Goal: Task Accomplishment & Management: Use online tool/utility

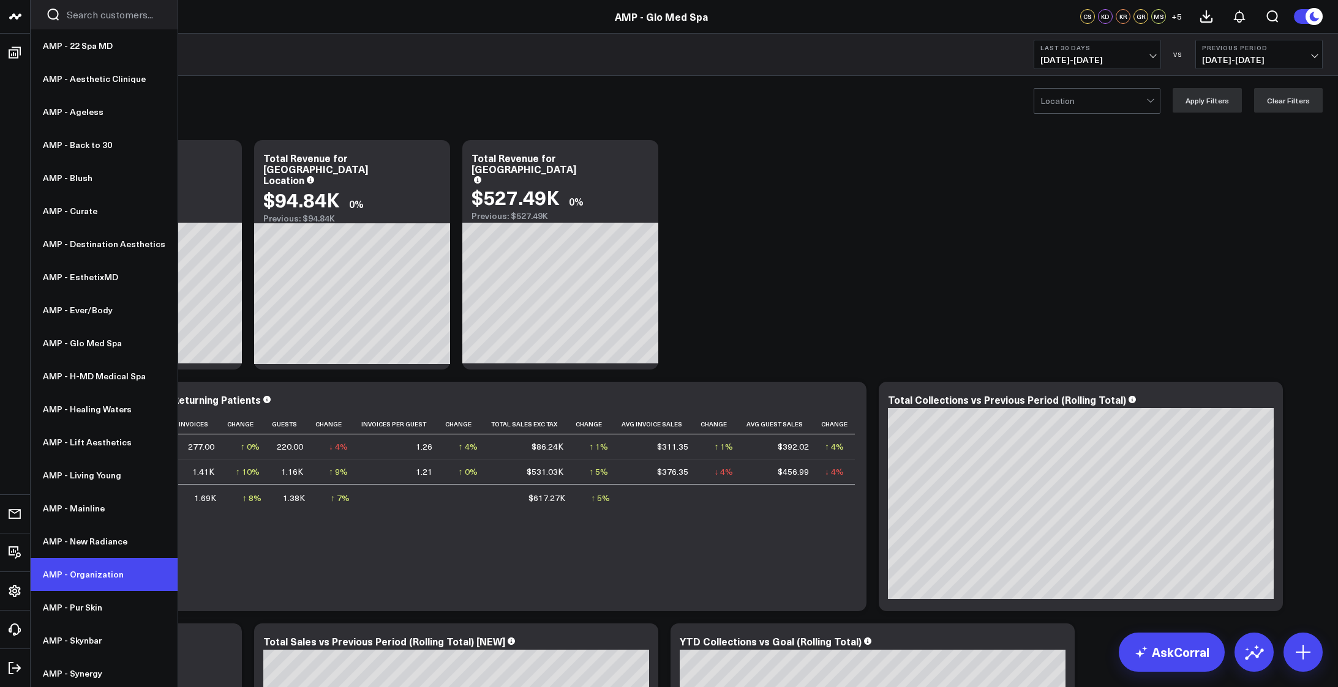
click at [83, 575] on link "AMP - Organization" at bounding box center [104, 574] width 147 height 33
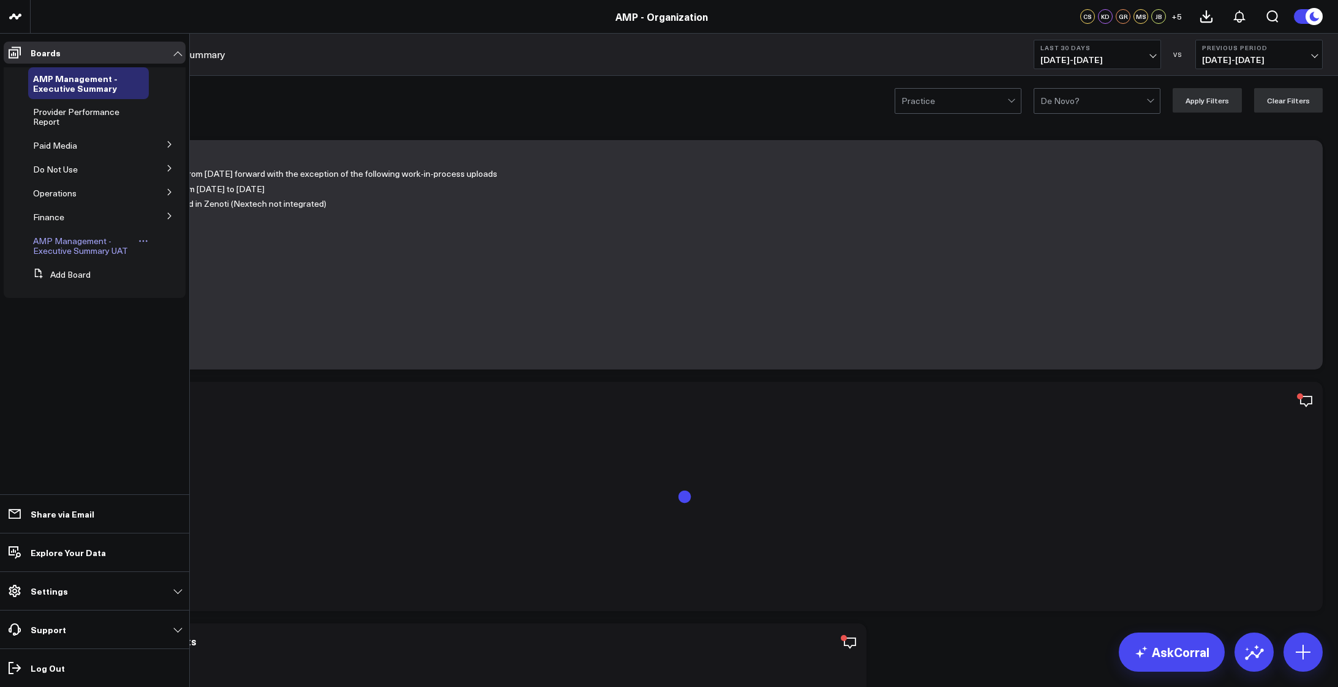
click at [94, 253] on span "AMP Management - Executive Summary UAT" at bounding box center [80, 245] width 95 height 21
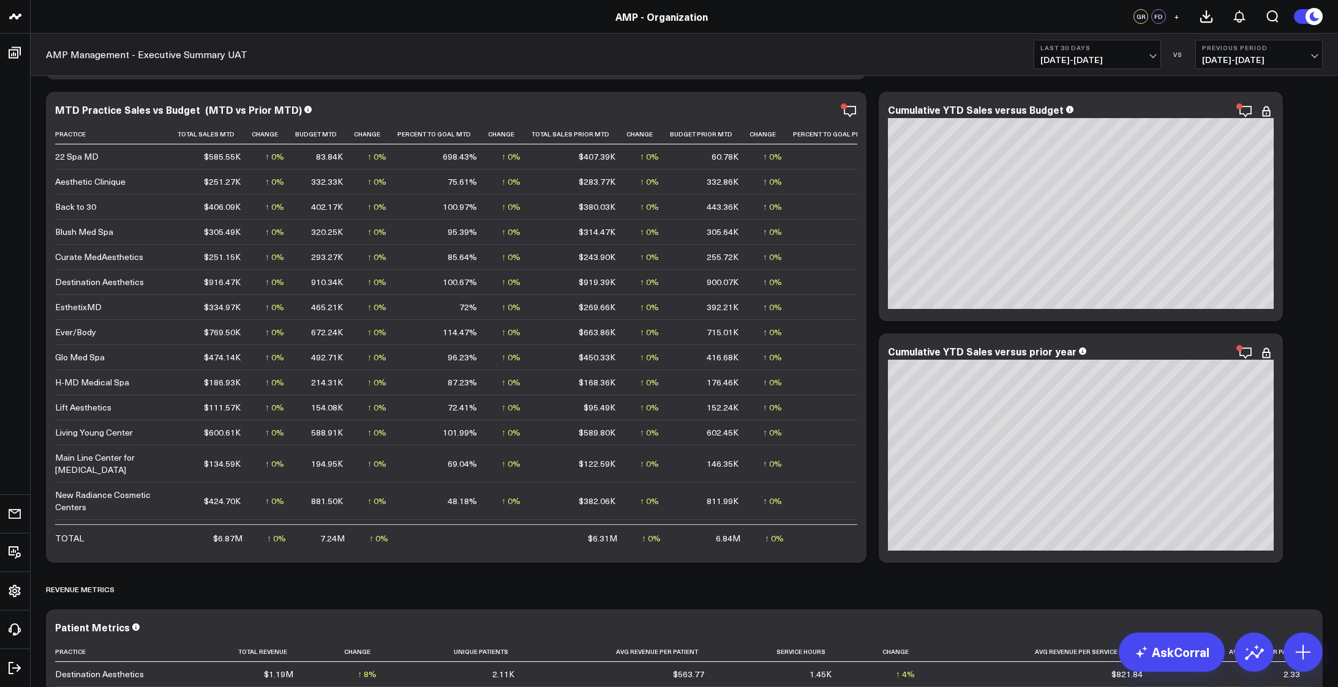
scroll to position [1755, 0]
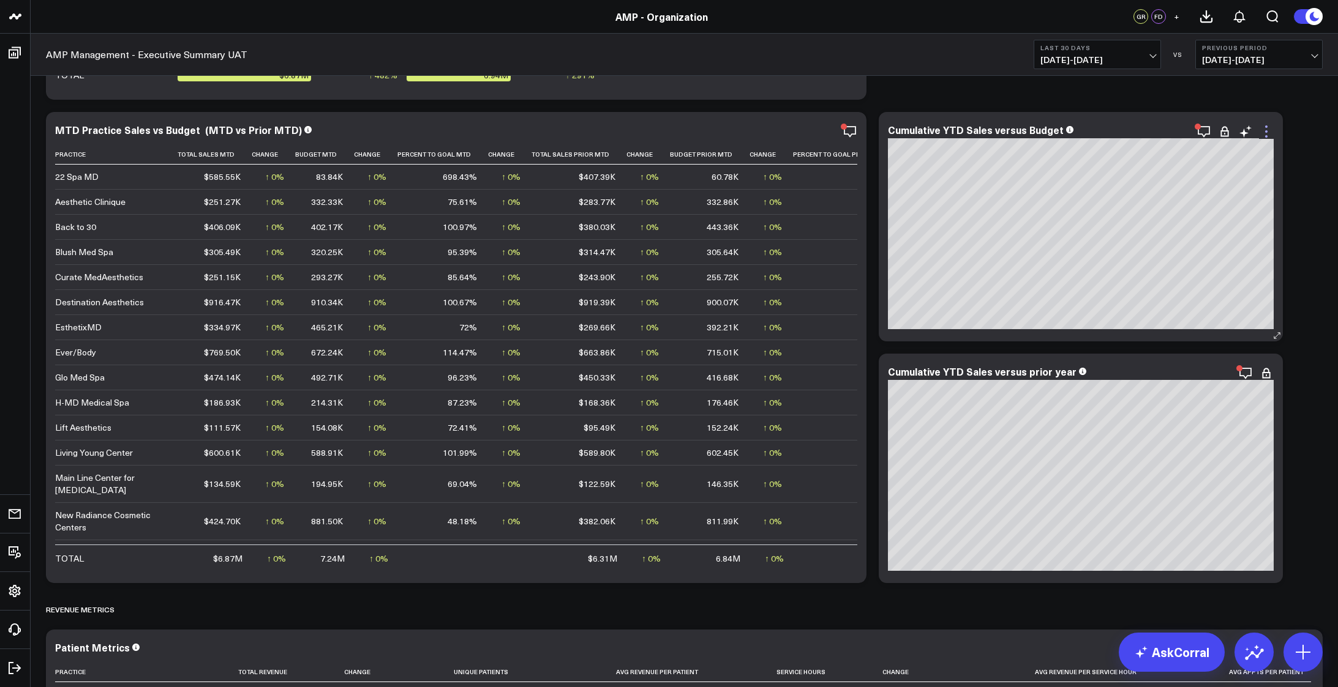
click at [1267, 130] on icon at bounding box center [1266, 131] width 15 height 15
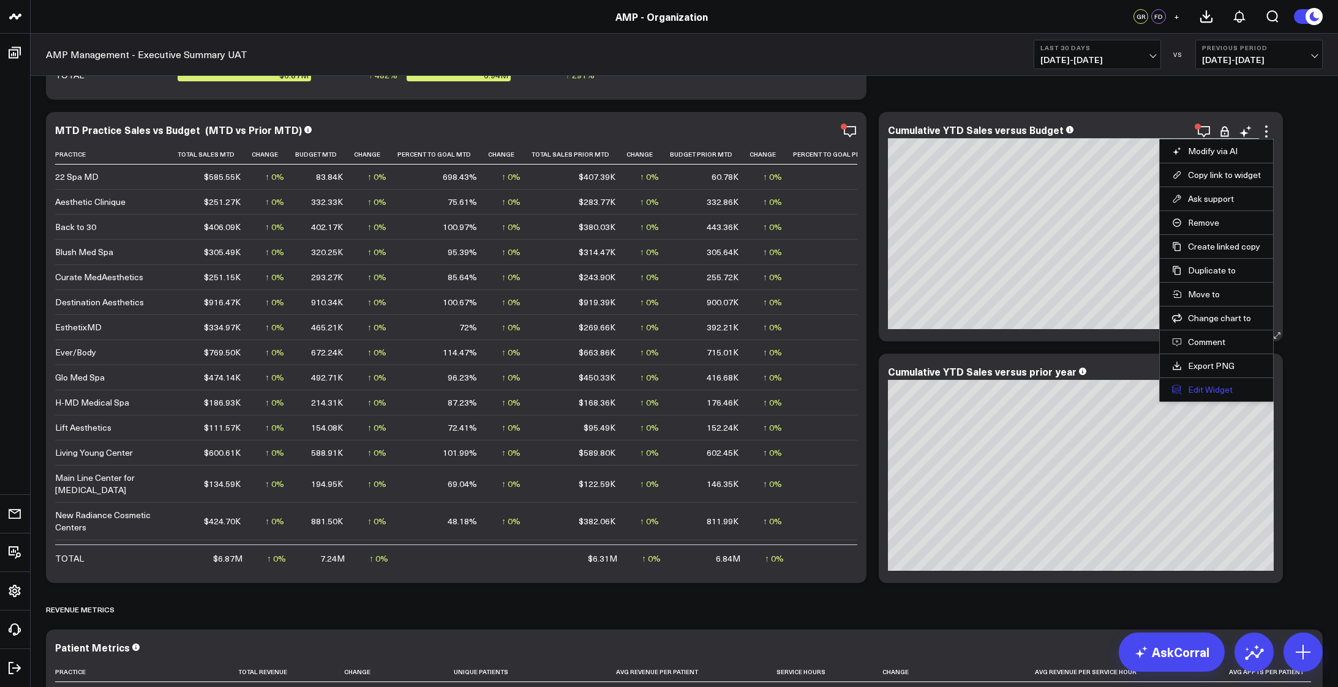
click at [1205, 389] on button "Edit Widget" at bounding box center [1216, 389] width 89 height 11
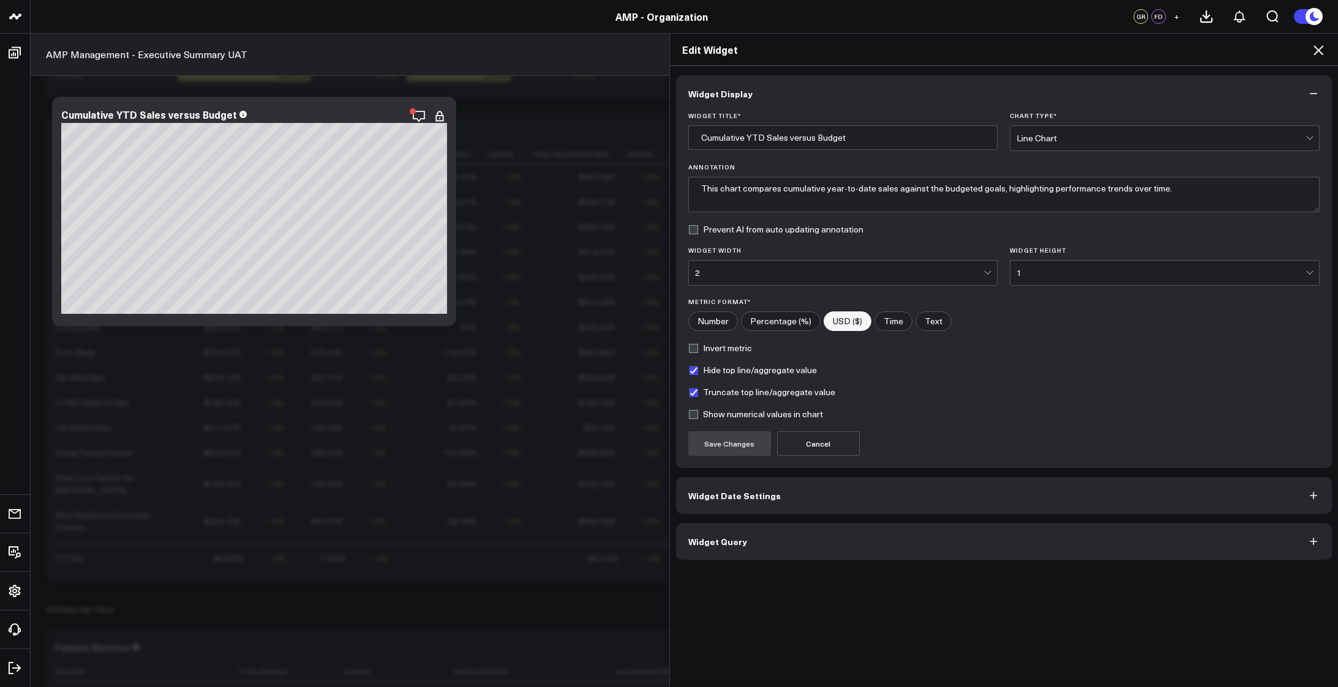
click at [1319, 51] on icon at bounding box center [1318, 50] width 15 height 15
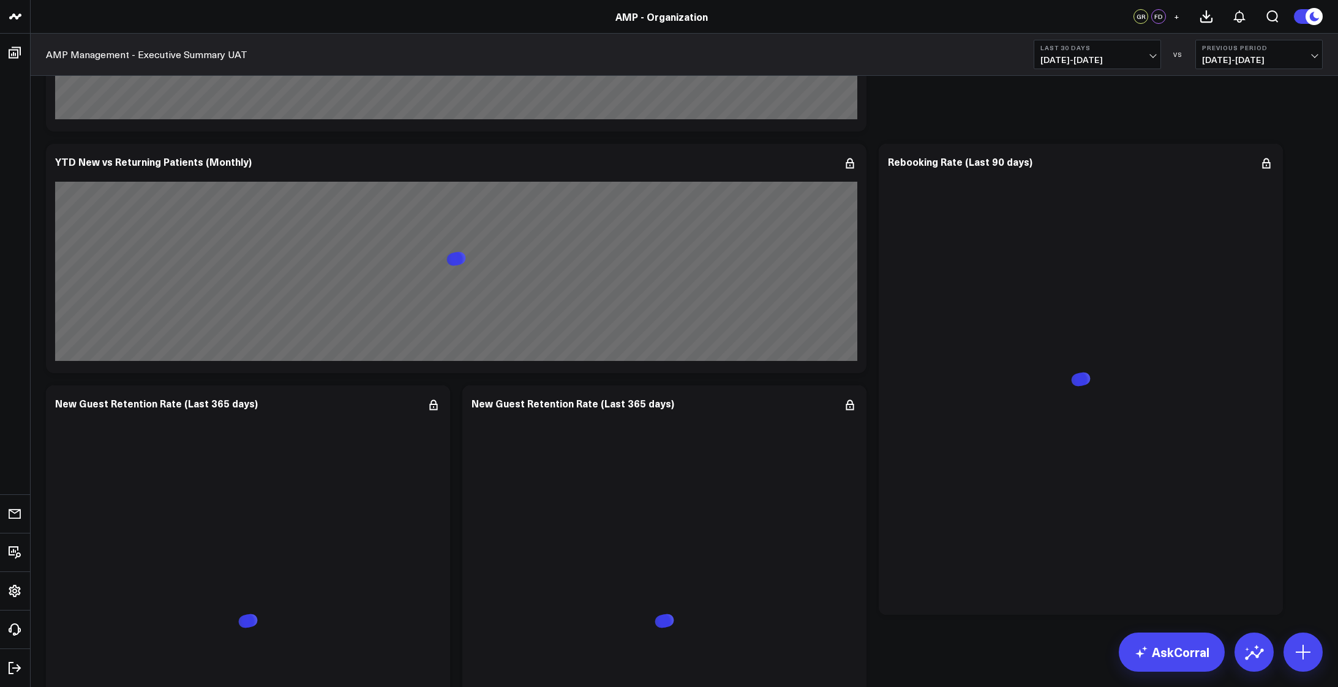
scroll to position [4265, 0]
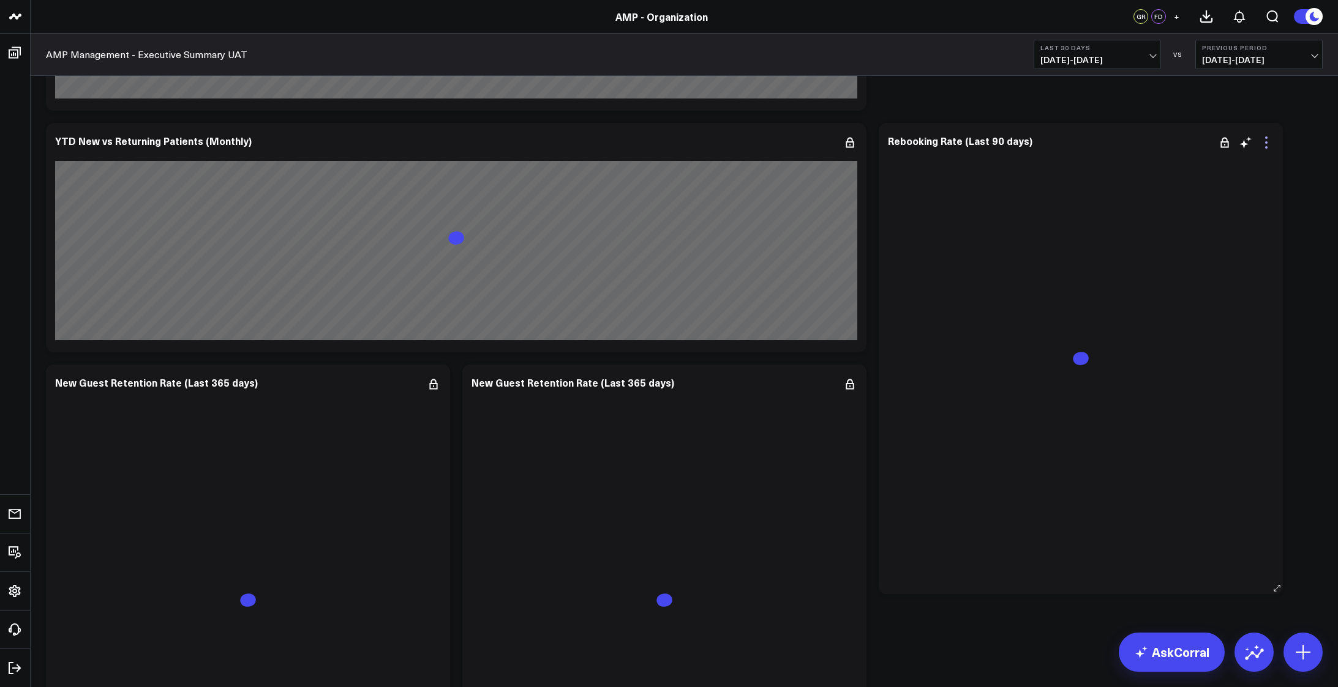
click at [1268, 140] on icon at bounding box center [1266, 142] width 15 height 15
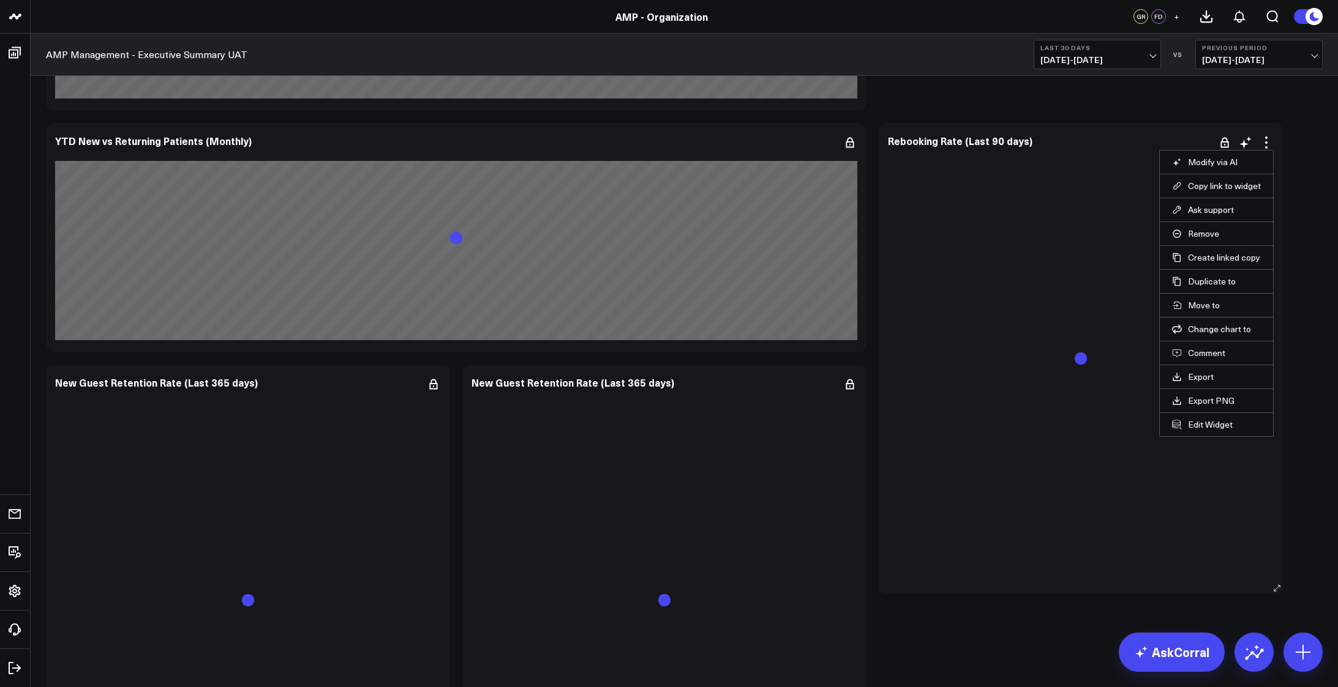
click at [1209, 417] on li "Edit Widget" at bounding box center [1215, 425] width 113 height 24
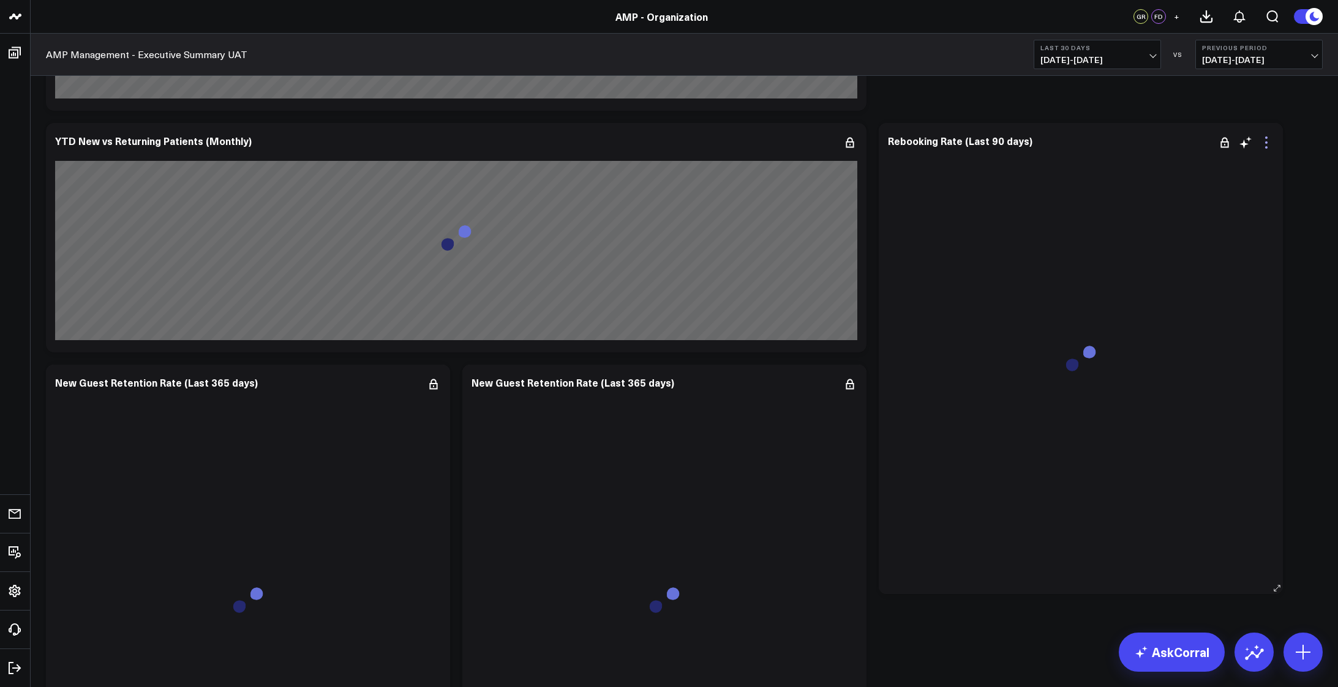
click at [1268, 144] on icon at bounding box center [1266, 142] width 15 height 15
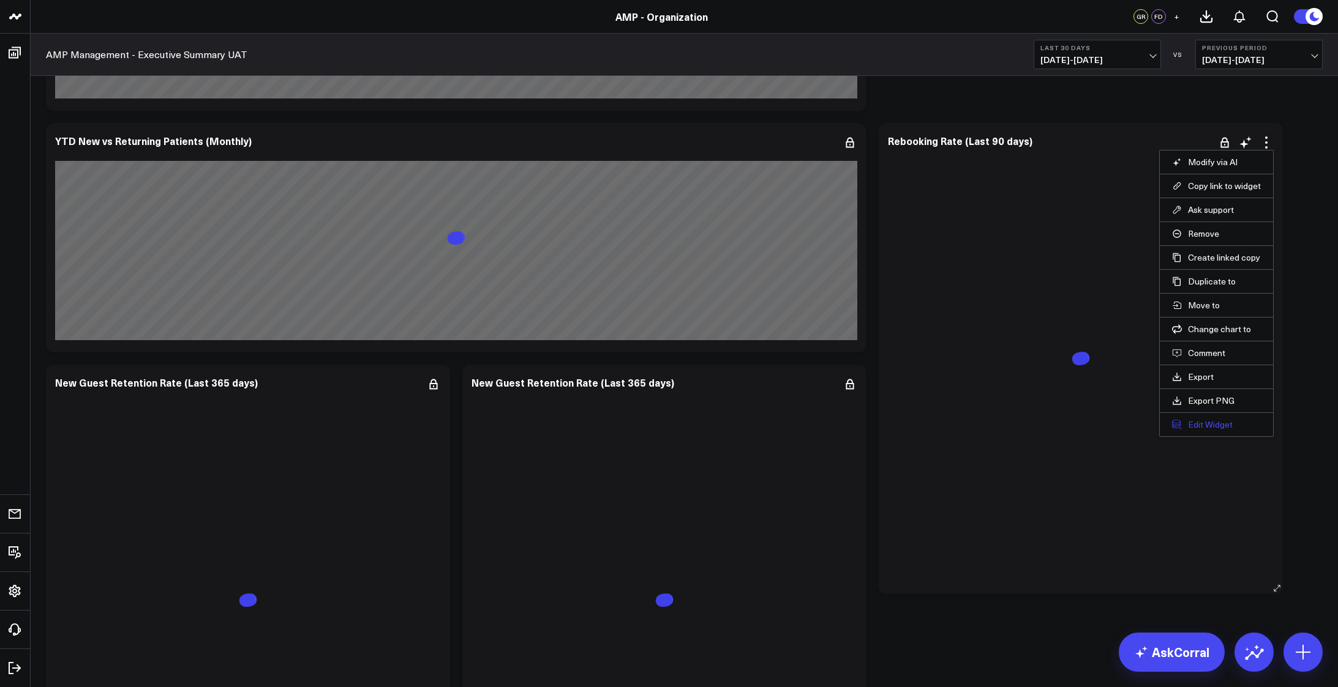
click at [1188, 425] on button "Edit Widget" at bounding box center [1216, 424] width 89 height 11
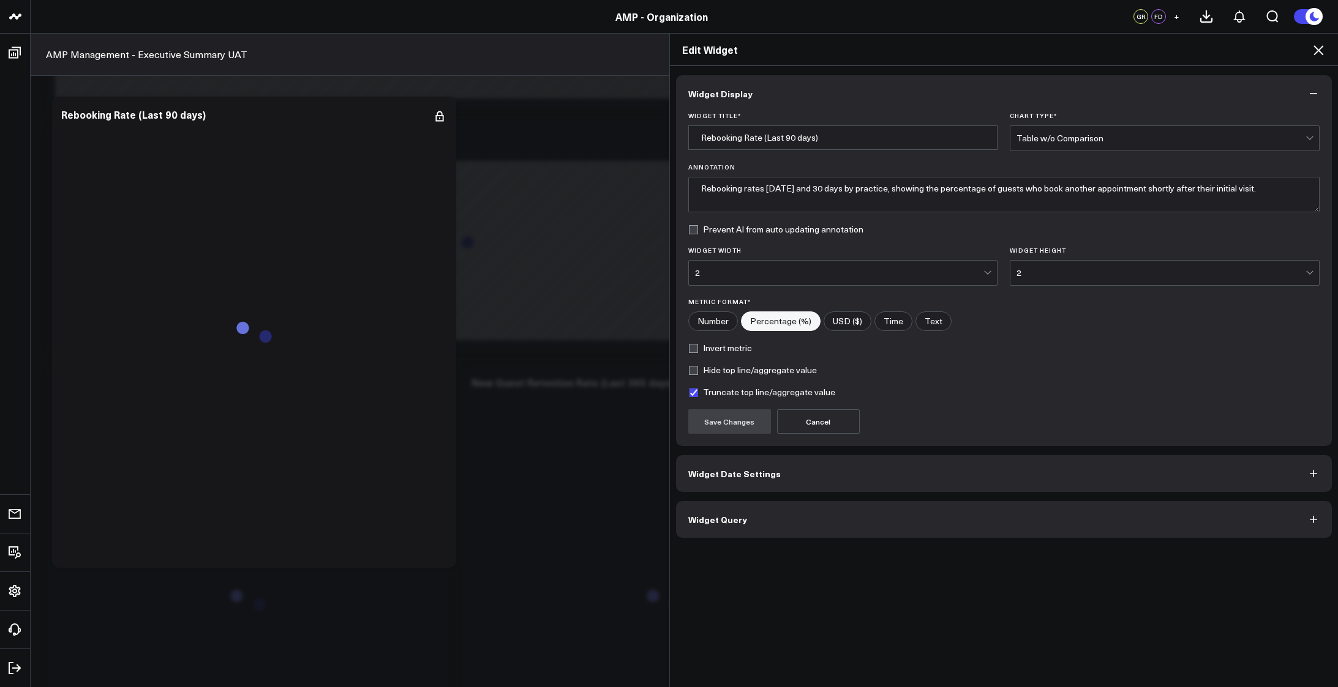
click at [834, 525] on button "Widget Query" at bounding box center [1004, 519] width 656 height 37
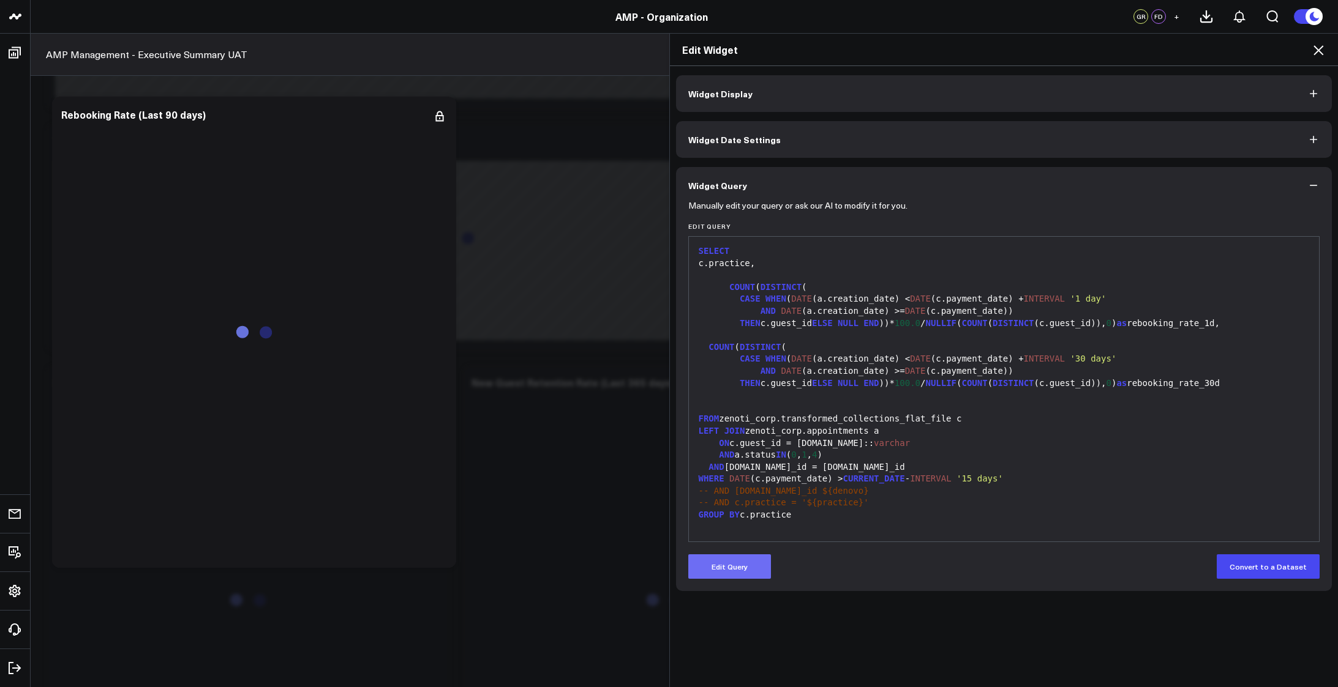
click at [719, 571] on button "Edit Query" at bounding box center [729, 567] width 83 height 24
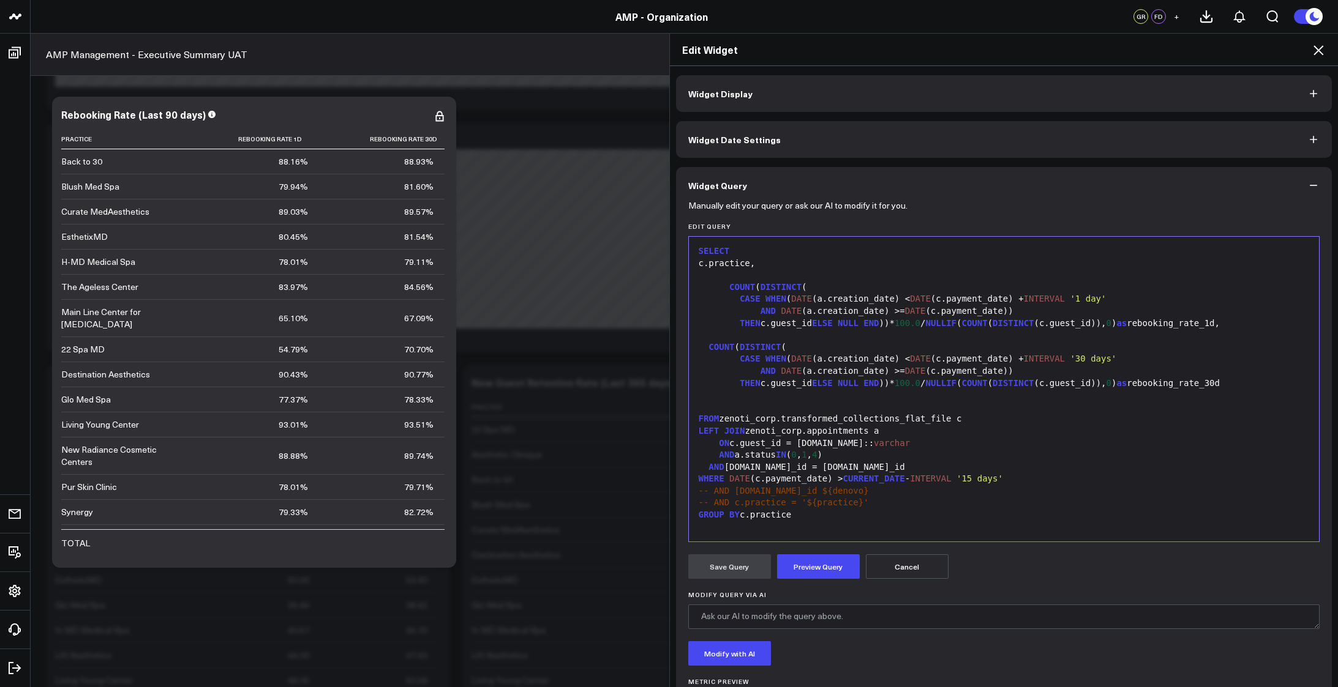
scroll to position [4253, 0]
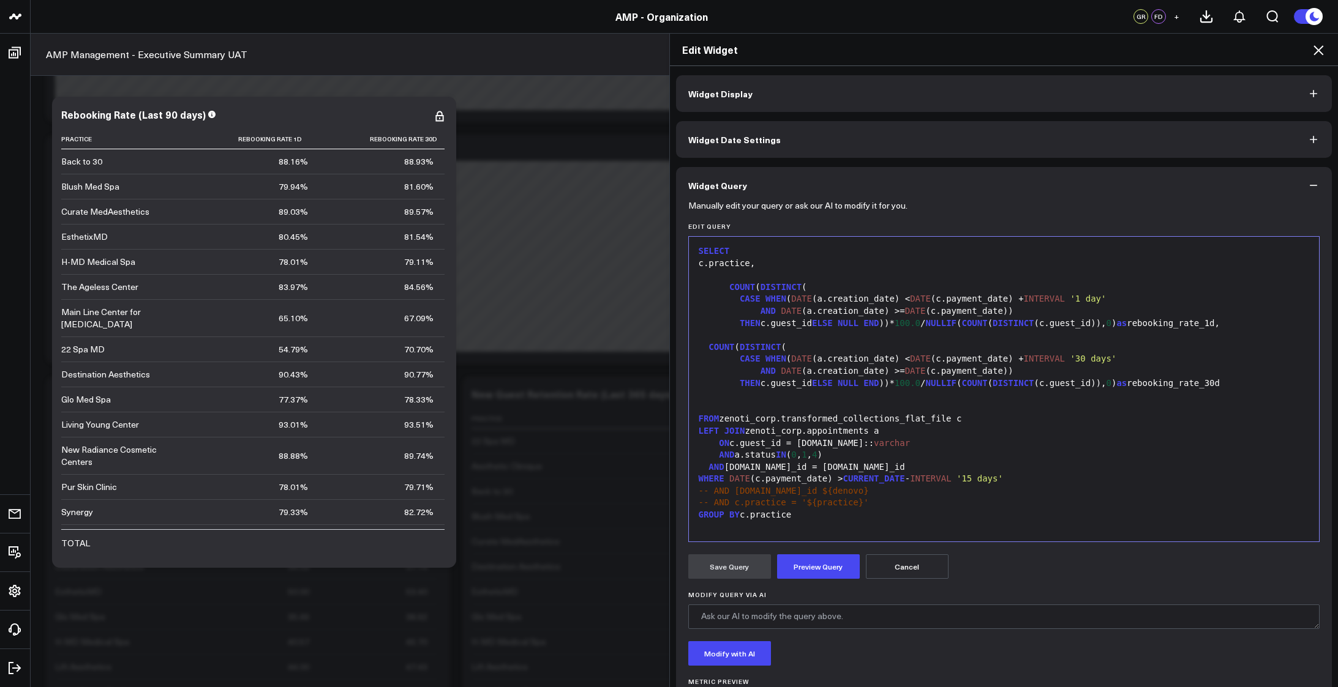
click at [1049, 443] on div "ON c.guest_id = a.guest.id:: varchar" at bounding box center [1004, 444] width 618 height 12
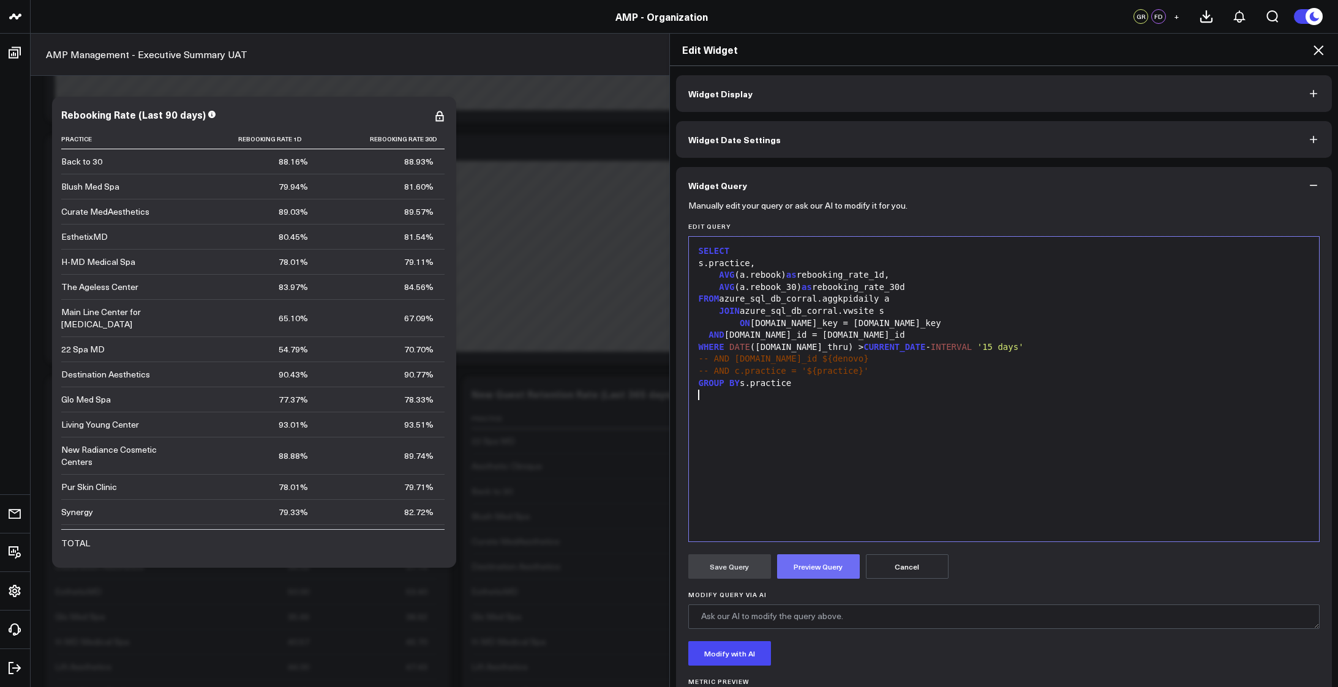
click at [798, 571] on button "Preview Query" at bounding box center [818, 567] width 83 height 24
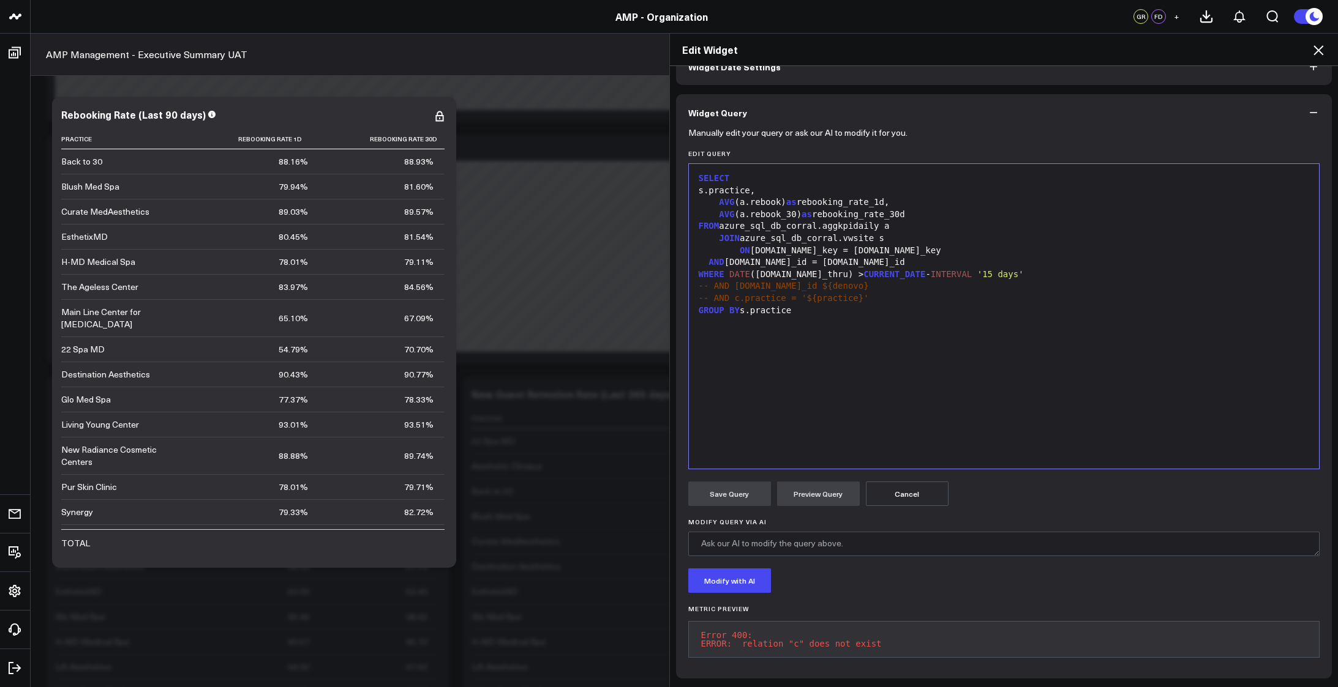
click at [875, 269] on div "WHERE DATE (a.date_thru) > CURRENT_DATE - INTERVAL '15 days'" at bounding box center [1004, 275] width 618 height 12
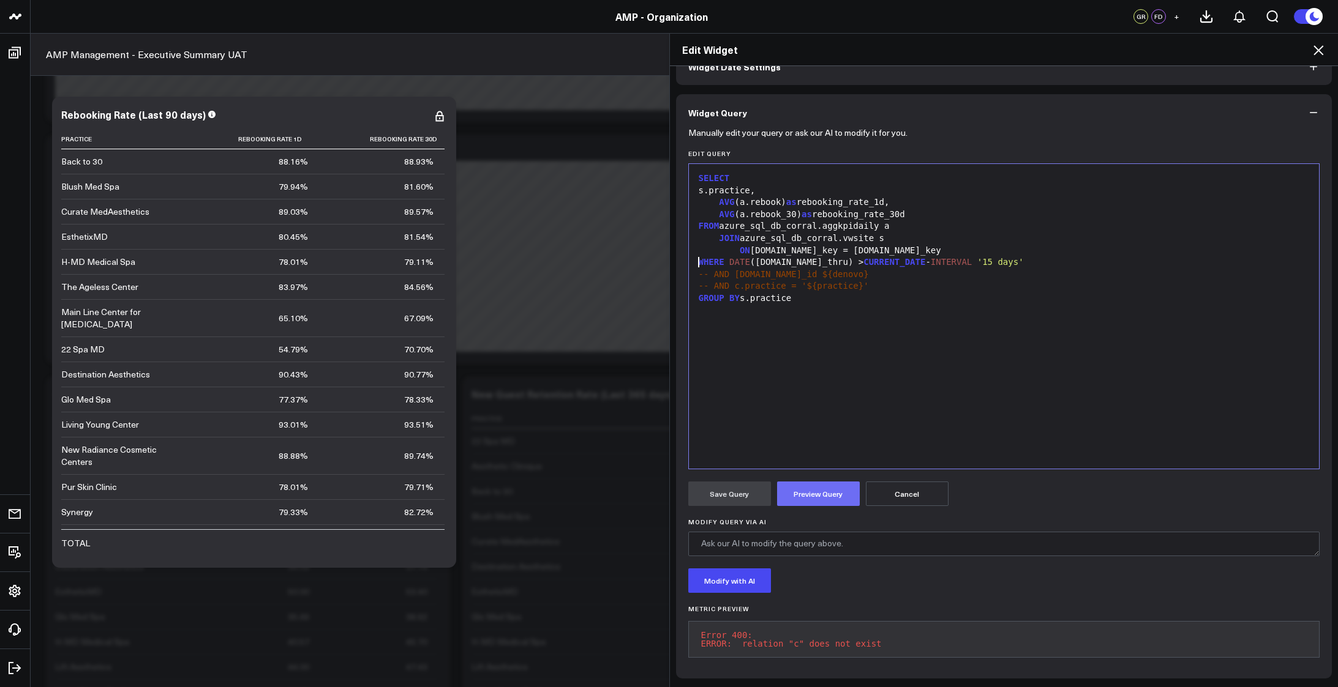
click at [831, 482] on button "Preview Query" at bounding box center [818, 494] width 83 height 24
click at [759, 185] on div "s.practice," at bounding box center [1004, 191] width 618 height 12
copy div "practice_name"
click at [771, 293] on div "GROUP BY s.practice" at bounding box center [1004, 299] width 618 height 12
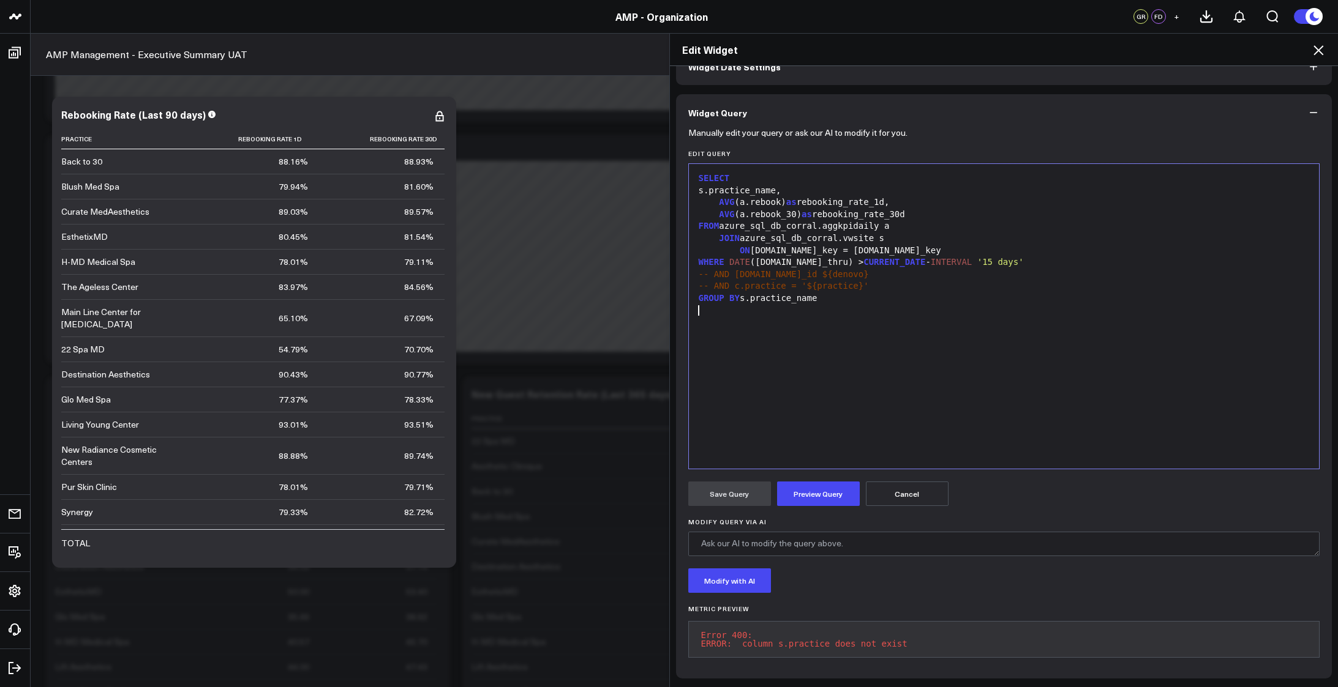
click at [830, 345] on div "SELECT s.practice_name, AVG (a.rebook) as rebooking_rate_1d, AVG (a.rebook_30) …" at bounding box center [1004, 316] width 618 height 293
click at [824, 490] on button "Preview Query" at bounding box center [818, 494] width 83 height 24
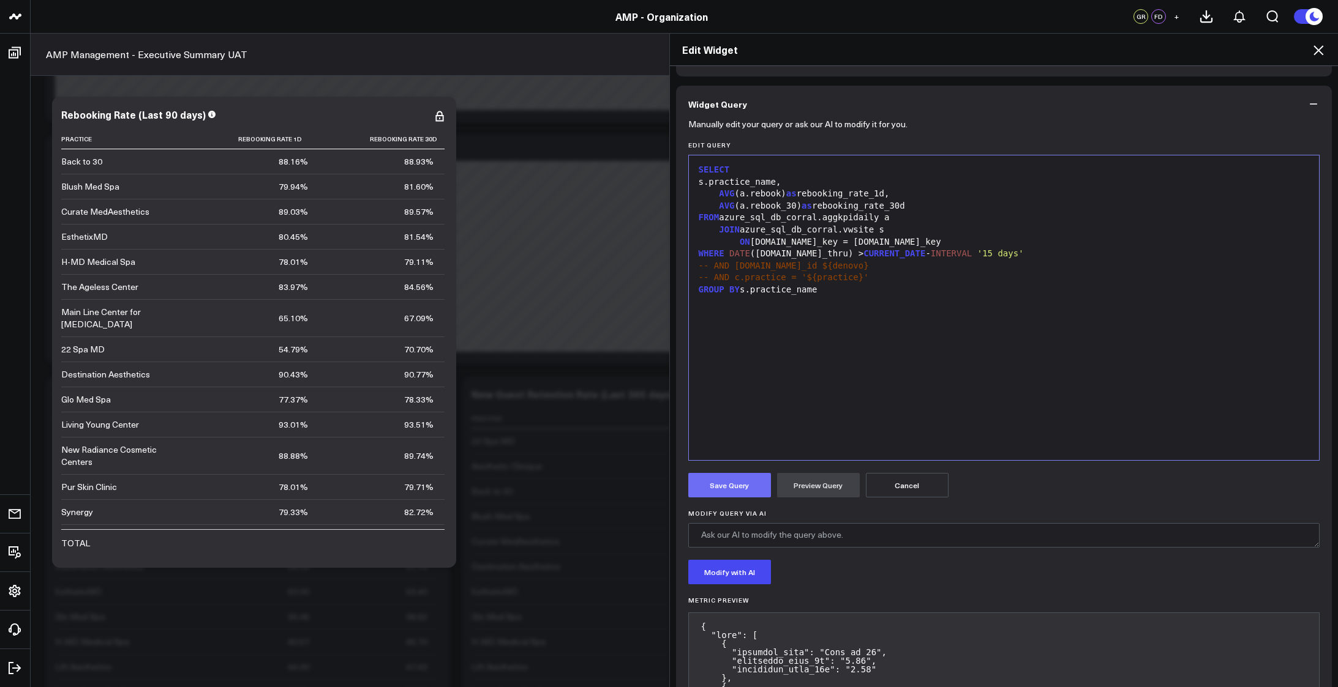
click at [723, 476] on button "Save Query" at bounding box center [729, 485] width 83 height 24
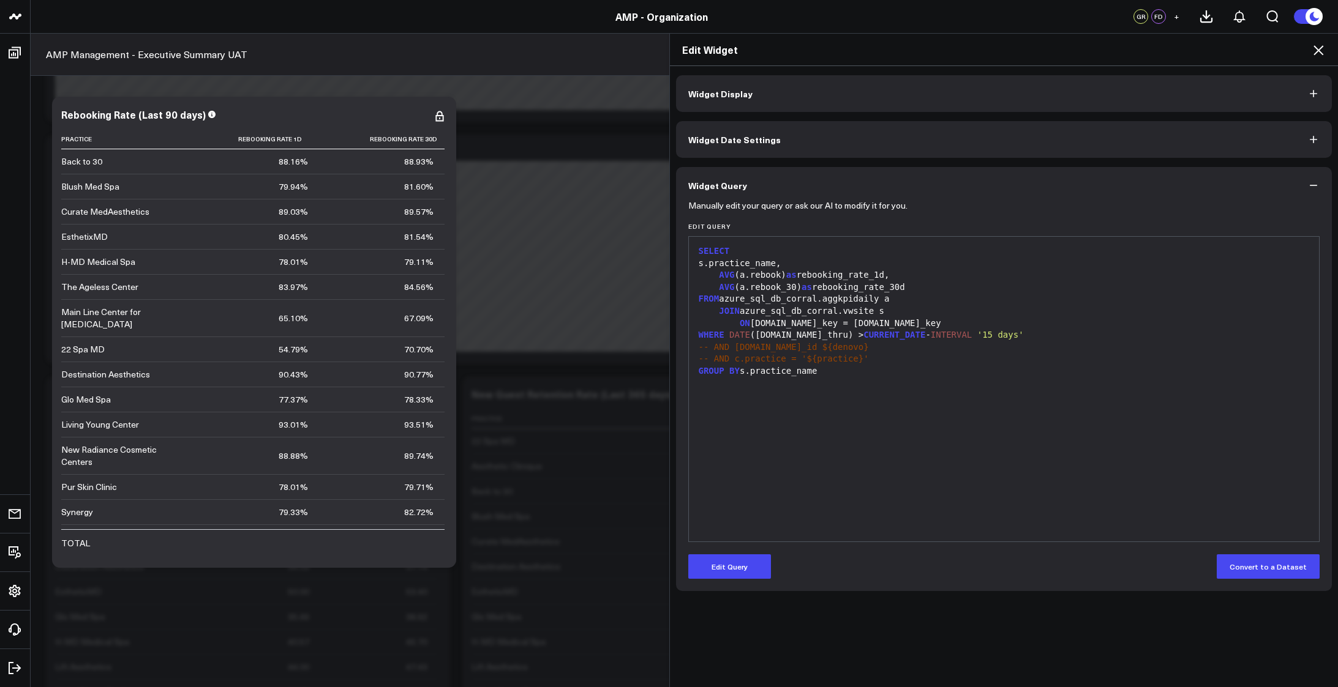
scroll to position [0, 0]
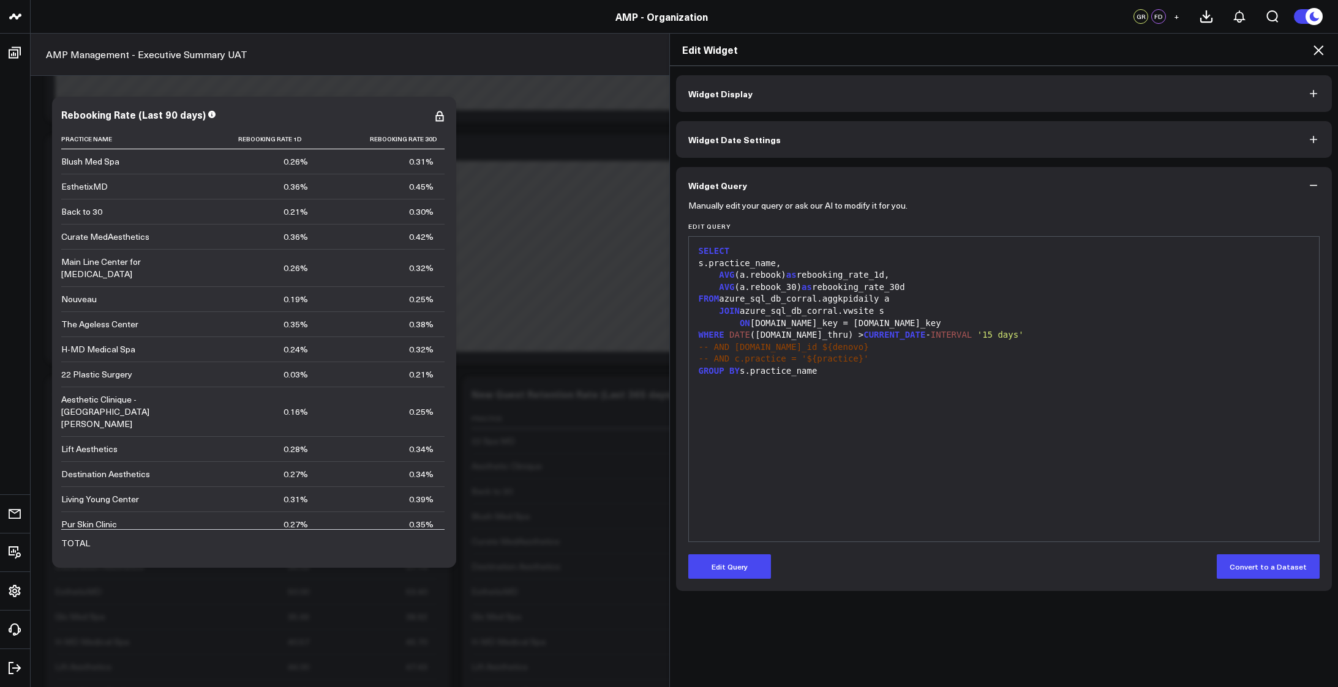
click at [878, 275] on div "AVG (a.rebook) as rebooking_rate_1d," at bounding box center [1004, 275] width 618 height 12
click at [786, 277] on span "as" at bounding box center [791, 275] width 10 height 10
click at [769, 275] on div "AVG ( a.rebook ) as rebooking_rate_1d," at bounding box center [1004, 275] width 618 height 12
click at [714, 569] on button "Edit Query" at bounding box center [729, 567] width 83 height 24
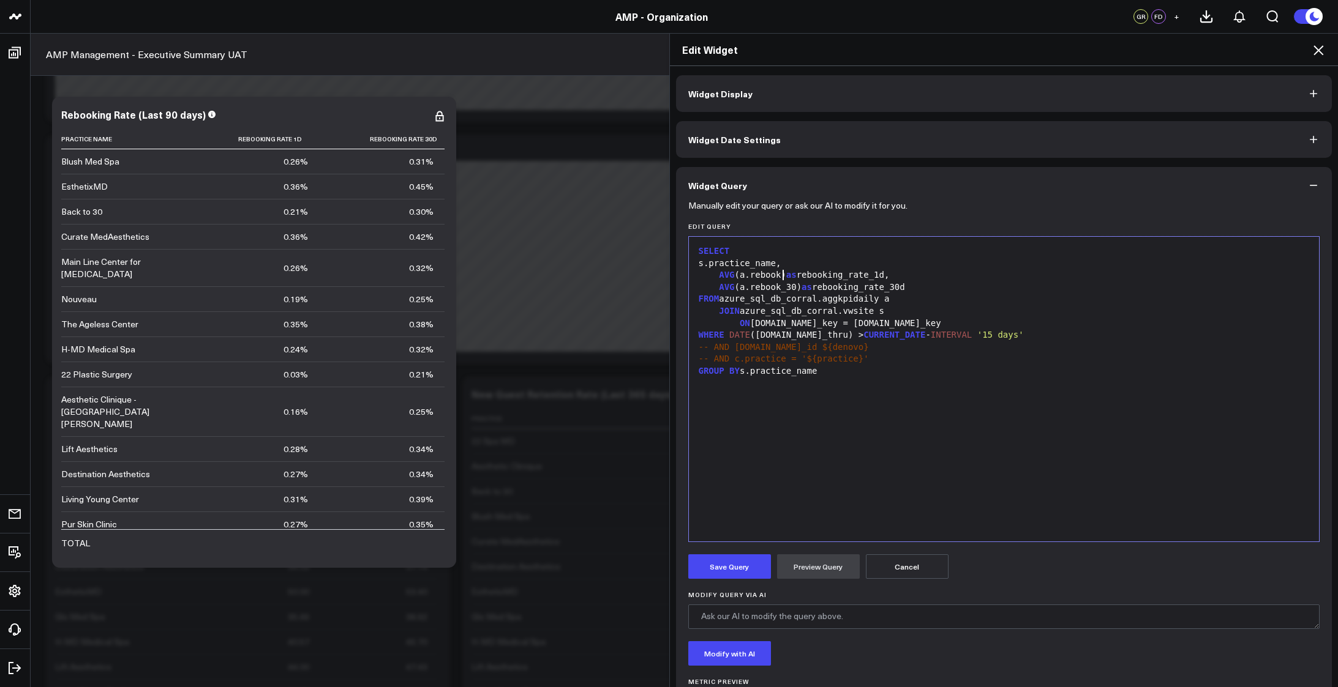
click at [776, 277] on div "AVG (a.rebook) as rebooking_rate_1d," at bounding box center [1004, 275] width 618 height 12
click at [776, 136] on button "Widget Date Settings" at bounding box center [1004, 139] width 656 height 37
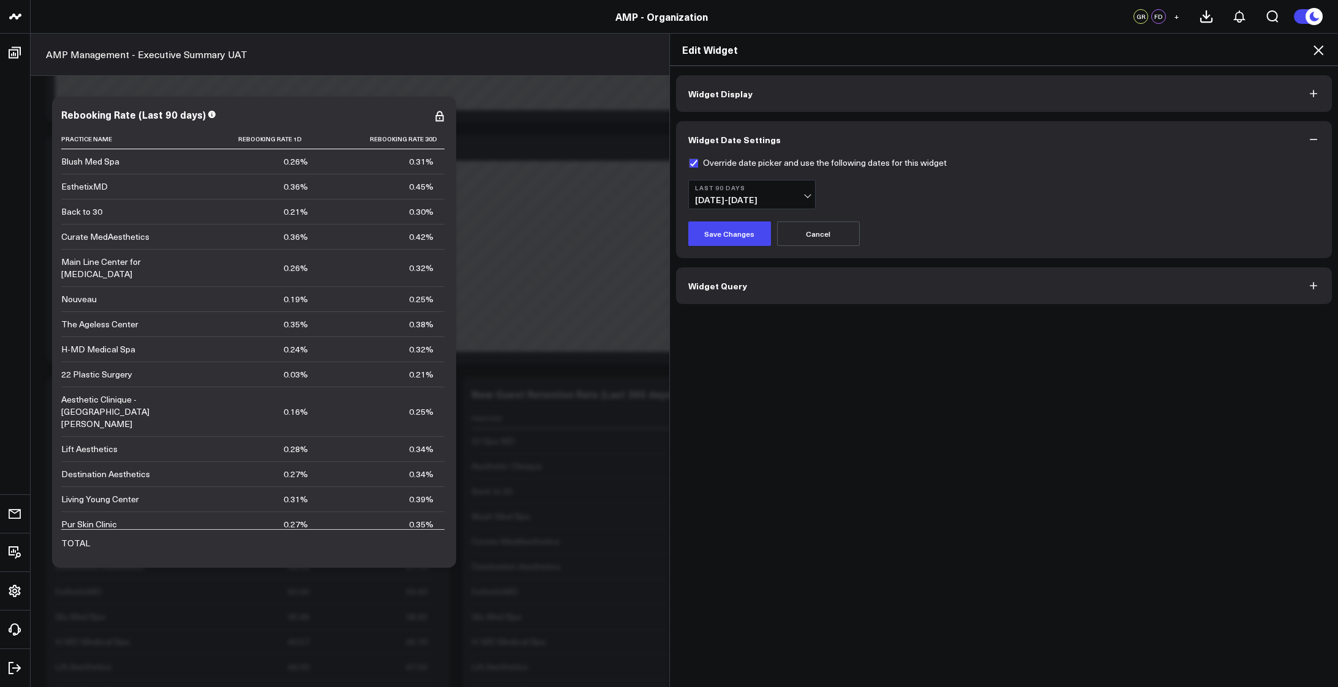
click at [804, 282] on button "Widget Query" at bounding box center [1004, 286] width 656 height 37
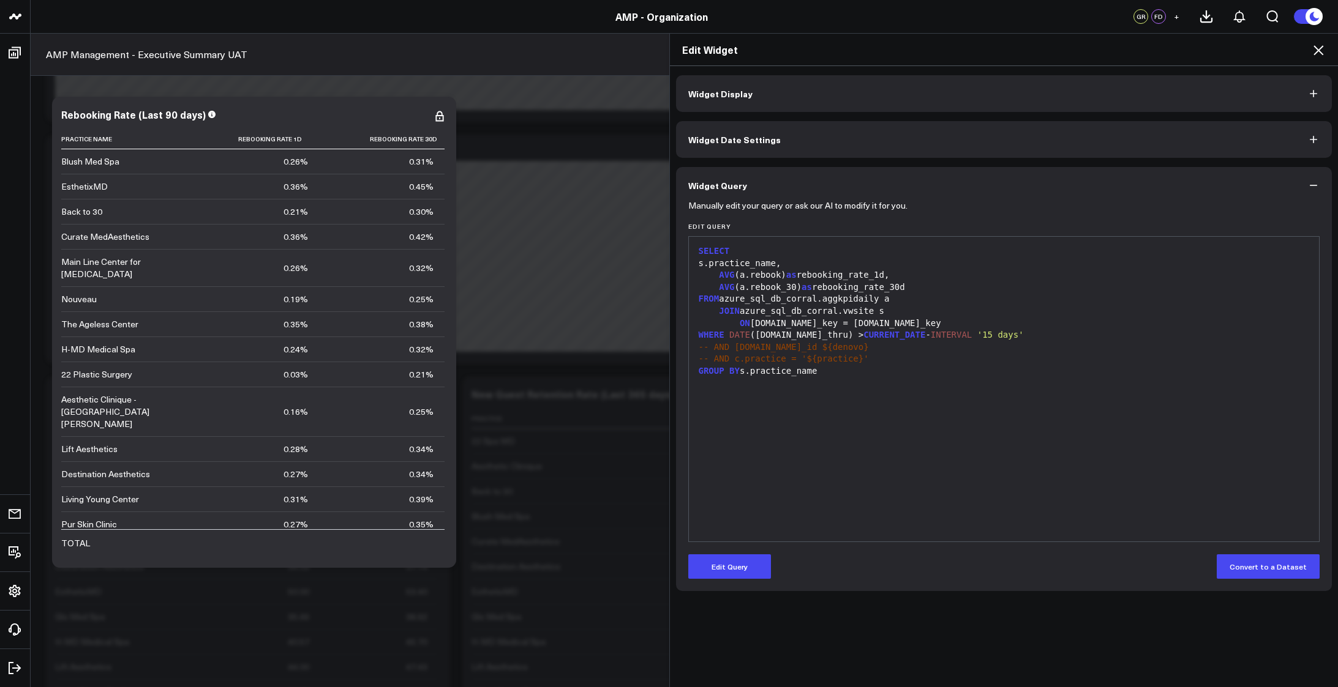
click at [744, 272] on div "AVG (a.rebook) as rebooking_rate_1d," at bounding box center [1004, 275] width 618 height 12
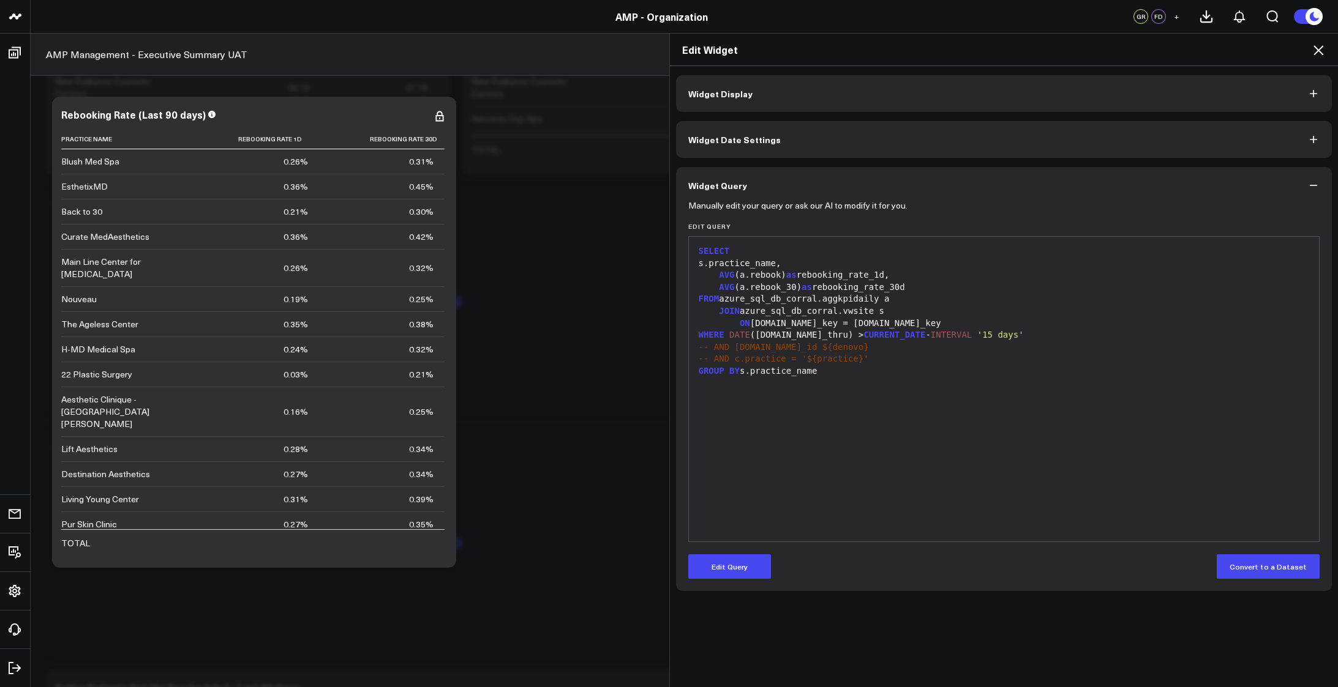
scroll to position [4151, 0]
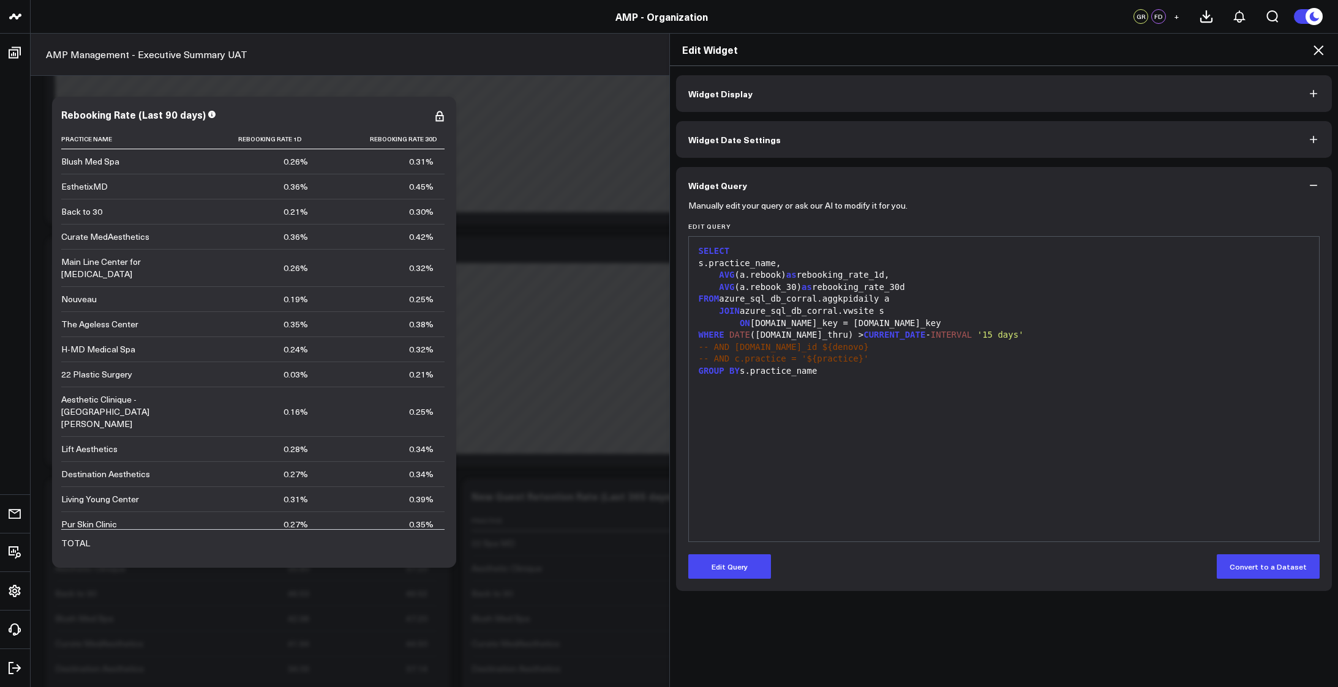
drag, startPoint x: 446, startPoint y: 323, endPoint x: 449, endPoint y: 406, distance: 82.7
click at [449, 406] on div "Edit Widget Widget Display Widget Date Settings Widget Query Manually edit your…" at bounding box center [669, 360] width 1338 height 654
drag, startPoint x: 442, startPoint y: 390, endPoint x: 447, endPoint y: 492, distance: 102.3
click at [447, 492] on div "Edit Widget Widget Display Widget Date Settings Widget Query Manually edit your…" at bounding box center [669, 360] width 1338 height 654
click at [774, 276] on div "AVG ( a.rebook ) as rebooking_rate_1d," at bounding box center [1004, 275] width 618 height 12
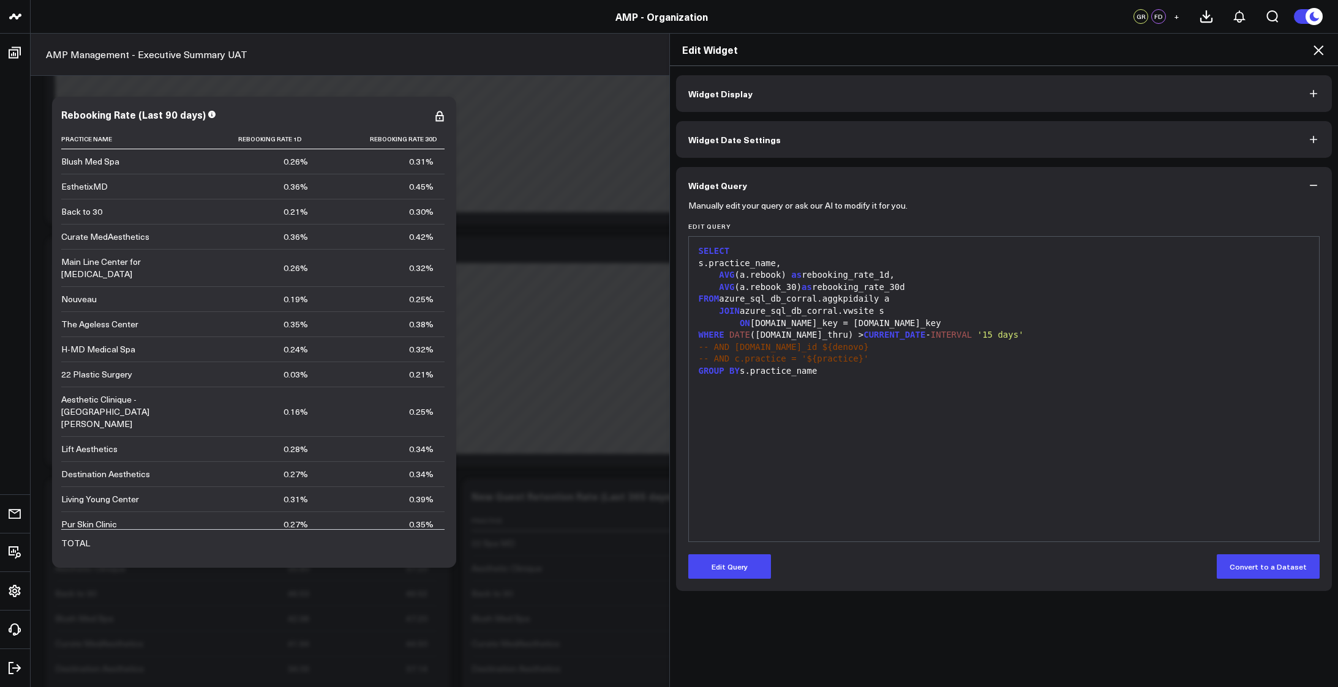
click at [780, 277] on span ")" at bounding box center [782, 275] width 5 height 10
click at [717, 566] on button "Edit Query" at bounding box center [729, 567] width 83 height 24
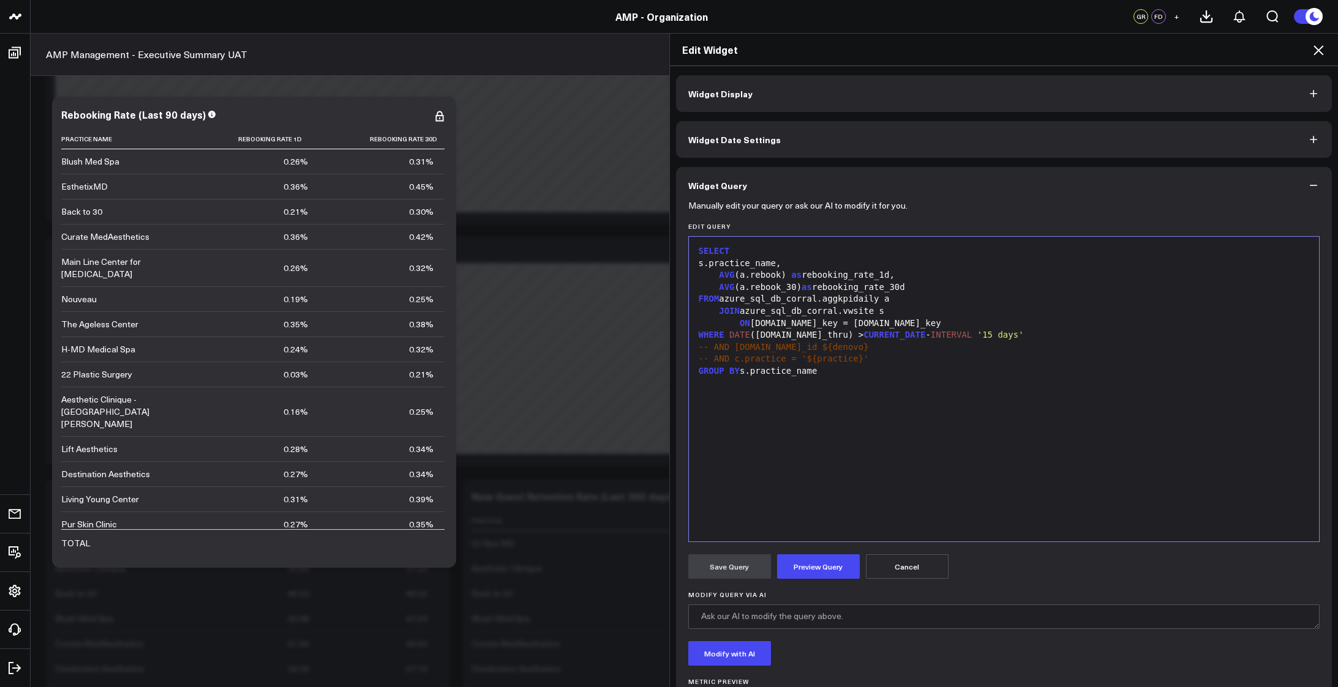
click at [768, 275] on div "AVG ( a.rebook ) as rebooking_rate_1d," at bounding box center [1004, 275] width 618 height 12
click at [836, 563] on button "Preview Query" at bounding box center [818, 567] width 83 height 24
click at [716, 566] on button "Save Query" at bounding box center [729, 567] width 83 height 24
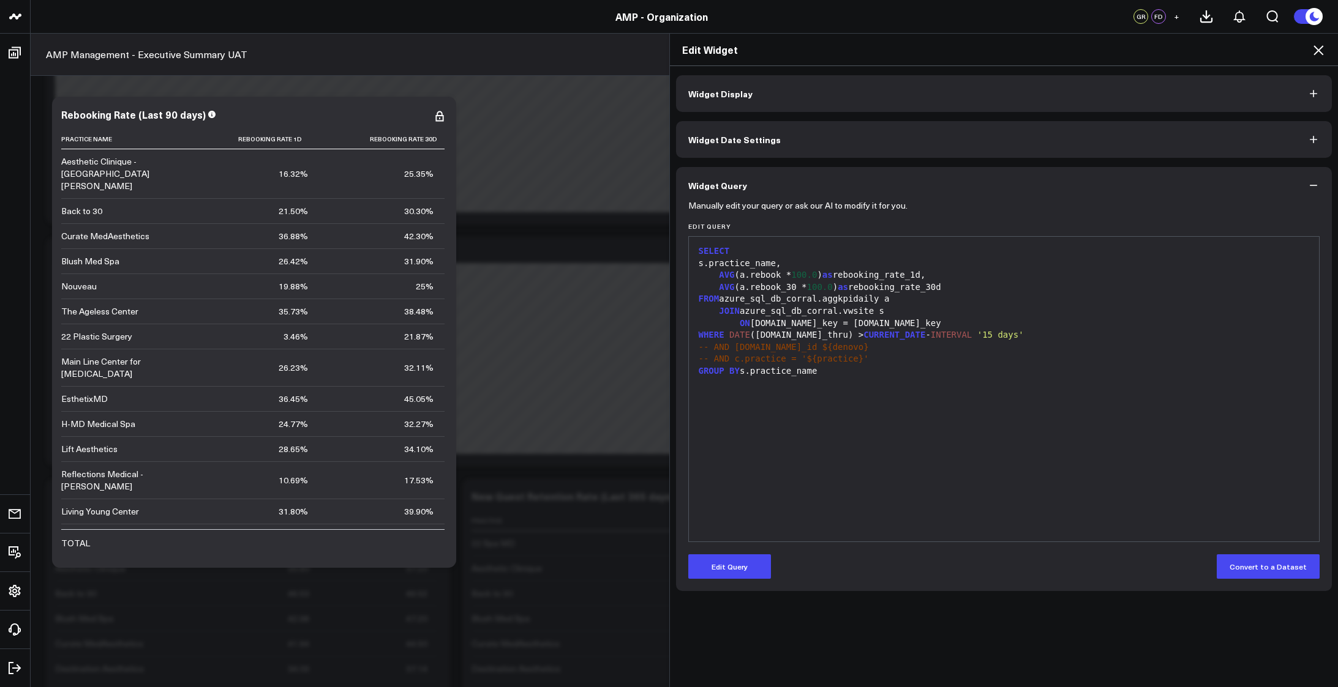
click at [800, 276] on span "100.0" at bounding box center [804, 275] width 26 height 10
click at [717, 565] on button "Edit Query" at bounding box center [729, 567] width 83 height 24
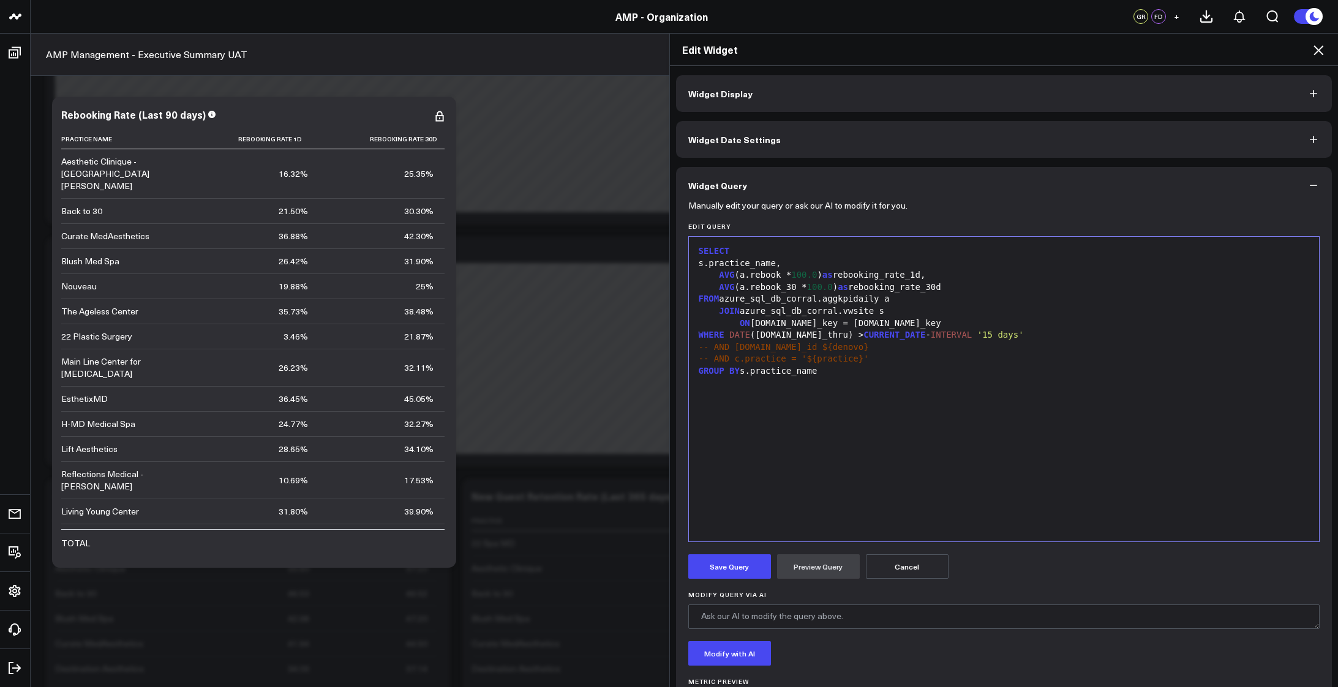
click at [803, 276] on span "100.0" at bounding box center [804, 275] width 26 height 10
click at [802, 277] on div "AVG (a.rebook * 100 ) as rebooking_rate_1d," at bounding box center [1004, 275] width 618 height 12
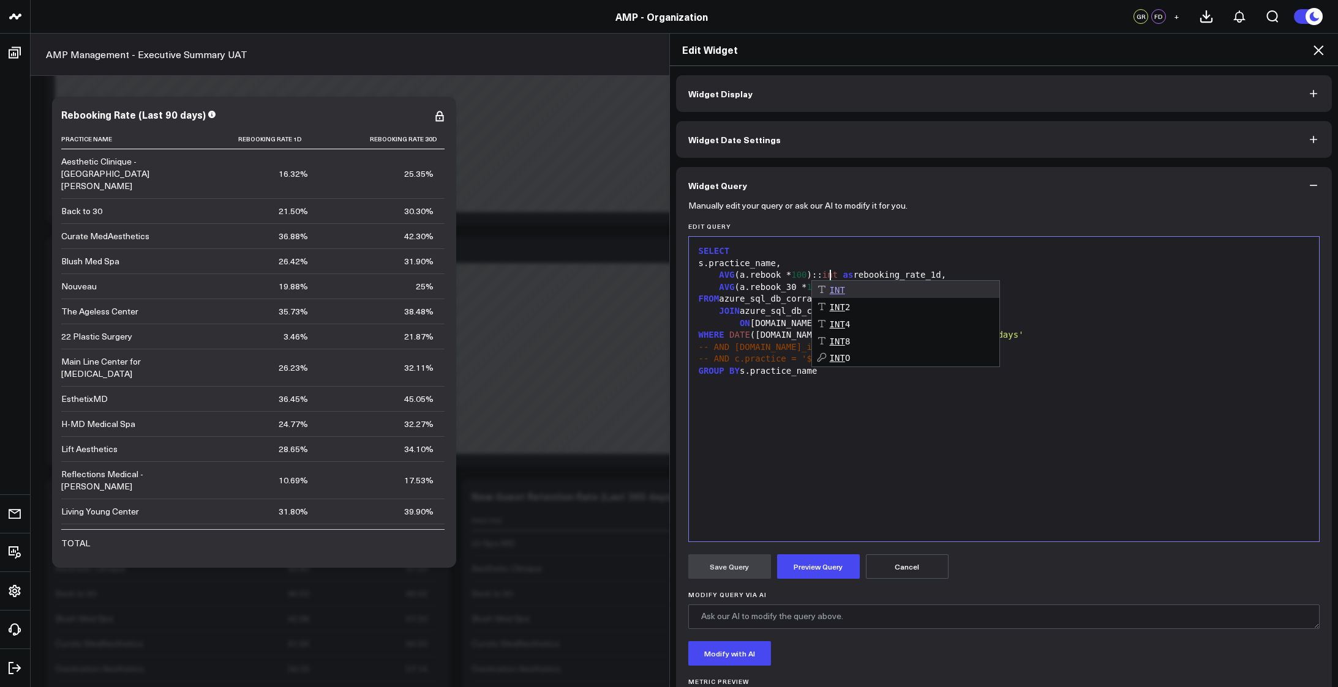
click at [878, 258] on div "s.practice_name," at bounding box center [1004, 264] width 618 height 12
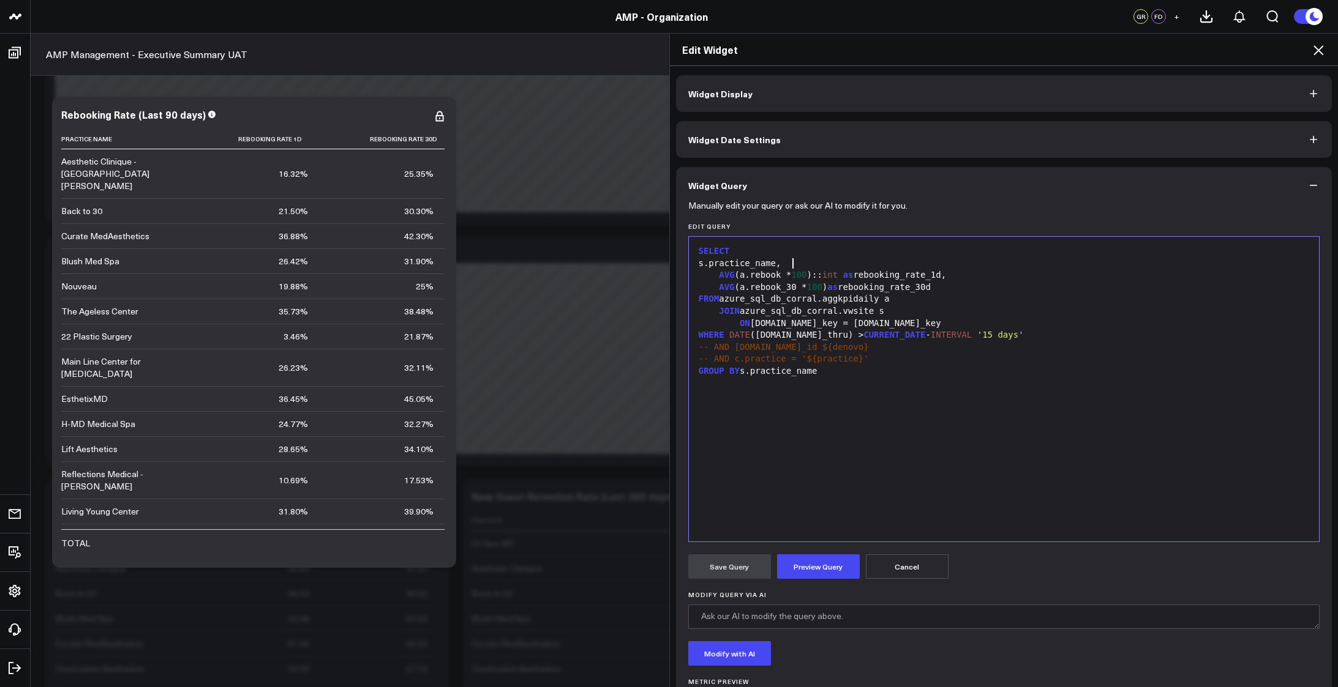
click at [817, 288] on div "AVG (a.rebook_30 * 100 ) as rebooking_rate_30d" at bounding box center [1004, 288] width 618 height 12
click at [823, 260] on div "s.practice_name," at bounding box center [1004, 264] width 618 height 12
click at [792, 571] on button "Preview Query" at bounding box center [818, 567] width 83 height 24
click at [728, 567] on button "Save Query" at bounding box center [729, 567] width 83 height 24
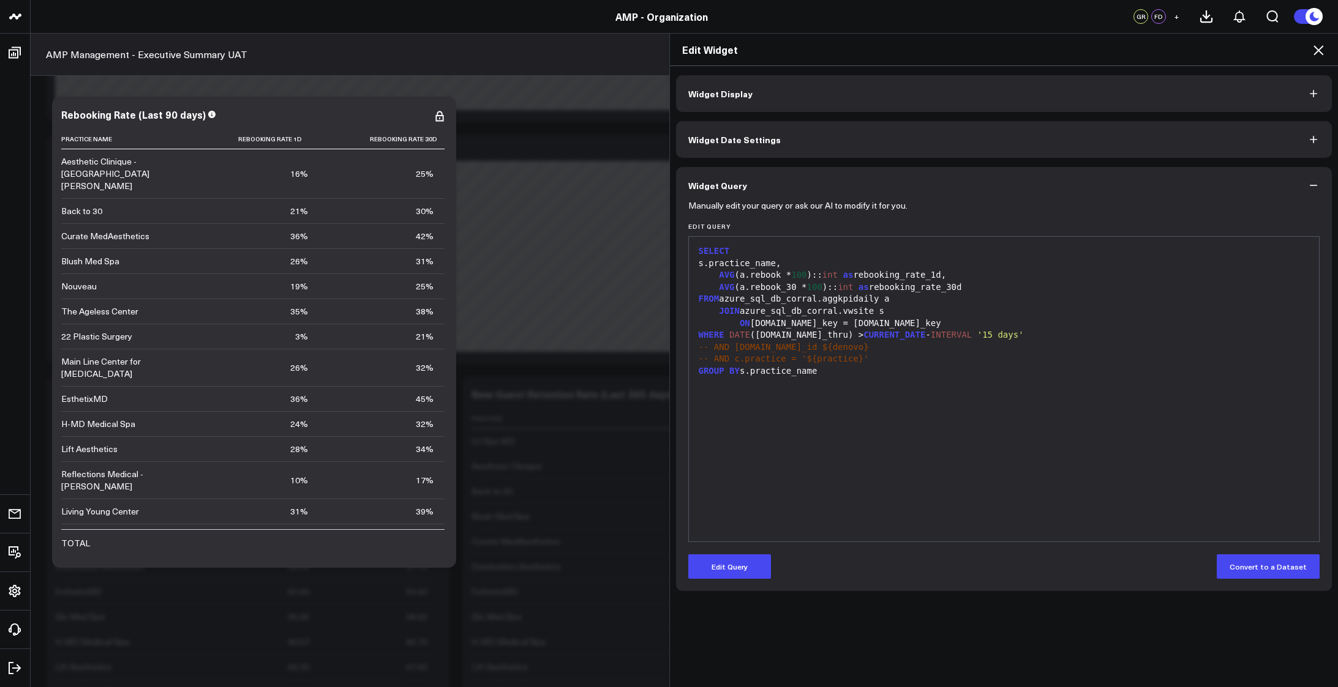
scroll to position [4049, 0]
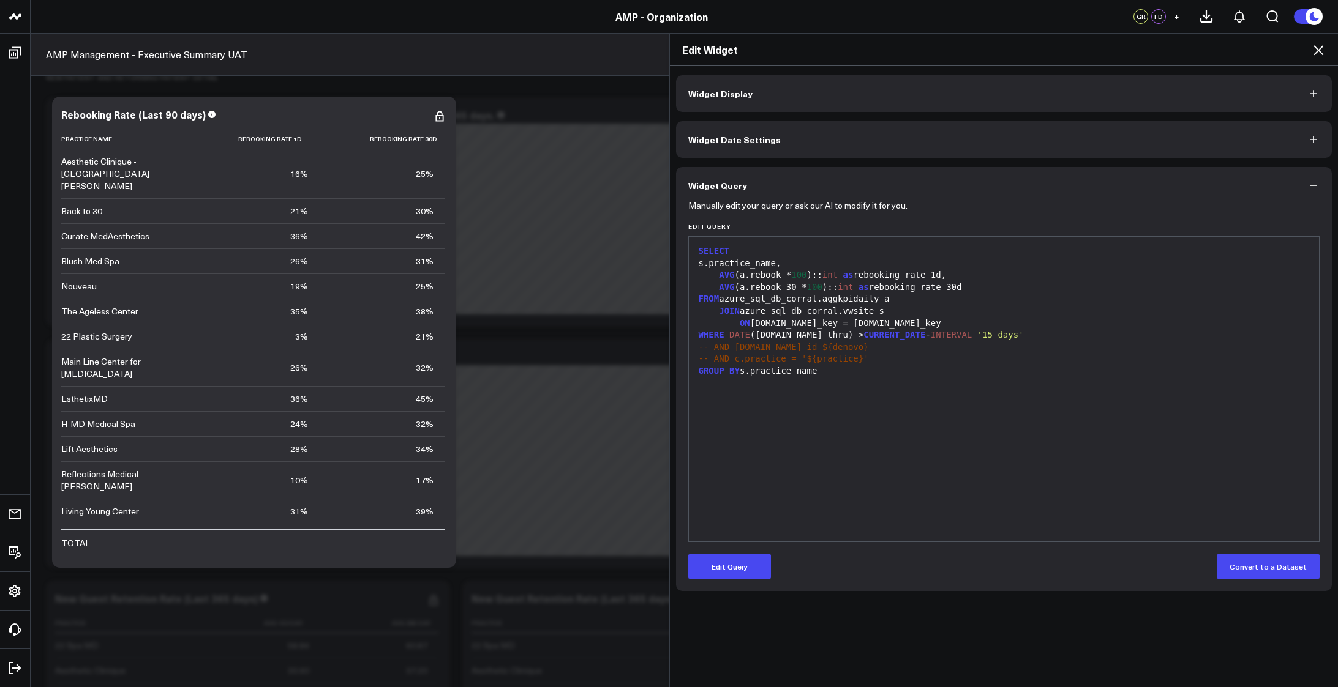
drag, startPoint x: 442, startPoint y: 301, endPoint x: 441, endPoint y: 408, distance: 107.7
click at [441, 408] on div "Edit Widget Widget Display Widget Date Settings Widget Query Manually edit your…" at bounding box center [669, 360] width 1338 height 654
click at [443, 433] on div "Edit Widget Widget Display Widget Date Settings Widget Query Manually edit your…" at bounding box center [669, 360] width 1338 height 654
drag, startPoint x: 444, startPoint y: 393, endPoint x: 440, endPoint y: 484, distance: 91.3
click at [440, 484] on div "Edit Widget Widget Display Widget Date Settings Widget Query Manually edit your…" at bounding box center [669, 360] width 1338 height 654
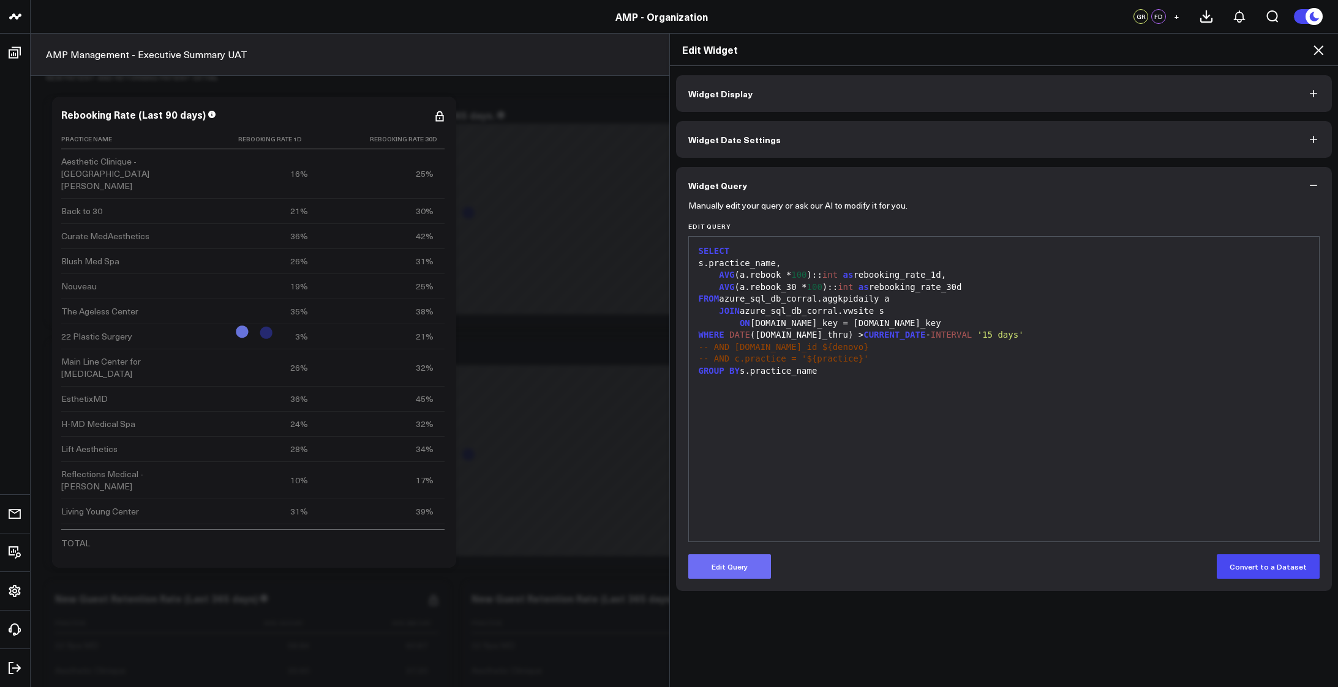
click at [730, 572] on button "Edit Query" at bounding box center [729, 567] width 83 height 24
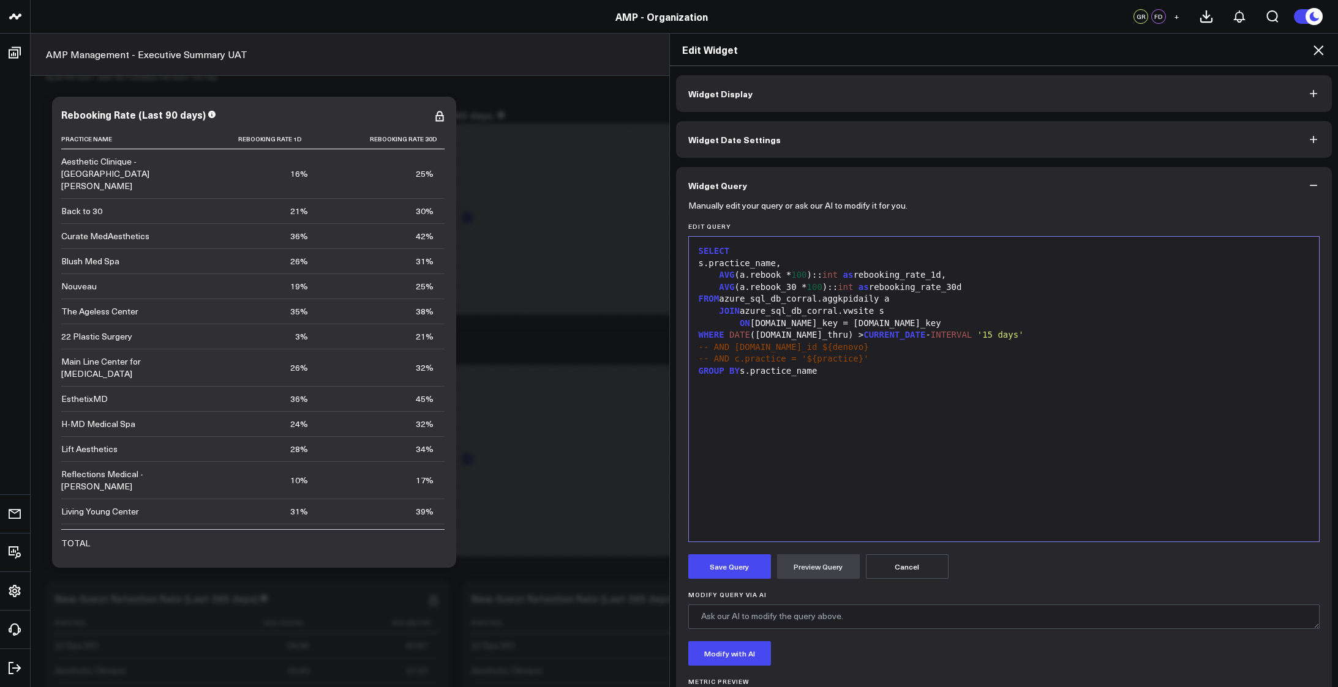
click at [780, 285] on div "AVG (a.rebook_30 * 100 ):: int as rebooking_rate_30d" at bounding box center [1004, 288] width 618 height 12
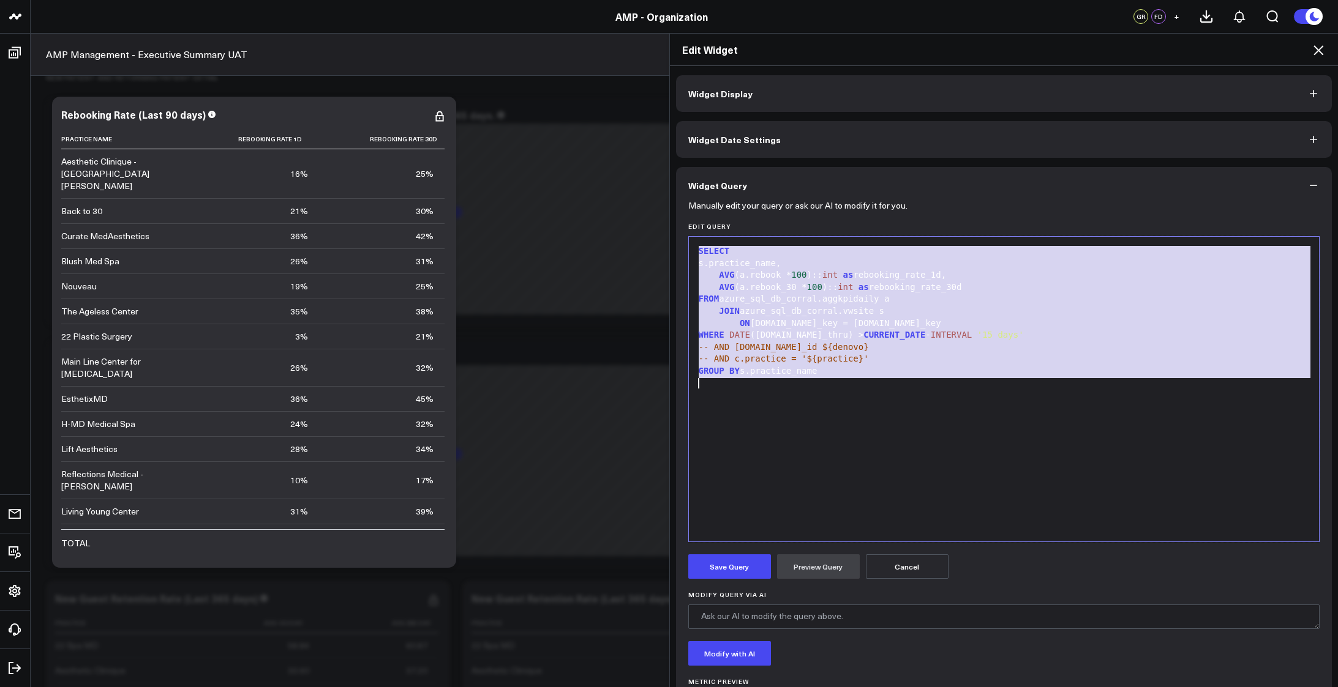
copy div "SELECT s.practice_name, AVG (a.rebook * 100 ):: int as rebooking_rate_1d, AVG (…"
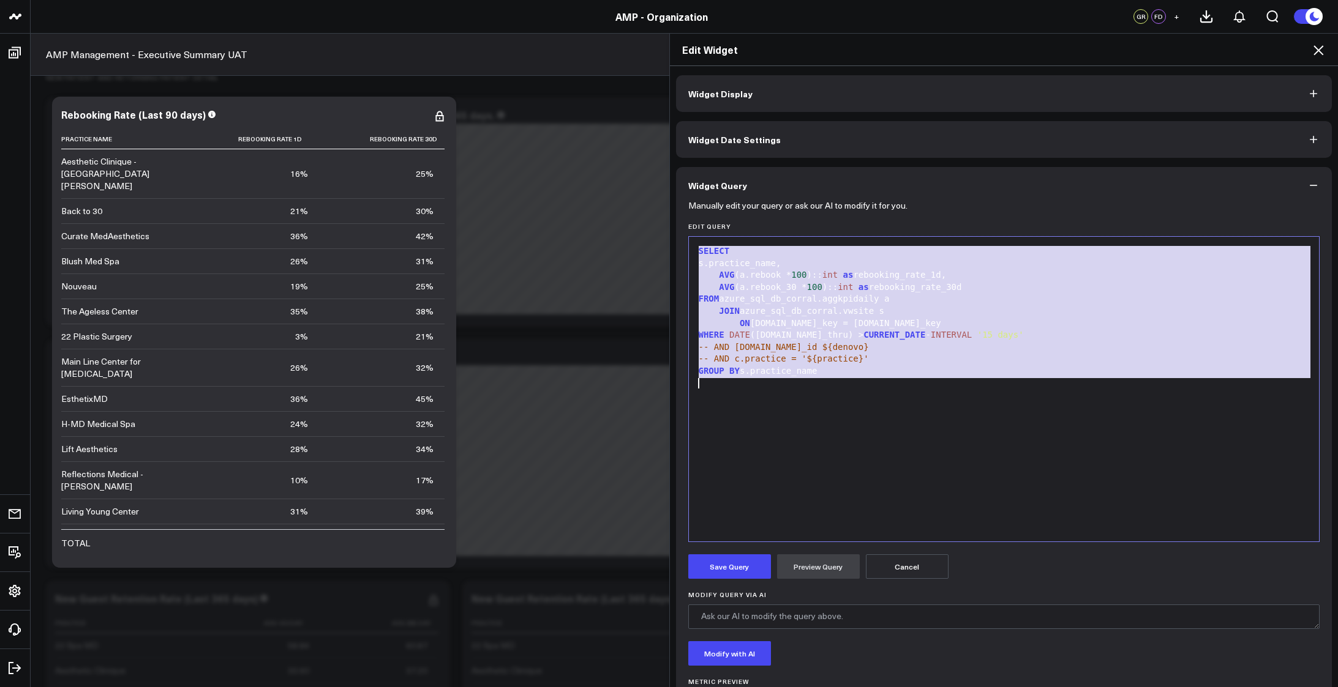
click at [841, 402] on div "SELECT s.practice_name, AVG (a.rebook * 100 ):: int as rebooking_rate_1d, AVG (…" at bounding box center [1004, 389] width 618 height 293
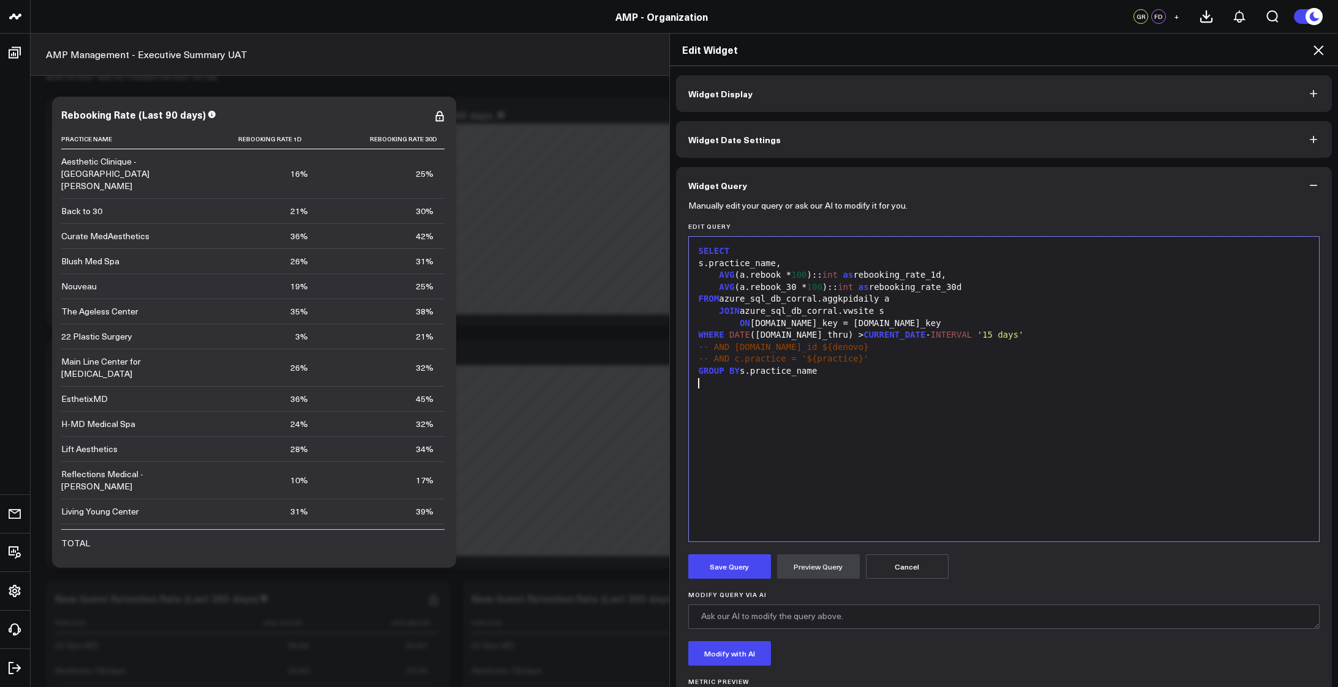
click at [883, 350] on div "-- AND c.center_id ${denovo}" at bounding box center [1004, 348] width 618 height 12
click at [802, 266] on div "s.practice_name," at bounding box center [1004, 264] width 618 height 12
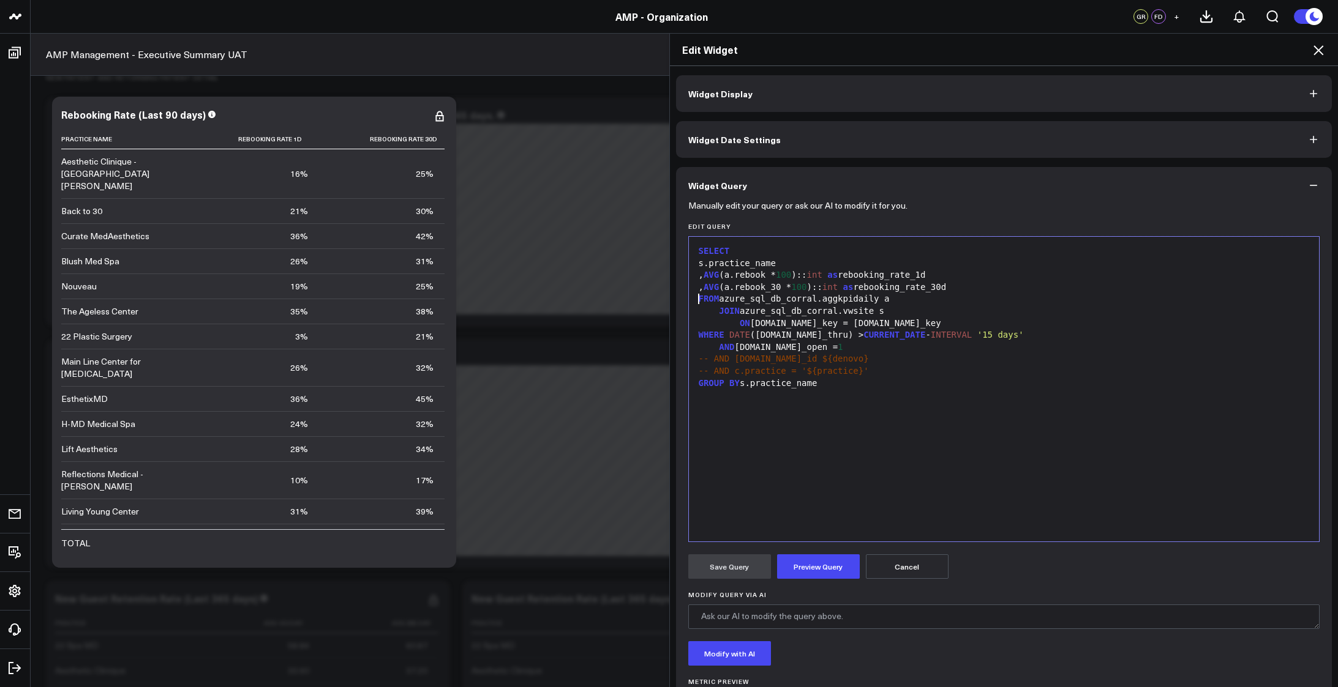
click at [796, 405] on div "SELECT s.practice_name , AVG (a.rebook * 100 ):: int as rebooking_rate_1d , AVG…" at bounding box center [1004, 389] width 618 height 293
click at [821, 468] on div "SELECT s.practice_name , AVG (a.rebook * 100 ):: int as rebooking_rate_1d , AVG…" at bounding box center [1004, 389] width 618 height 293
click at [821, 571] on button "Preview Query" at bounding box center [818, 567] width 83 height 24
click at [727, 568] on button "Save Query" at bounding box center [729, 567] width 83 height 24
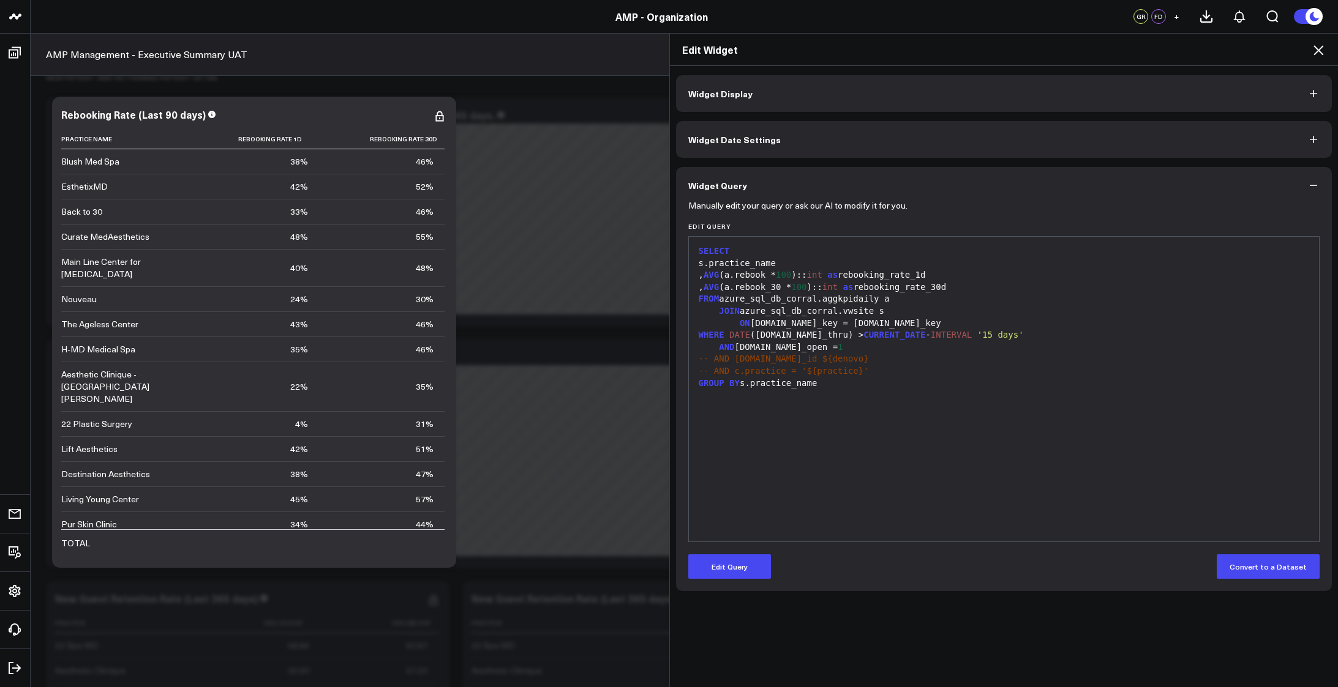
drag, startPoint x: 443, startPoint y: 355, endPoint x: 444, endPoint y: 415, distance: 60.0
click at [444, 414] on div "Edit Widget Widget Display Widget Date Settings Widget Query Manually edit your…" at bounding box center [669, 360] width 1338 height 654
drag, startPoint x: 444, startPoint y: 416, endPoint x: 448, endPoint y: 476, distance: 59.5
click at [448, 476] on div "Edit Widget Widget Display Widget Date Settings Widget Query Manually edit your…" at bounding box center [669, 360] width 1338 height 654
drag, startPoint x: 444, startPoint y: 384, endPoint x: 440, endPoint y: 451, distance: 66.9
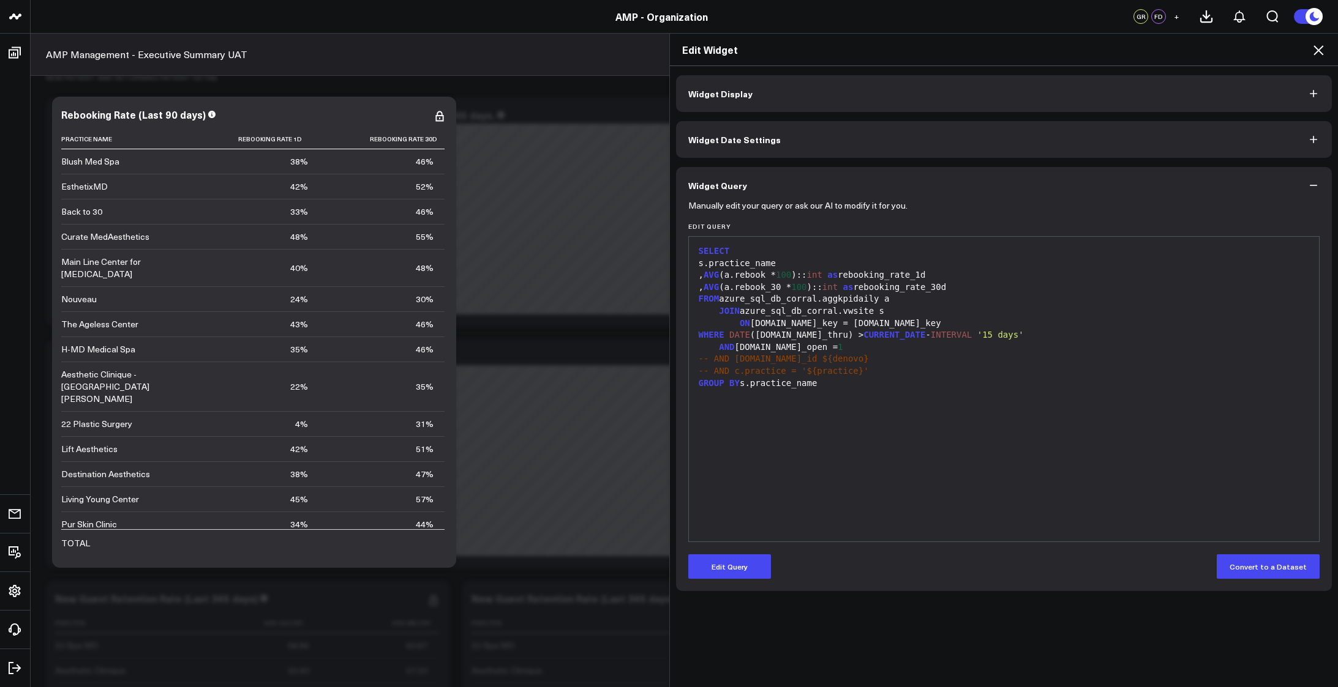
click at [440, 451] on div "Edit Widget Widget Display Widget Date Settings Widget Query Manually edit your…" at bounding box center [669, 360] width 1338 height 654
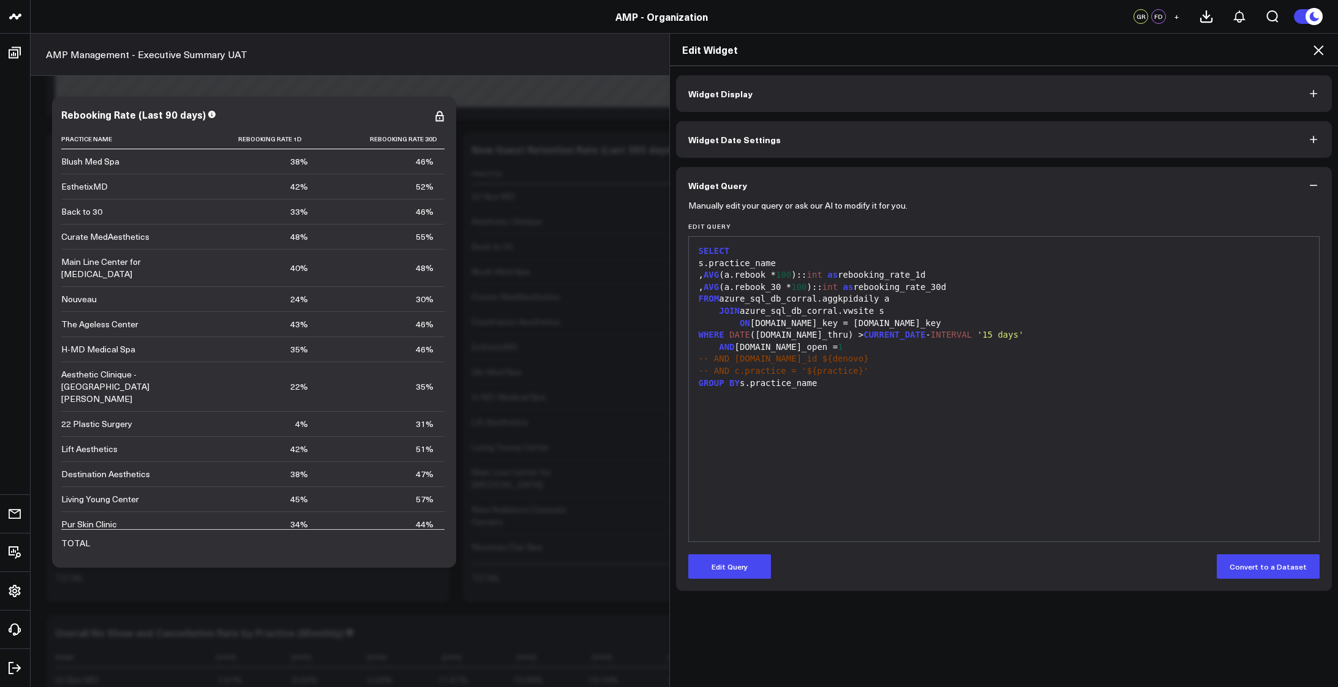
scroll to position [4538, 0]
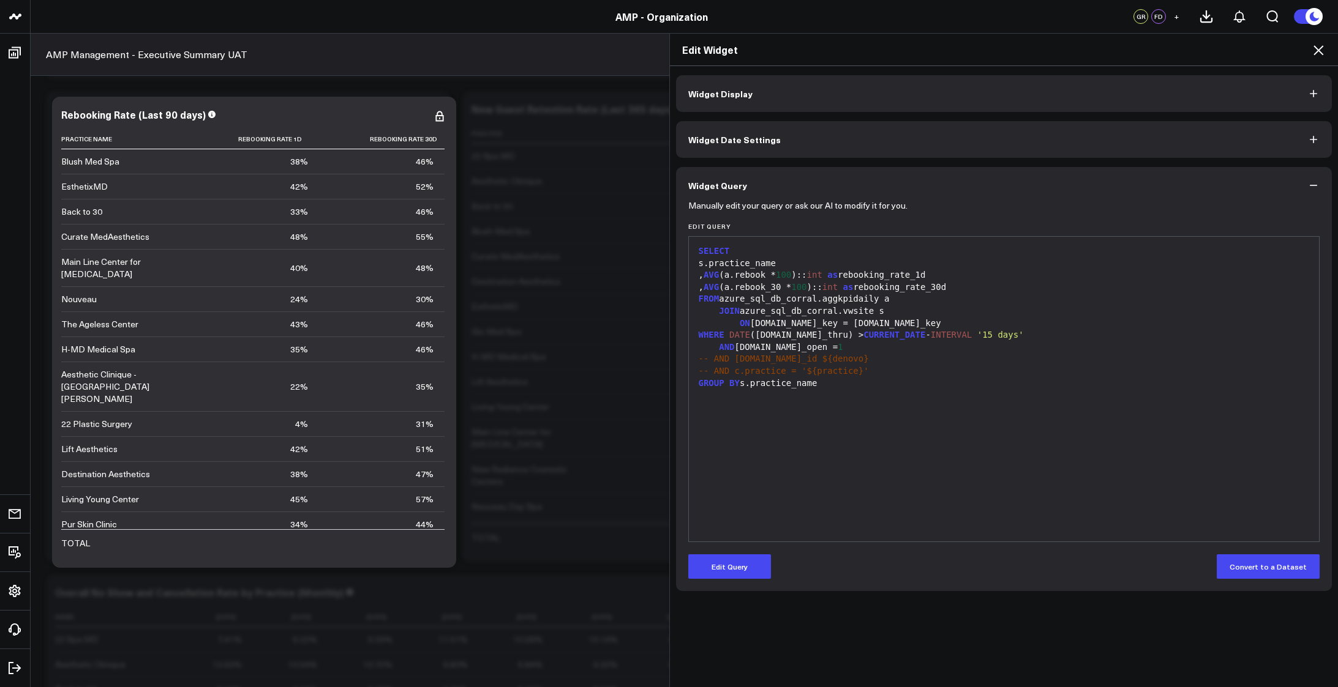
click at [803, 351] on div "AND a.is_open = 1" at bounding box center [1004, 348] width 618 height 12
click at [713, 575] on button "Edit Query" at bounding box center [729, 567] width 83 height 24
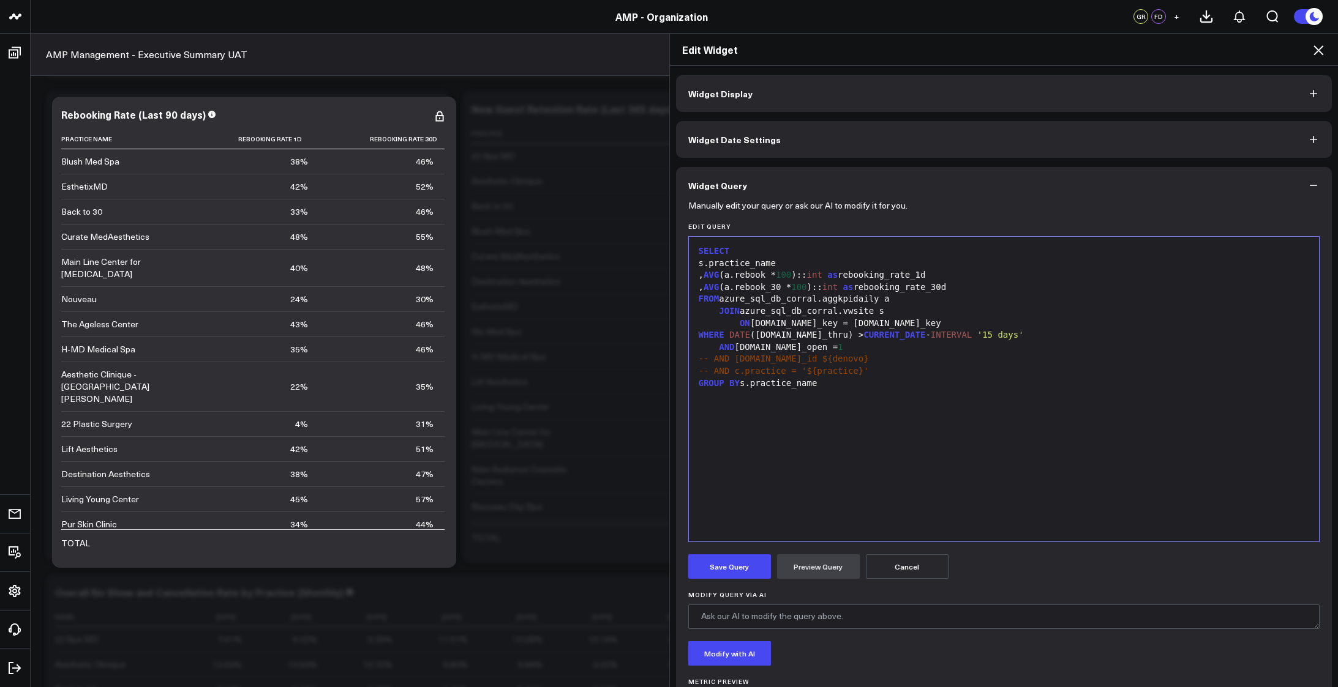
click at [812, 350] on div "AND a.is_open = 1" at bounding box center [1004, 348] width 618 height 12
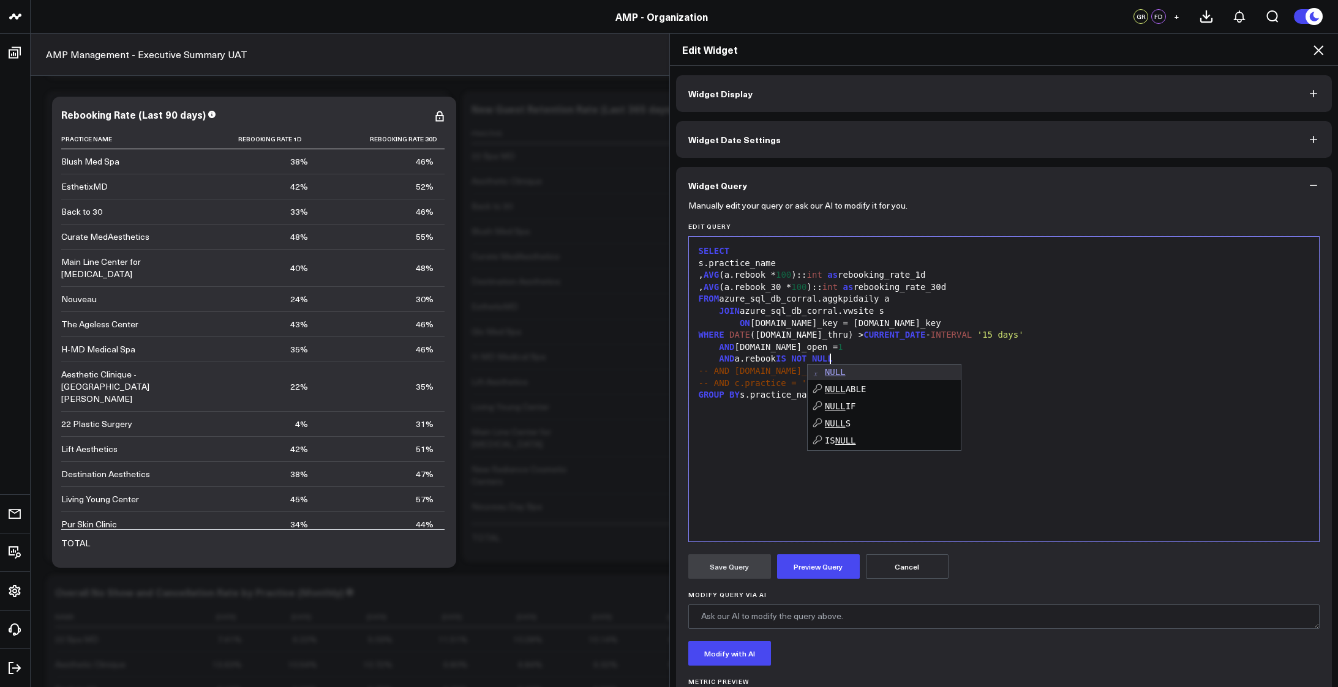
click at [834, 350] on div "AND a.is_open = 1" at bounding box center [1004, 348] width 618 height 12
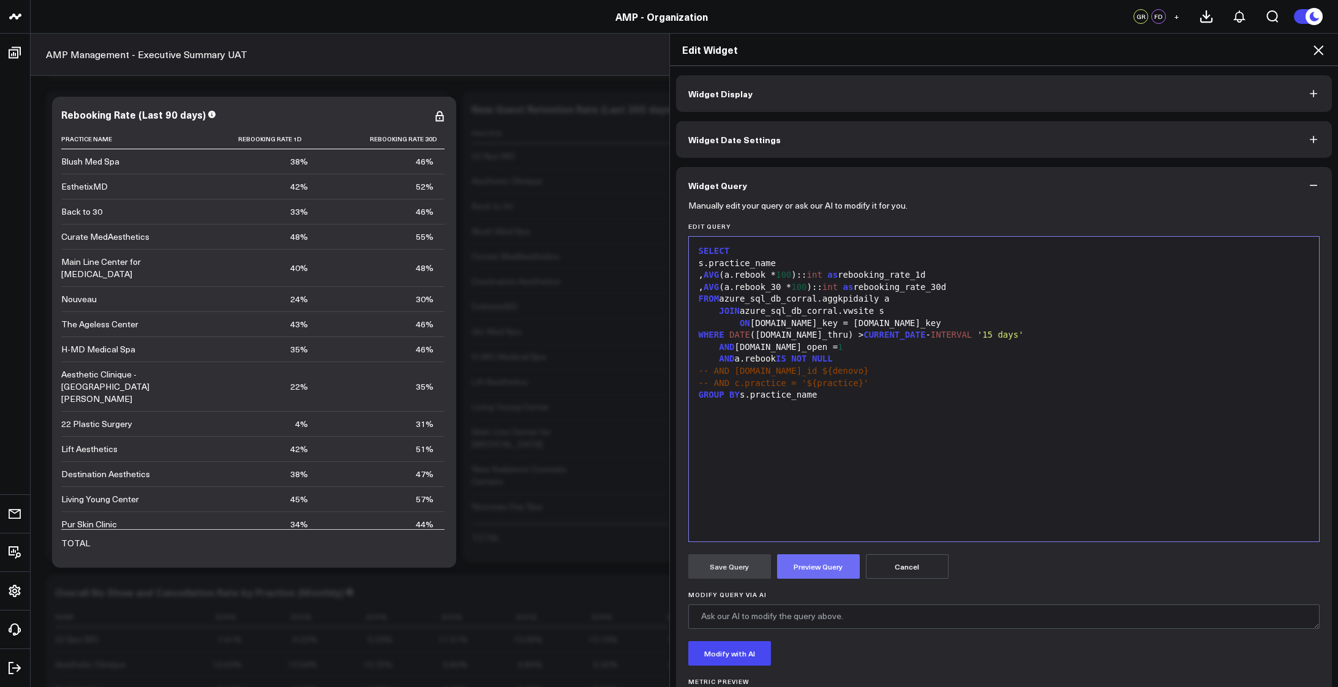
click at [815, 565] on button "Preview Query" at bounding box center [818, 567] width 83 height 24
click at [844, 364] on div "AND a.rebook IS NOT NULL" at bounding box center [1004, 359] width 618 height 12
click at [806, 569] on button "Preview Query" at bounding box center [818, 567] width 83 height 24
click at [725, 567] on button "Save Query" at bounding box center [729, 567] width 83 height 24
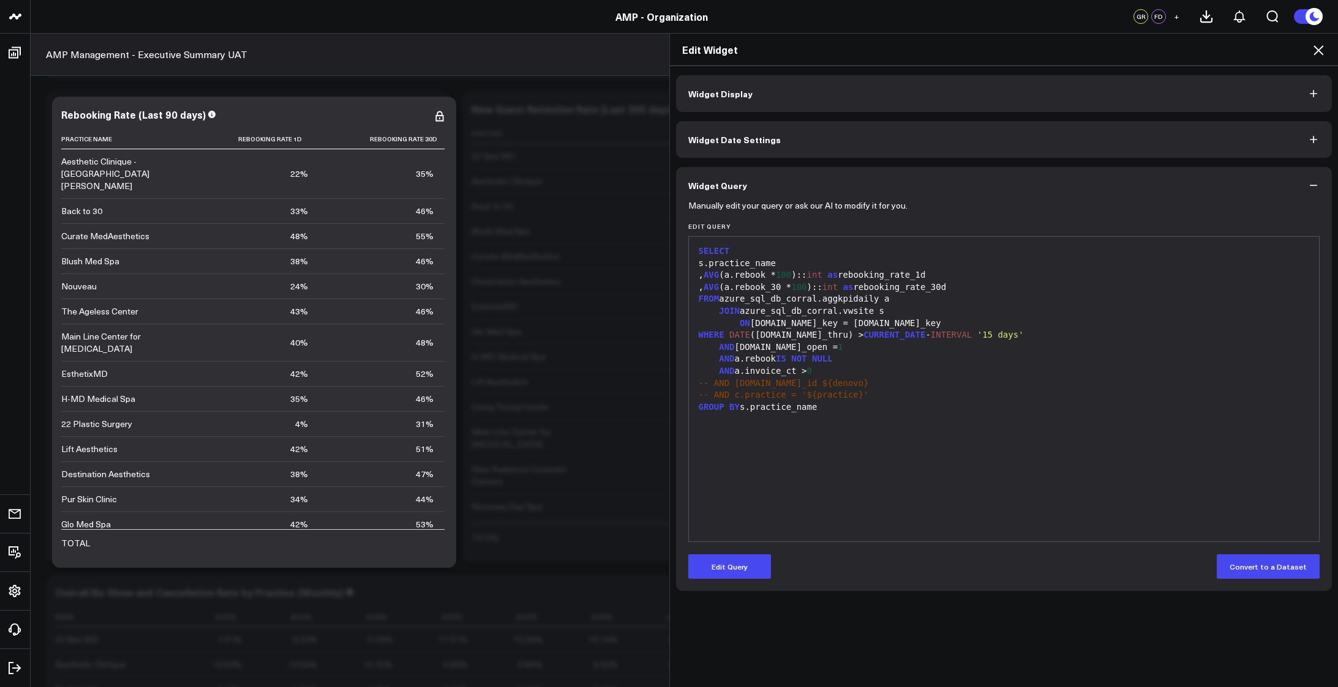
click at [929, 353] on div "AND a.rebook IS NOT NULL" at bounding box center [1004, 359] width 618 height 12
click at [875, 358] on div "AND a.rebook IS NOT NULL" at bounding box center [1004, 359] width 618 height 12
click at [712, 566] on button "Edit Query" at bounding box center [729, 567] width 83 height 24
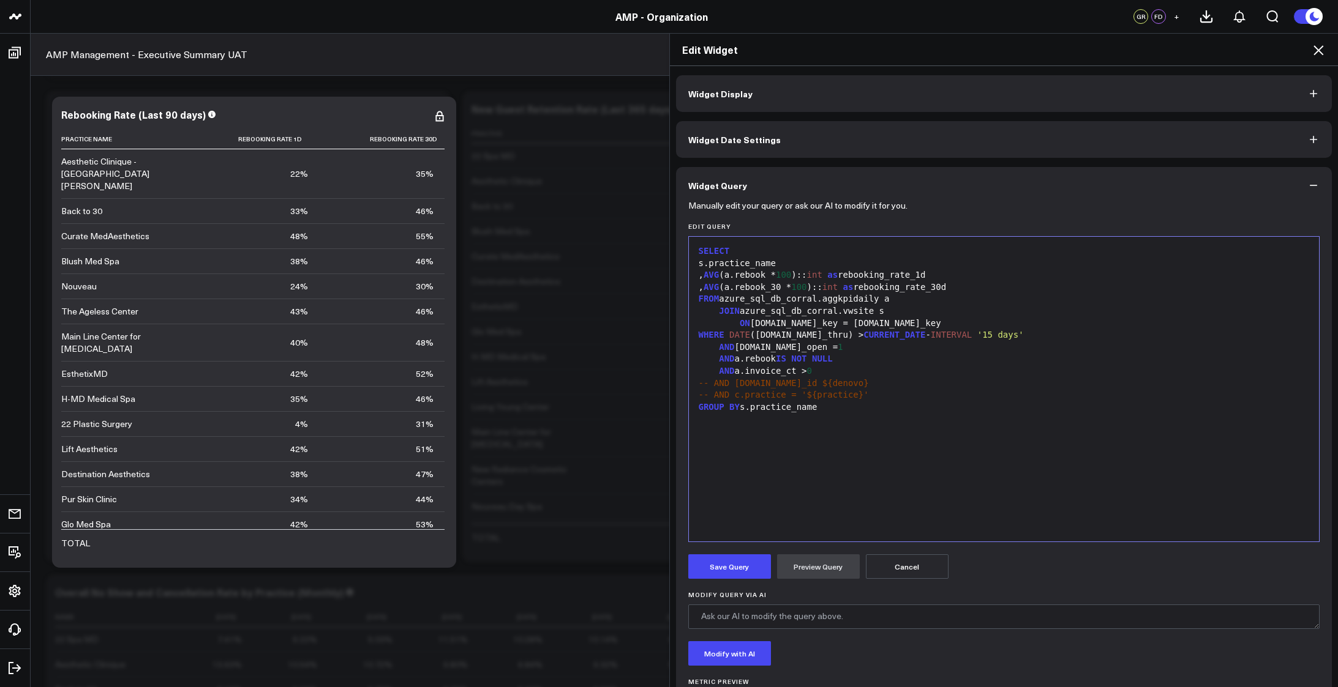
click at [901, 365] on div "AND a.invoice_ct > 0" at bounding box center [1004, 371] width 618 height 12
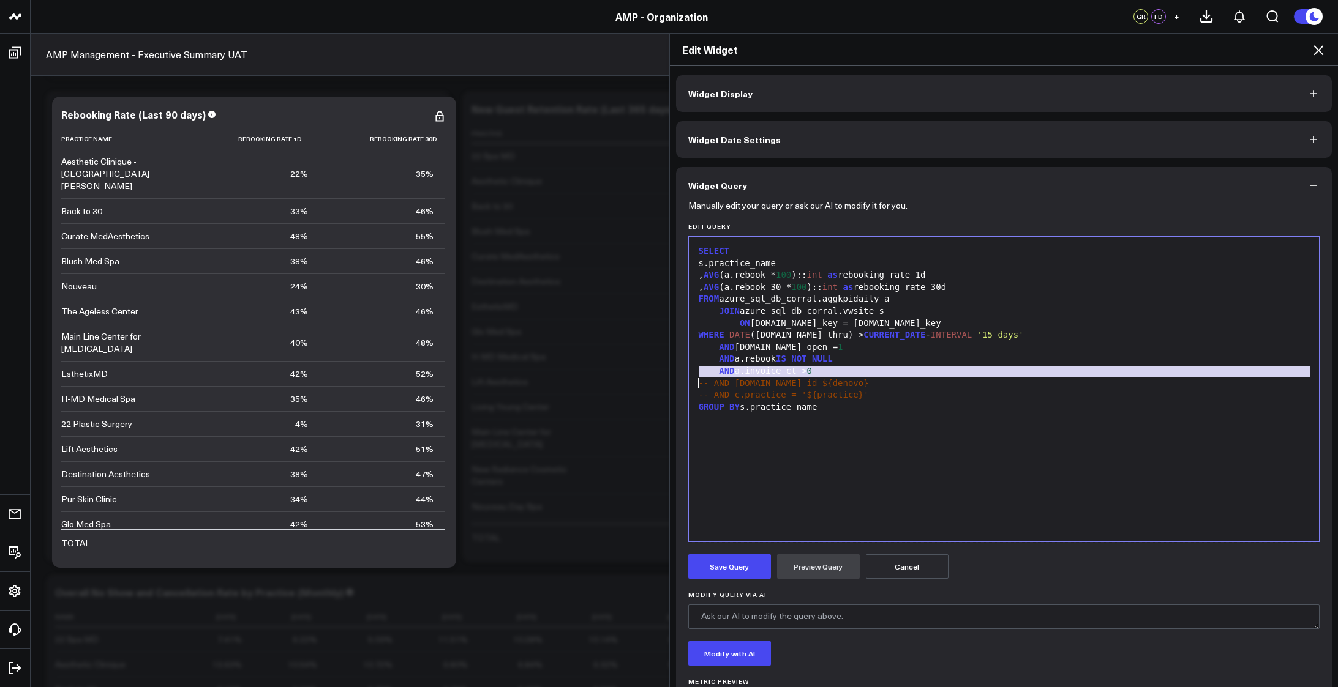
copy div "AND a.invoice_ct > 0"
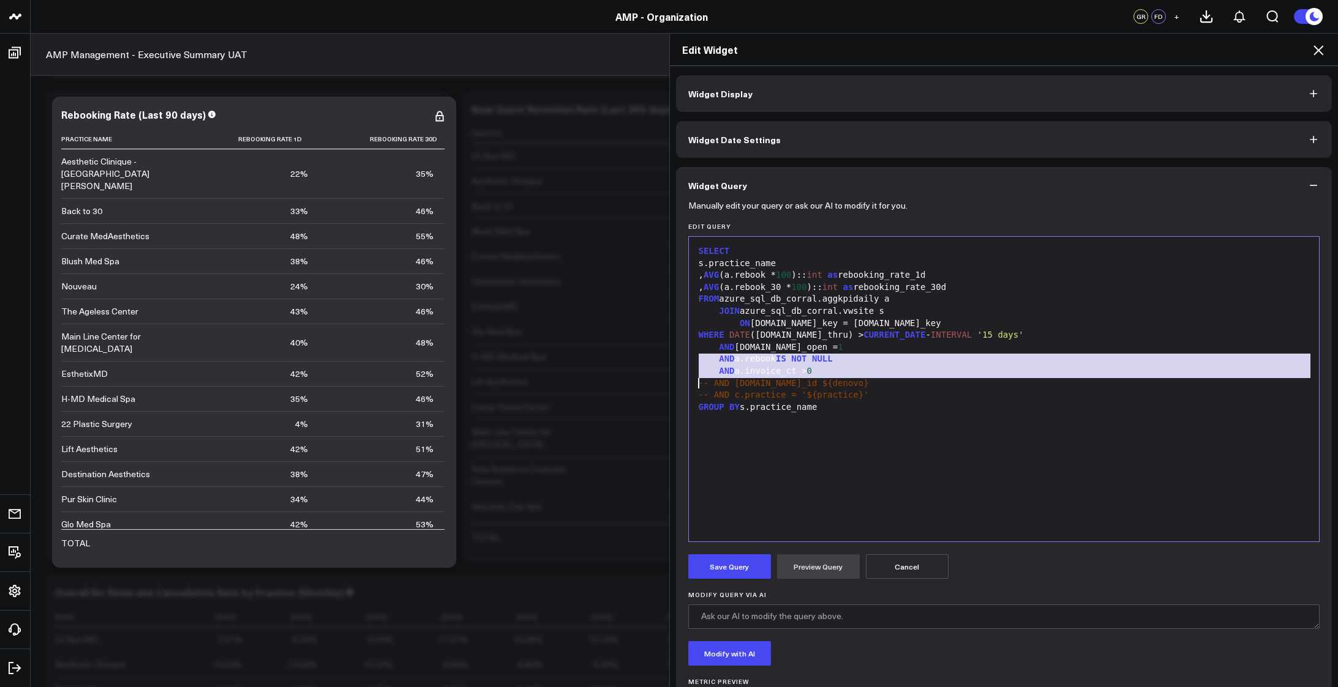
copy div "AND a.rebook IS NOT NULL AND a.invoice_ct > 0"
click at [941, 344] on div "AND a.is_open = 1" at bounding box center [1004, 348] width 618 height 12
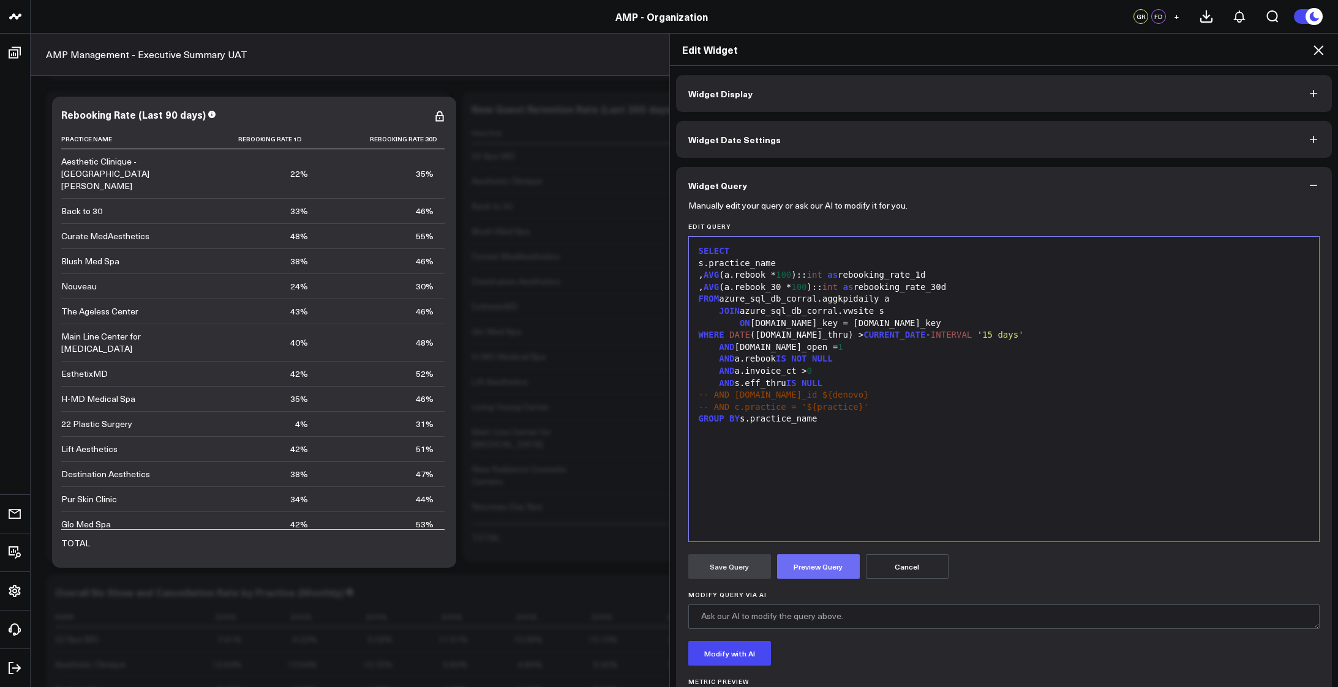
click at [815, 567] on button "Preview Query" at bounding box center [818, 567] width 83 height 24
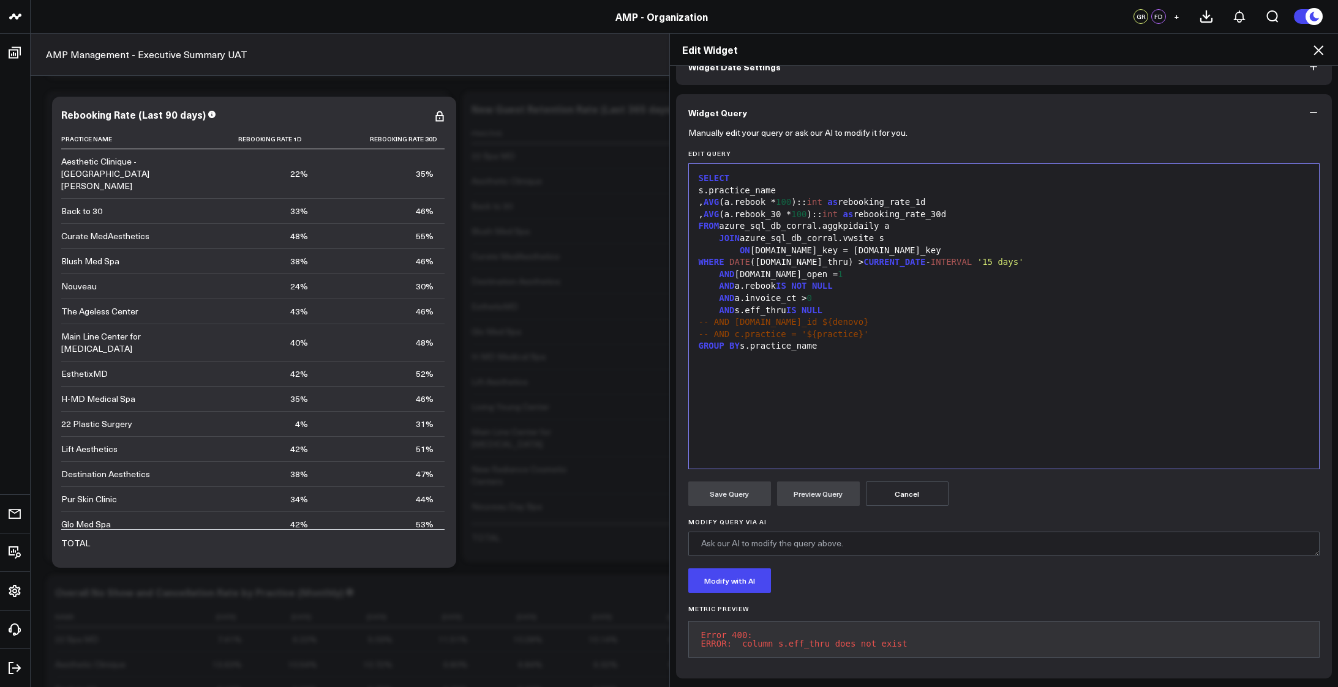
click at [835, 307] on div "AND s.eff_thru IS NULL" at bounding box center [1004, 311] width 618 height 12
drag, startPoint x: 441, startPoint y: 286, endPoint x: 448, endPoint y: 337, distance: 51.9
click at [443, 332] on div "Edit Widget Widget Display Widget Date Settings Widget Query Manually edit your…" at bounding box center [669, 360] width 1338 height 654
drag, startPoint x: 446, startPoint y: 403, endPoint x: 445, endPoint y: 444, distance: 41.6
click at [445, 444] on div "Edit Widget Widget Display Widget Date Settings Widget Query Manually edit your…" at bounding box center [669, 360] width 1338 height 654
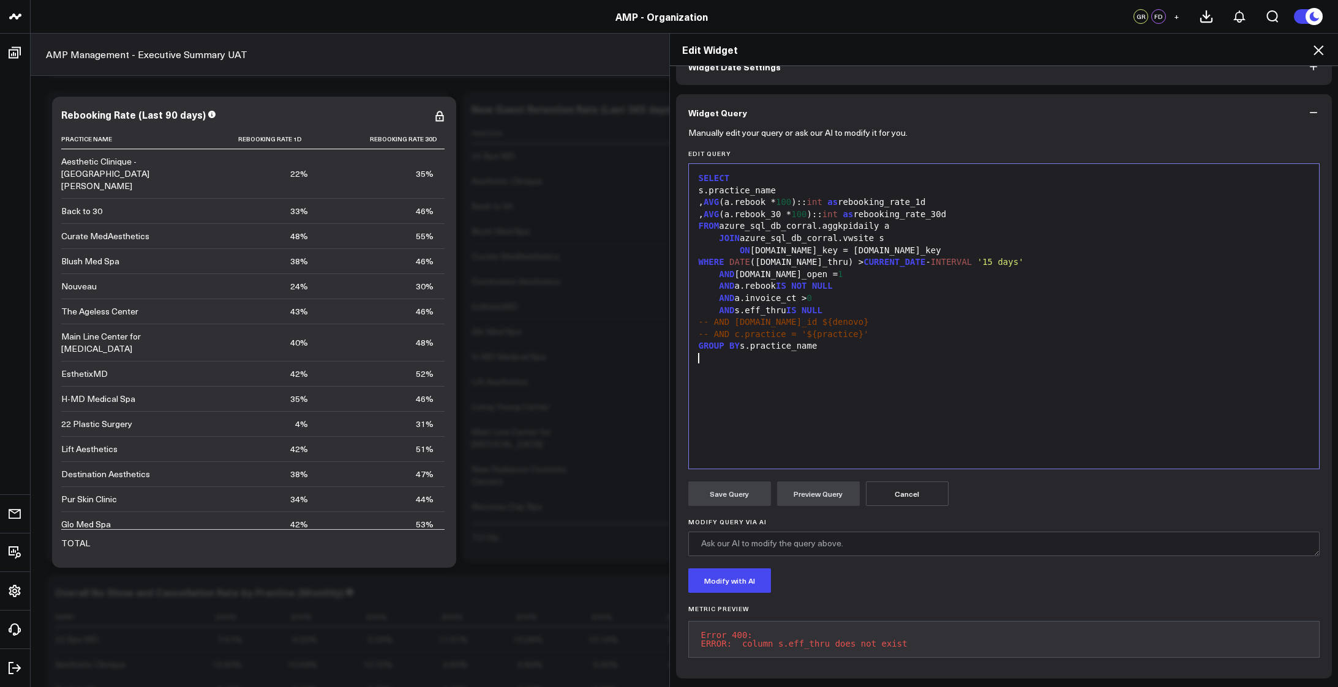
click at [848, 353] on div at bounding box center [1004, 359] width 618 height 12
click at [884, 305] on div "AND s.eff_thru IS NULL" at bounding box center [1004, 311] width 618 height 12
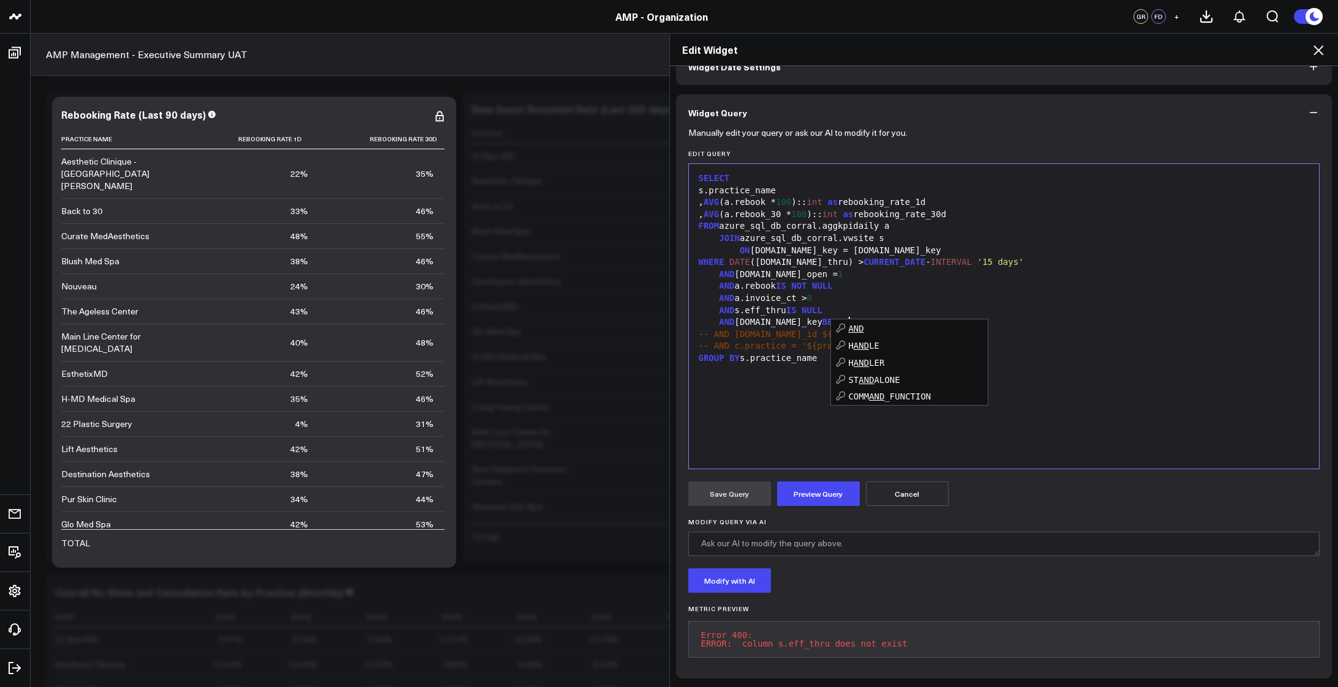
scroll to position [267, 0]
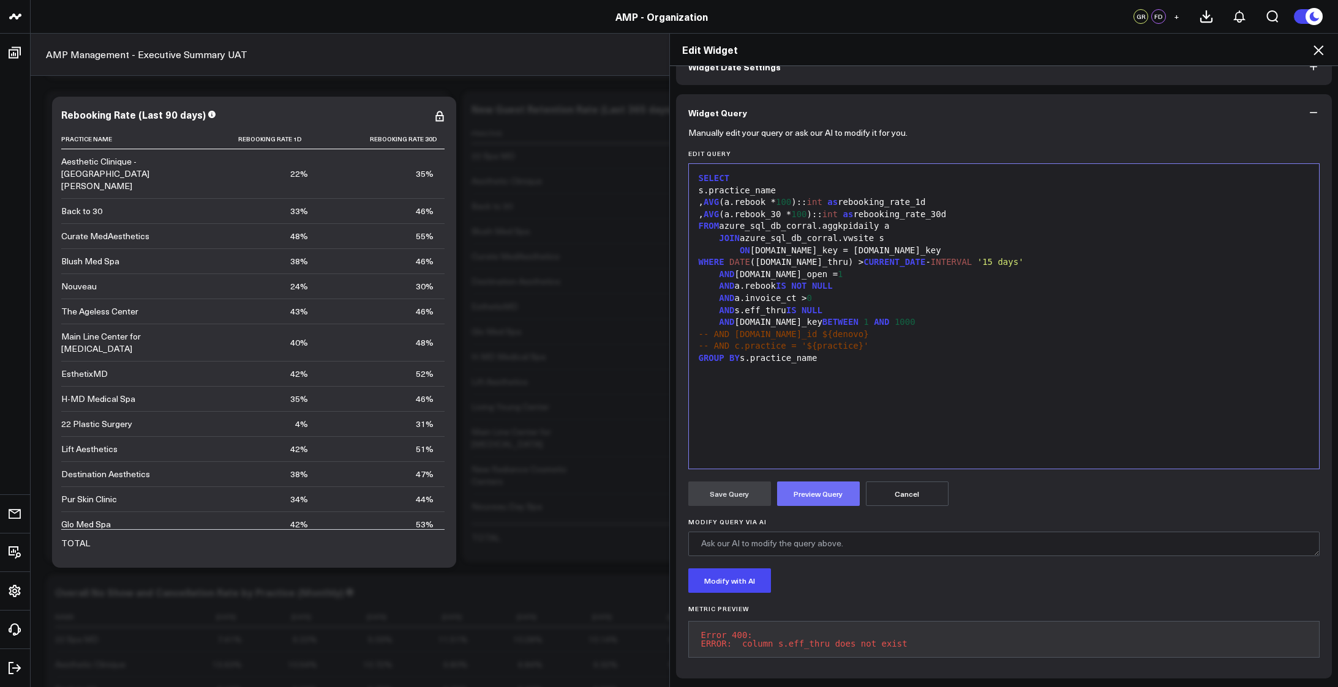
click at [810, 482] on button "Preview Query" at bounding box center [818, 494] width 83 height 24
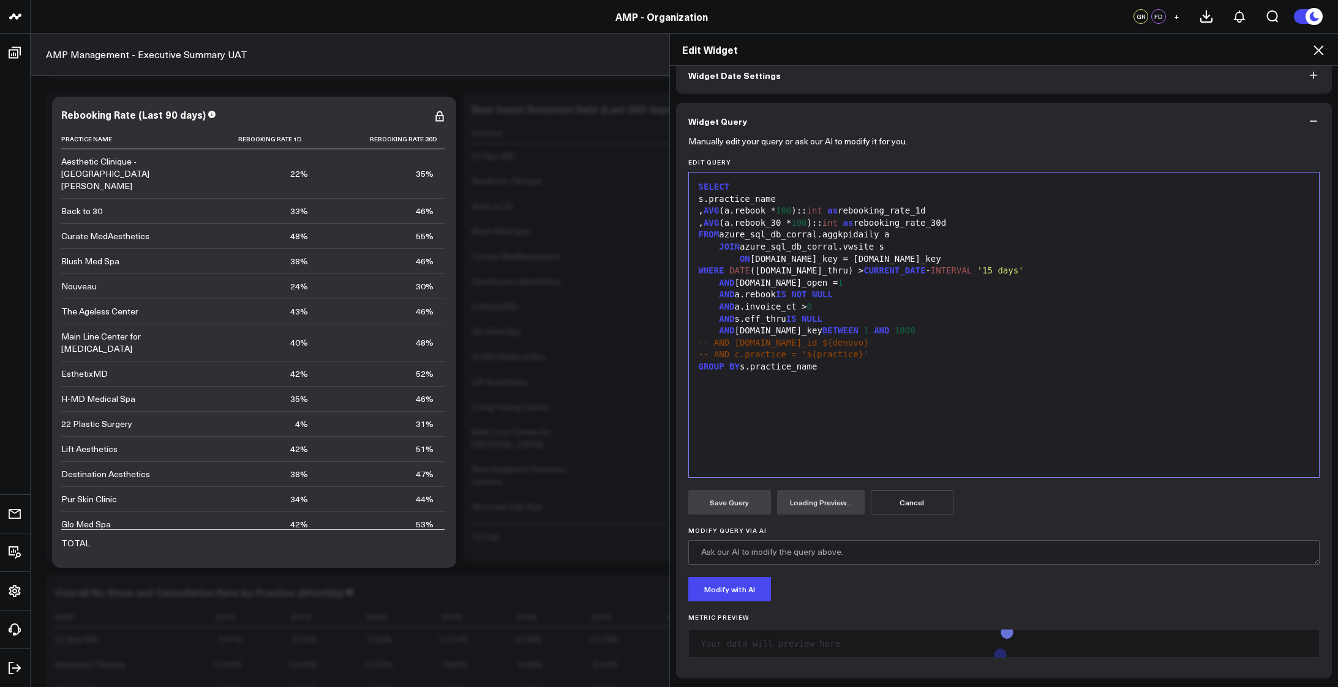
scroll to position [81, 0]
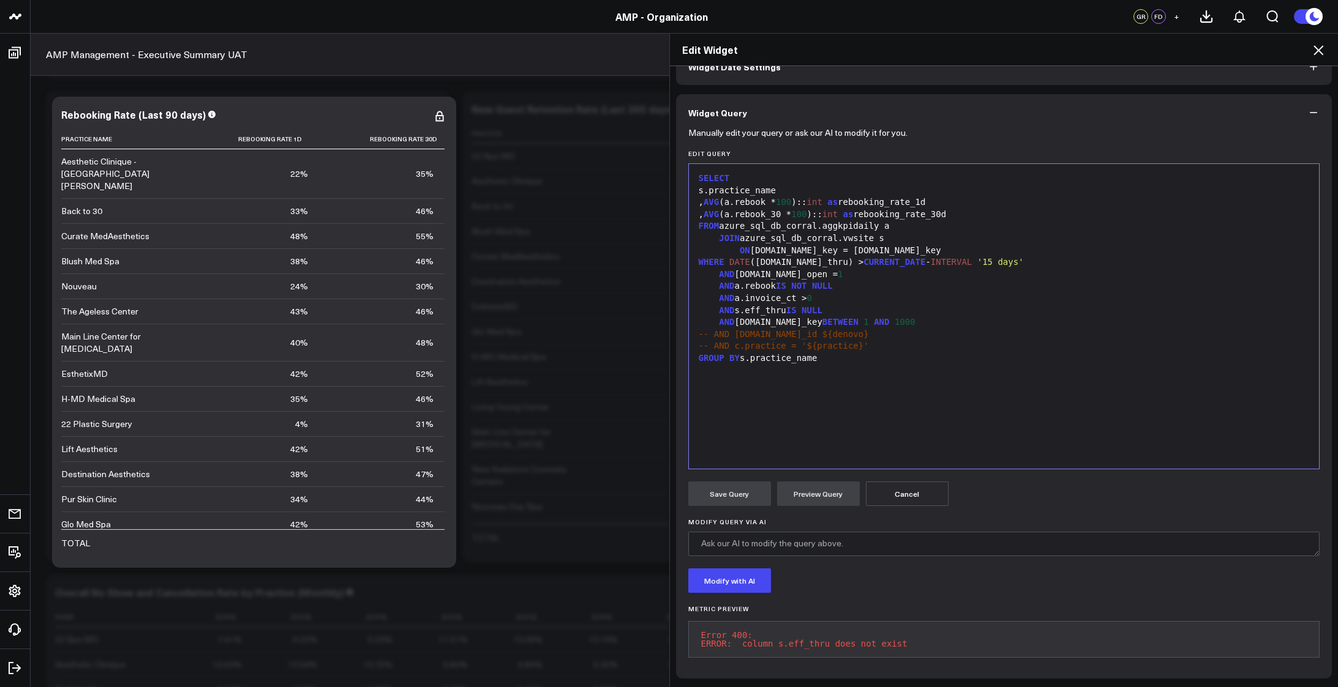
click at [896, 305] on div "AND s.eff_thru IS NULL" at bounding box center [1004, 311] width 618 height 12
click at [817, 491] on button "Preview Query" at bounding box center [818, 494] width 83 height 24
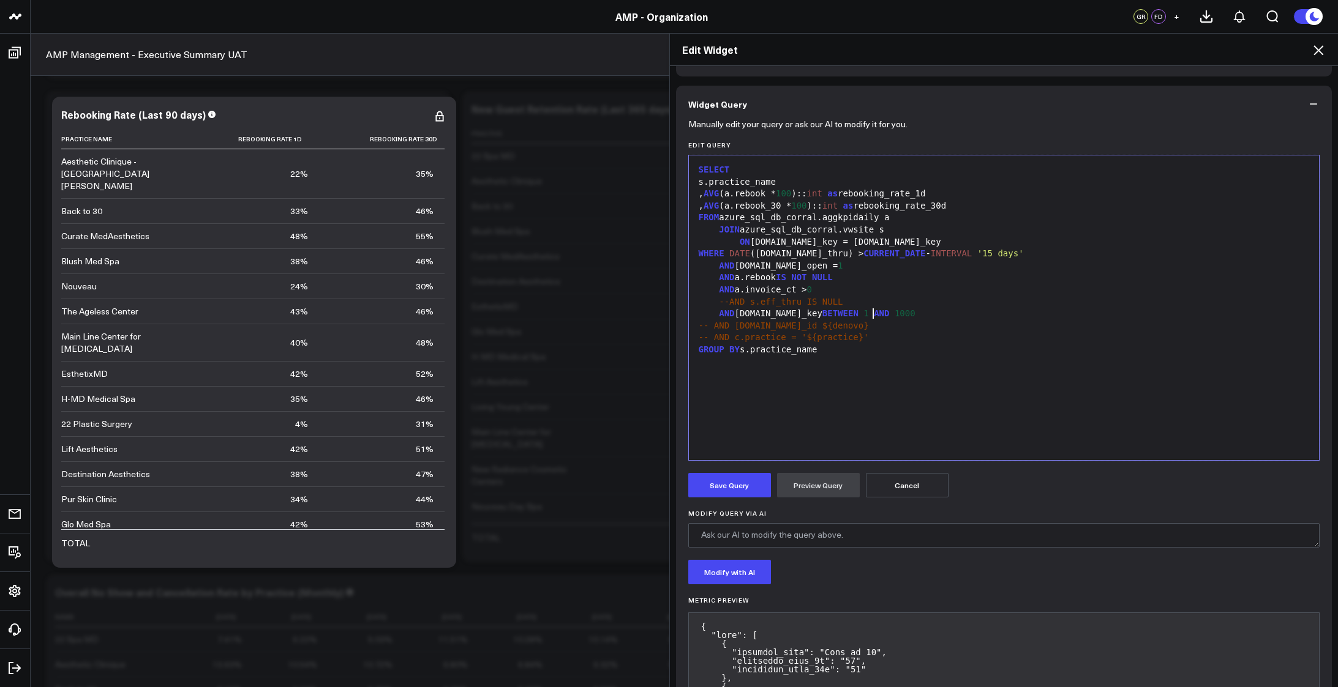
click at [968, 316] on div "AND s.site_key BETWEEN 1 AND 1000" at bounding box center [1004, 314] width 618 height 12
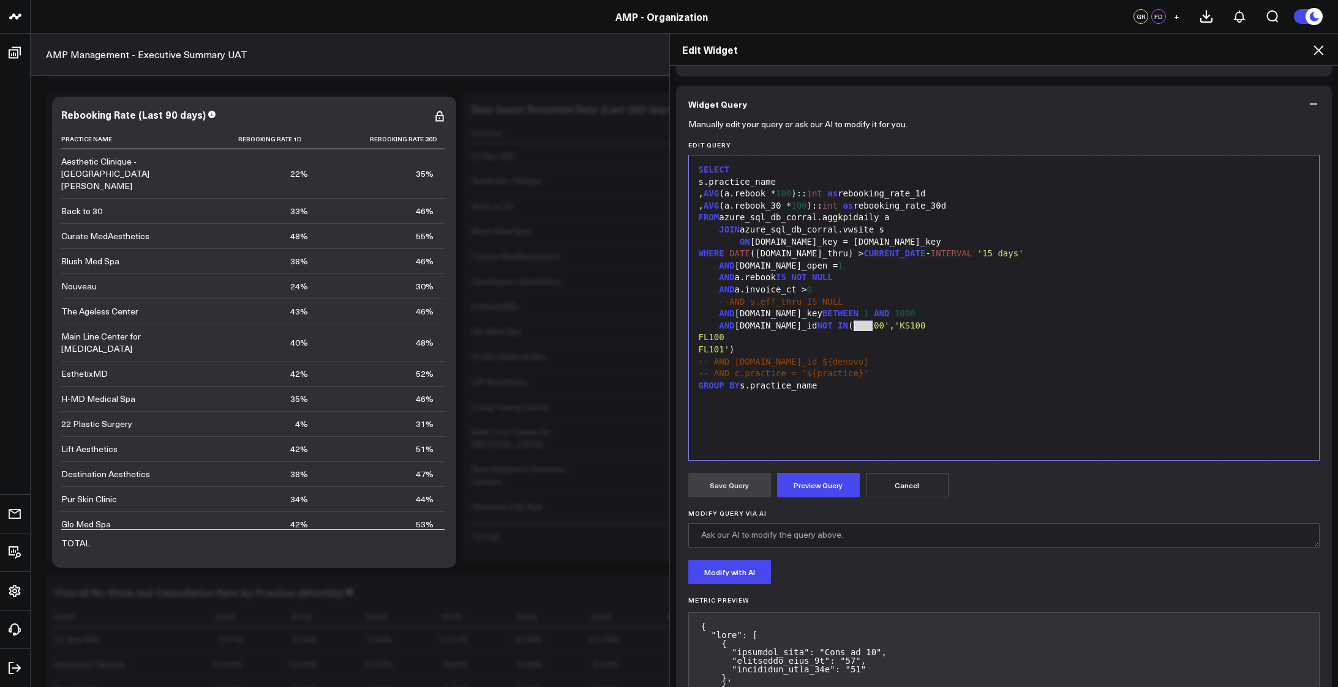
copy div "' , '"
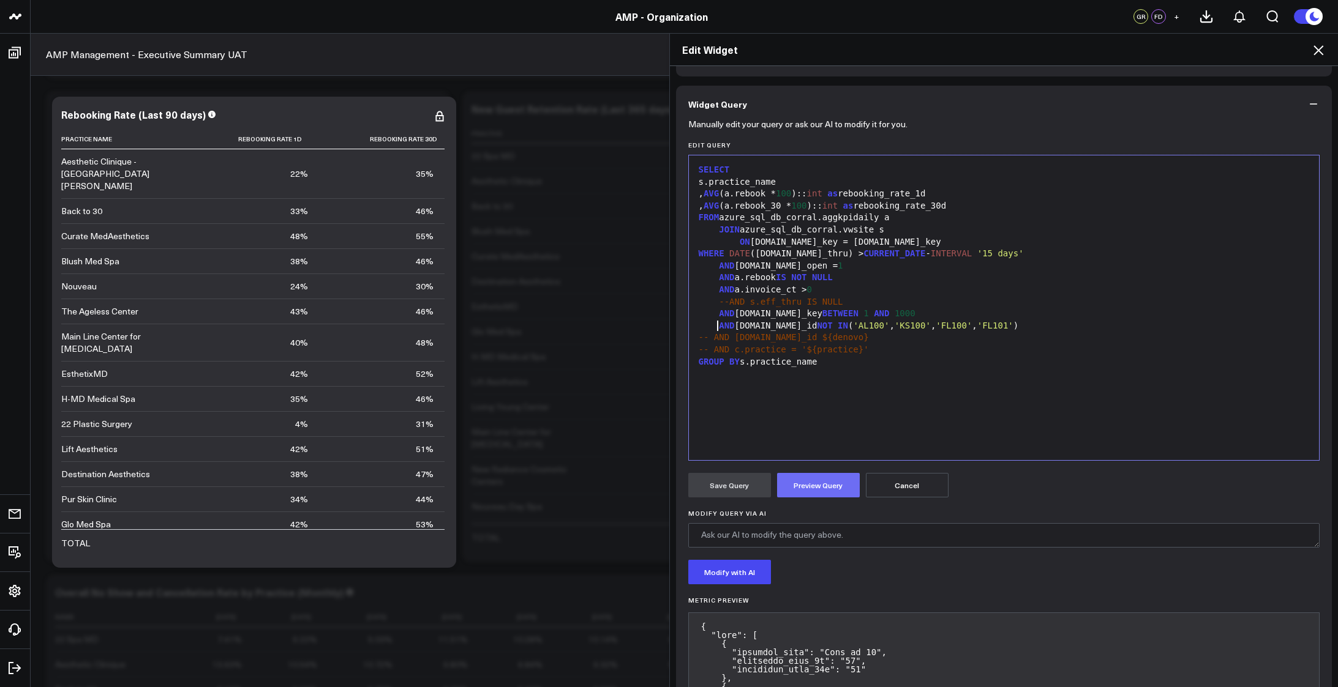
click at [821, 493] on button "Preview Query" at bounding box center [818, 485] width 83 height 24
click at [724, 484] on button "Save Query" at bounding box center [729, 485] width 83 height 24
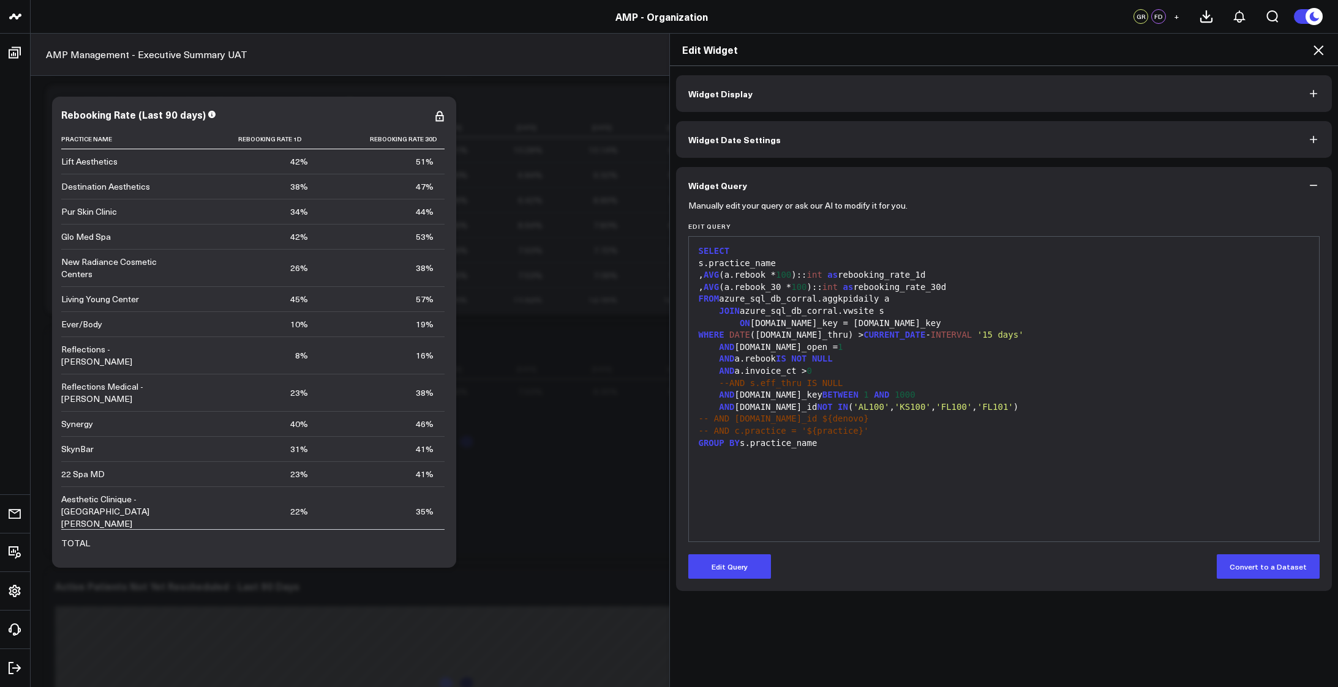
scroll to position [5253, 0]
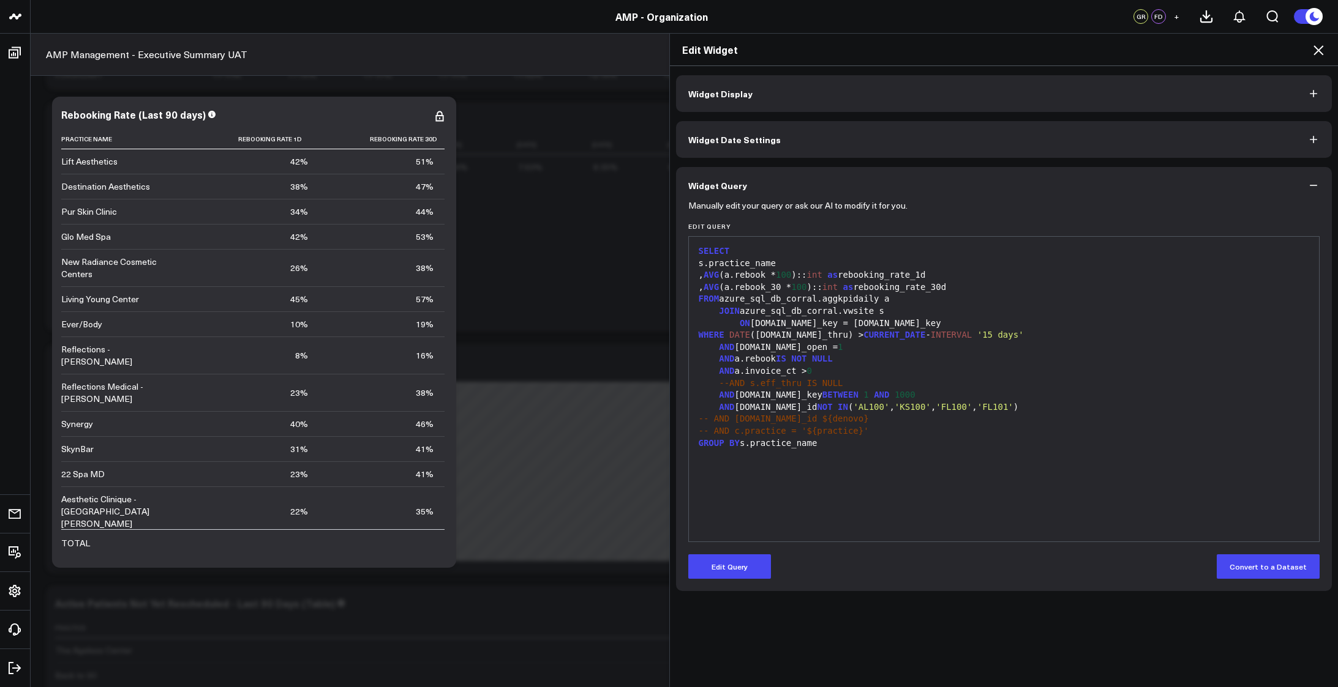
click at [1320, 47] on icon at bounding box center [1318, 50] width 15 height 15
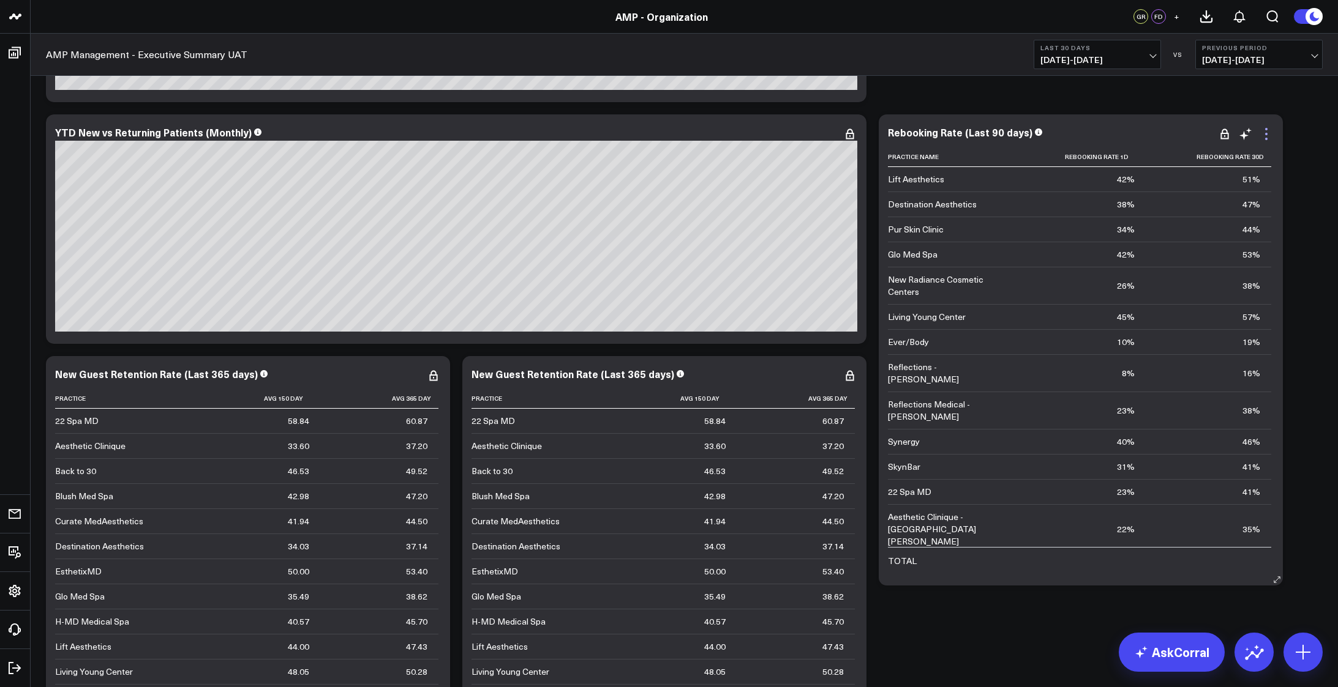
click at [1267, 135] on icon at bounding box center [1266, 134] width 15 height 15
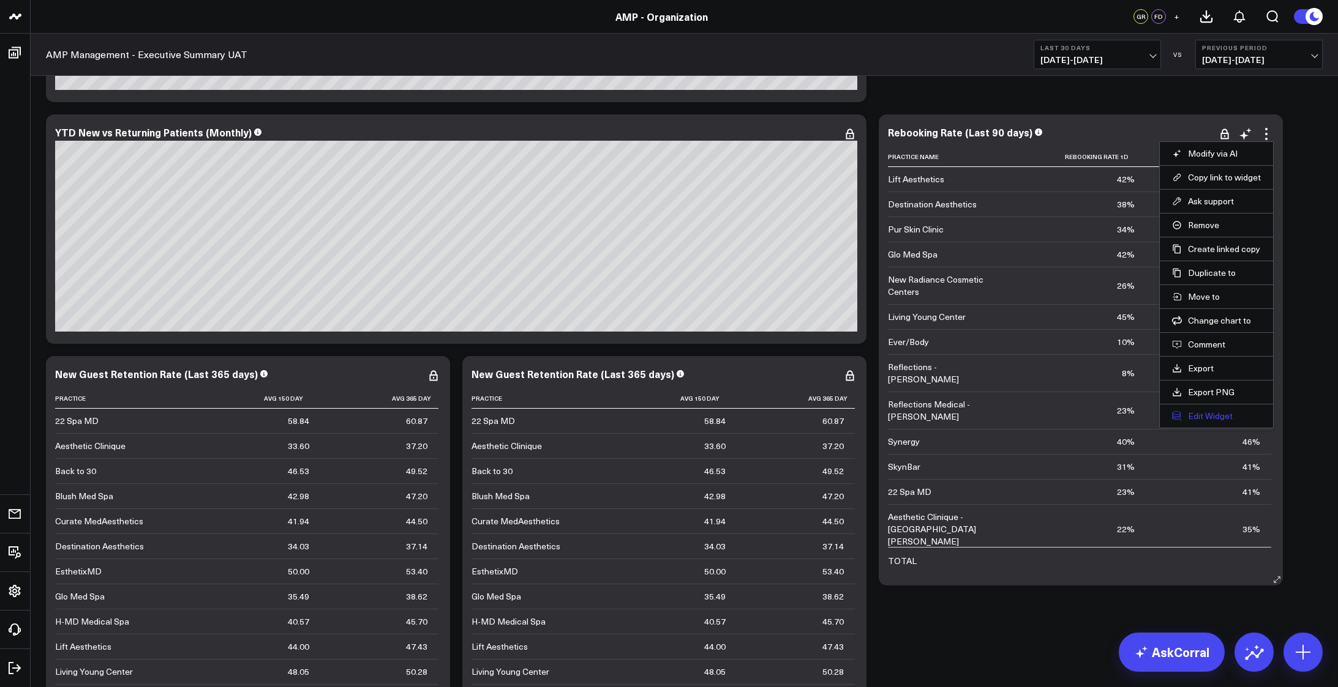
click at [1205, 414] on button "Edit Widget" at bounding box center [1216, 416] width 89 height 11
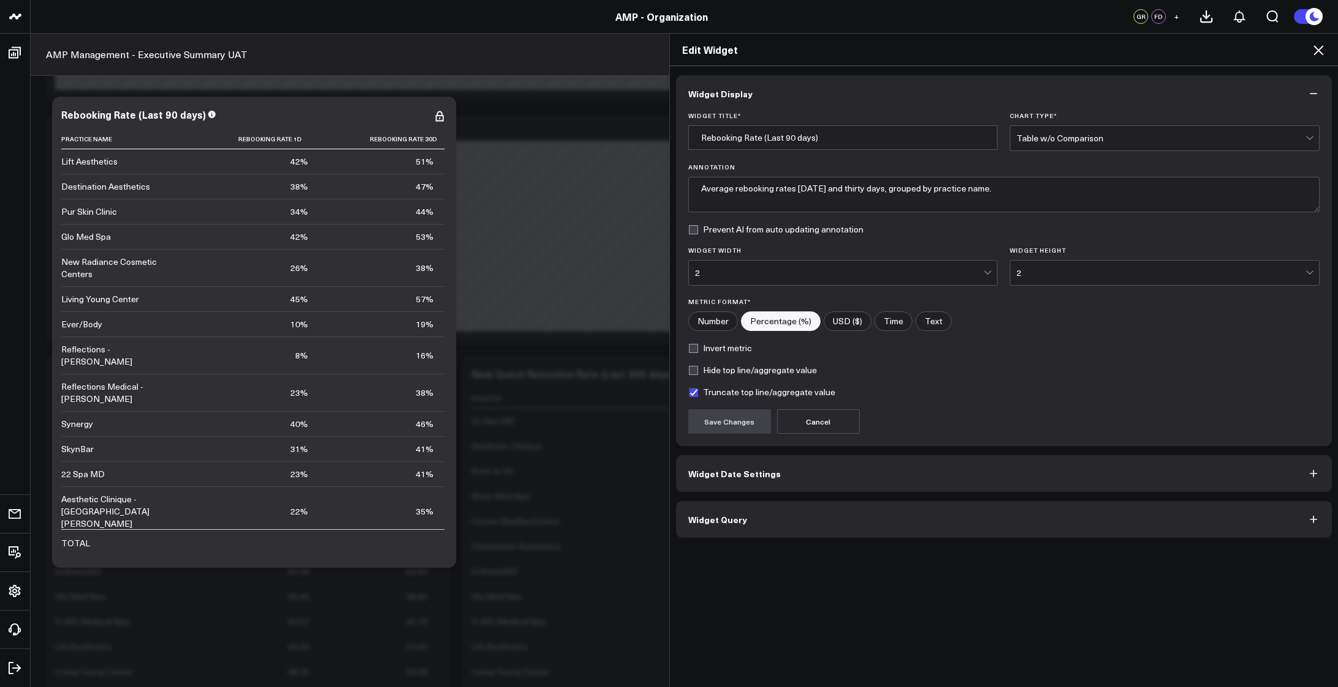
click at [840, 517] on button "Widget Query" at bounding box center [1004, 519] width 656 height 37
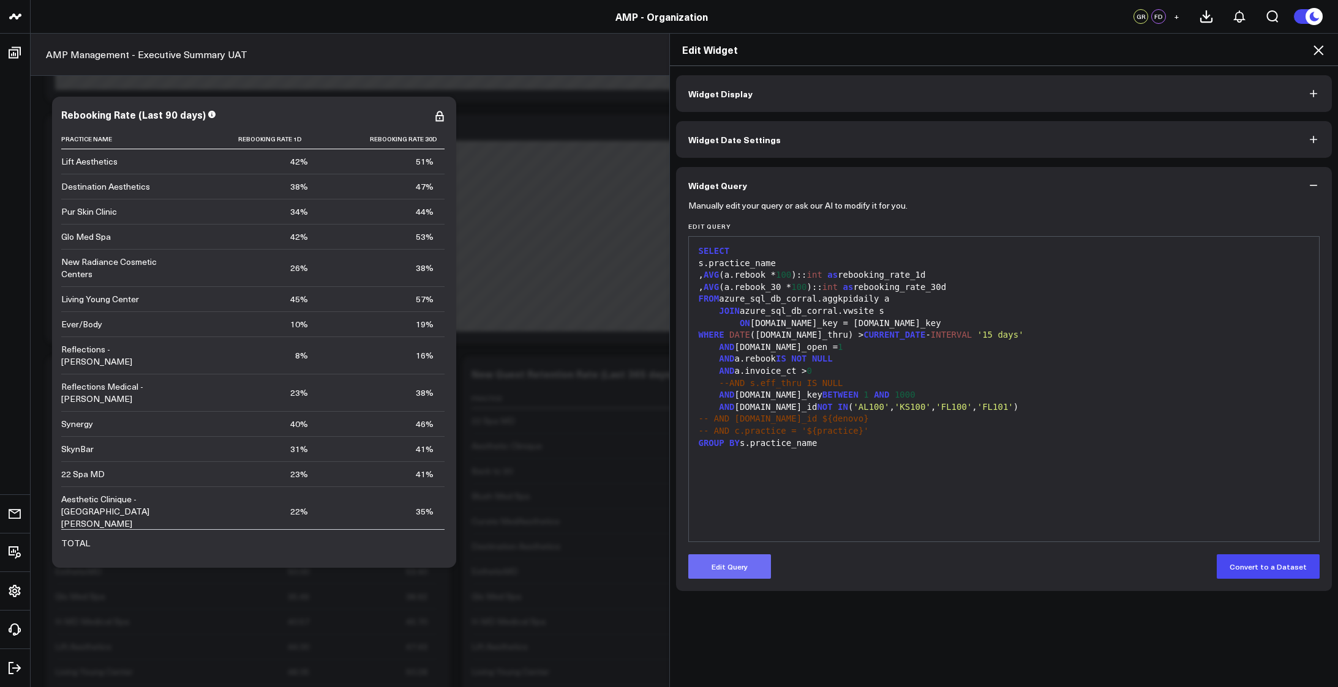
click at [744, 567] on button "Edit Query" at bounding box center [729, 567] width 83 height 24
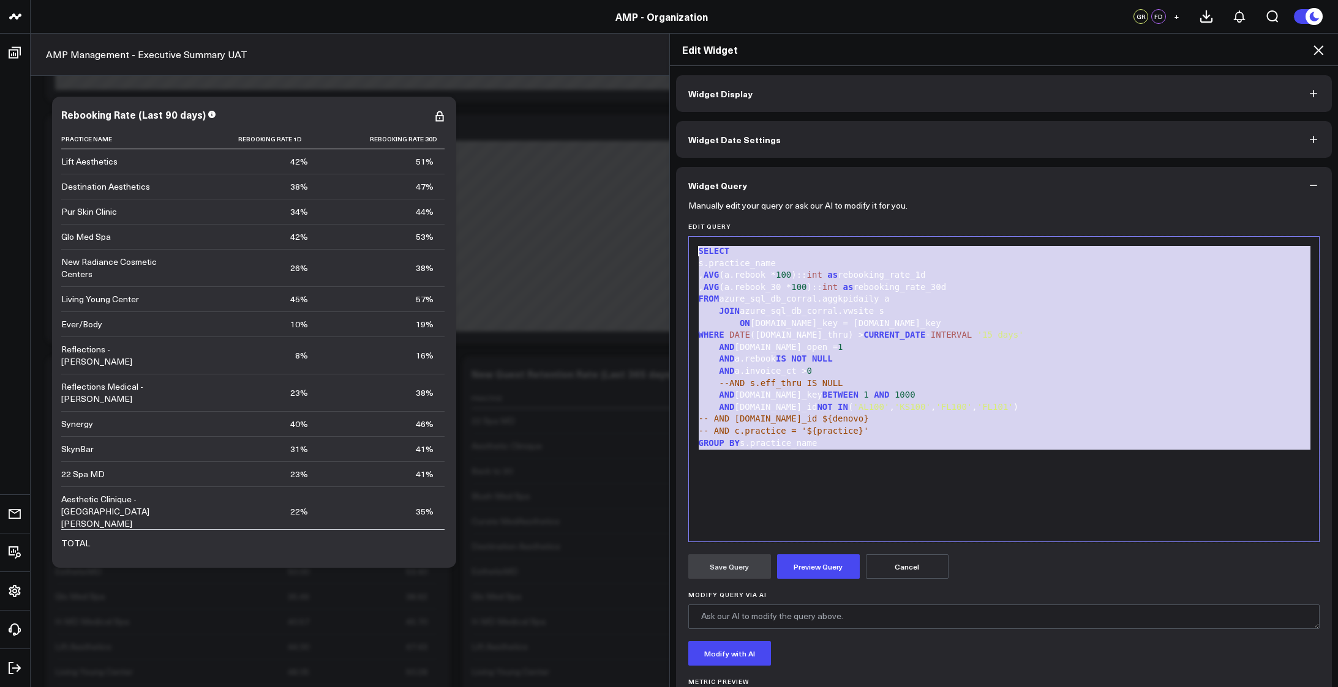
drag, startPoint x: 845, startPoint y: 454, endPoint x: 627, endPoint y: 234, distance: 309.5
click at [627, 234] on div "Edit Widget Widget Display Widget Date Settings Widget Query Manually edit your…" at bounding box center [669, 360] width 1338 height 654
copy div "SELECT s.practice_name , AVG (a.rebook * 100 ):: int as rebooking_rate_1d , AVG…"
drag, startPoint x: 926, startPoint y: 484, endPoint x: 923, endPoint y: 428, distance: 56.4
click at [926, 484] on div "SELECT s.practice_name , AVG (a.rebook * 100 ):: int as rebooking_rate_1d , AVG…" at bounding box center [1004, 389] width 618 height 293
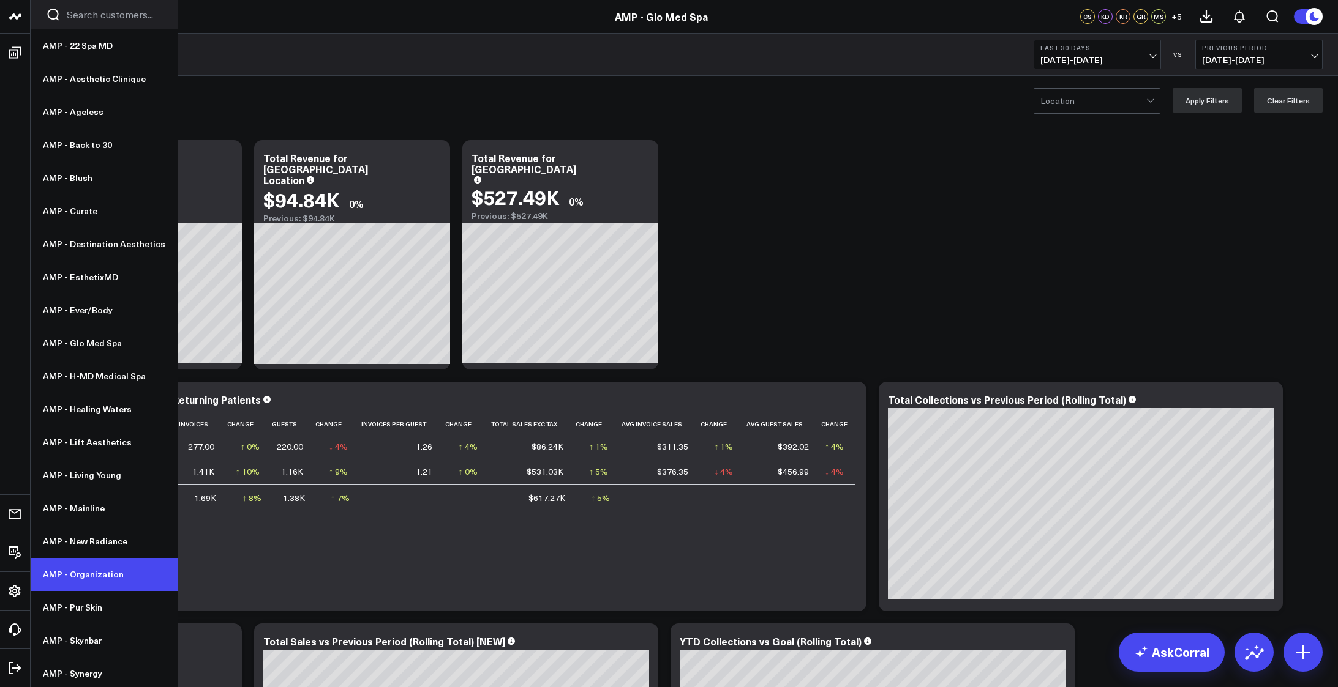
click at [70, 572] on link "AMP - Organization" at bounding box center [104, 574] width 147 height 33
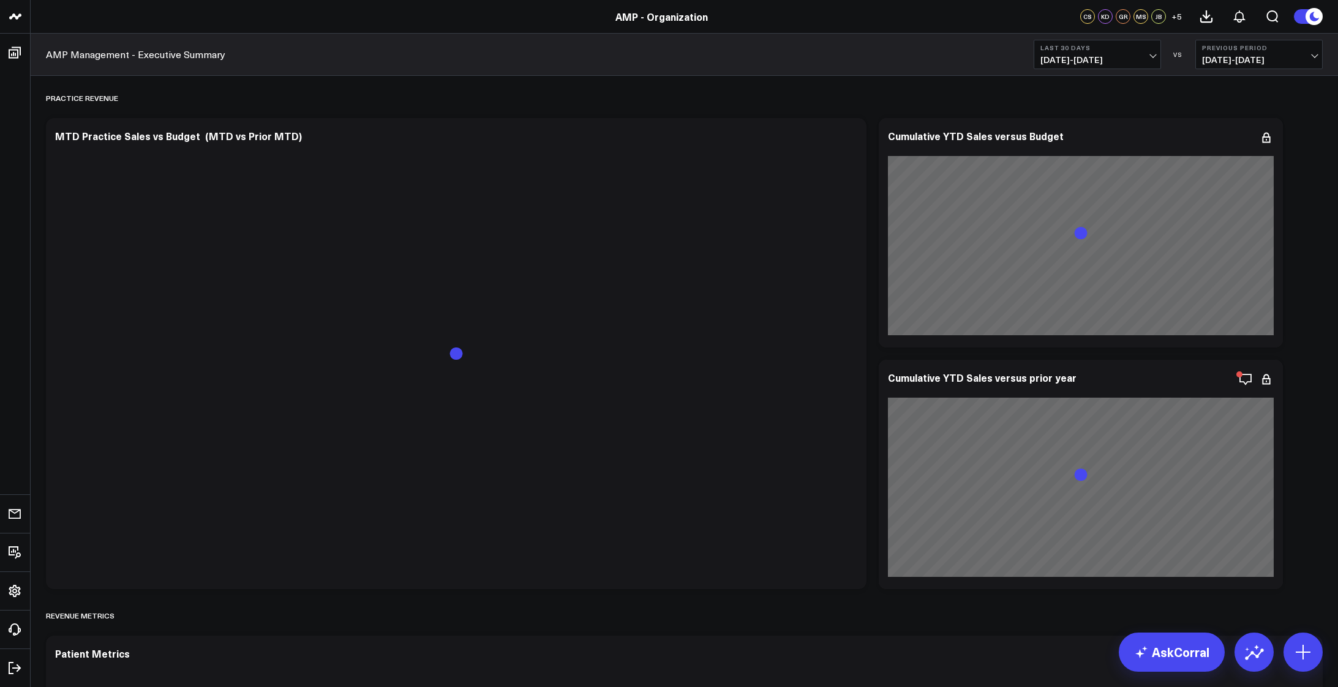
scroll to position [1286, 0]
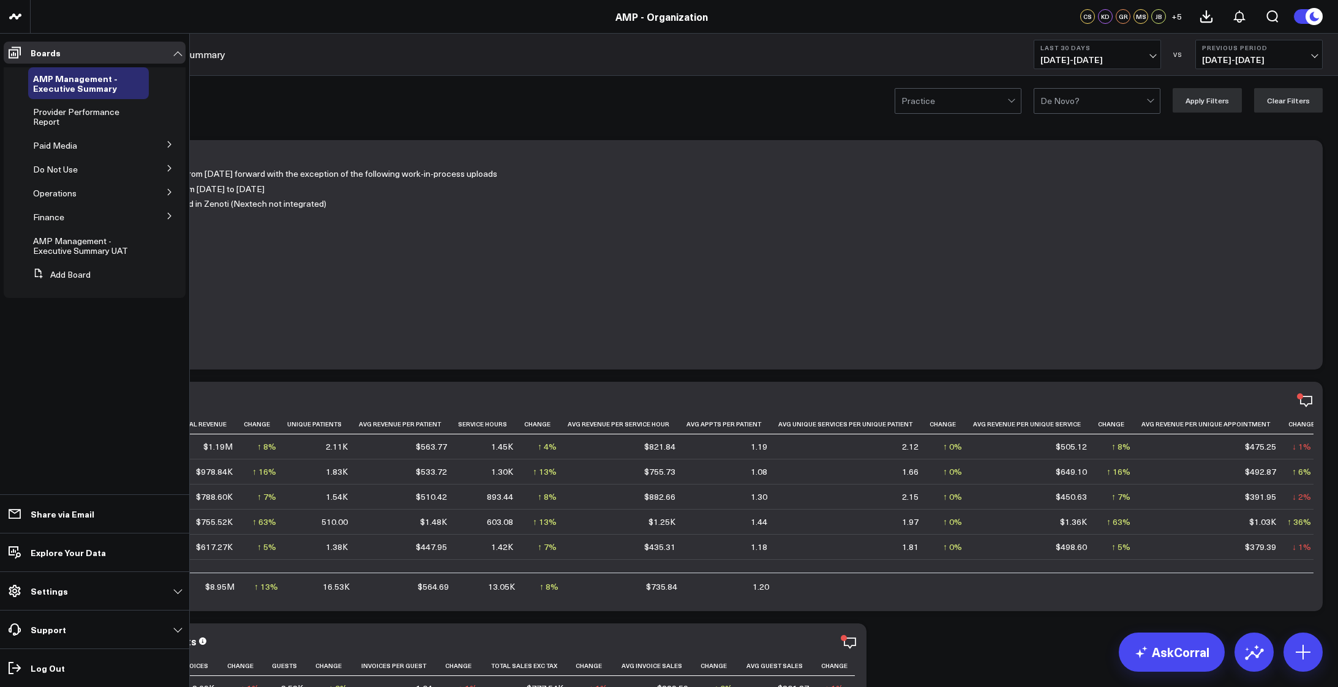
click at [171, 186] on button at bounding box center [170, 191] width 32 height 18
click at [168, 192] on icon at bounding box center [169, 191] width 6 height 3
click at [166, 214] on icon at bounding box center [169, 215] width 7 height 7
click at [168, 151] on button at bounding box center [170, 144] width 32 height 18
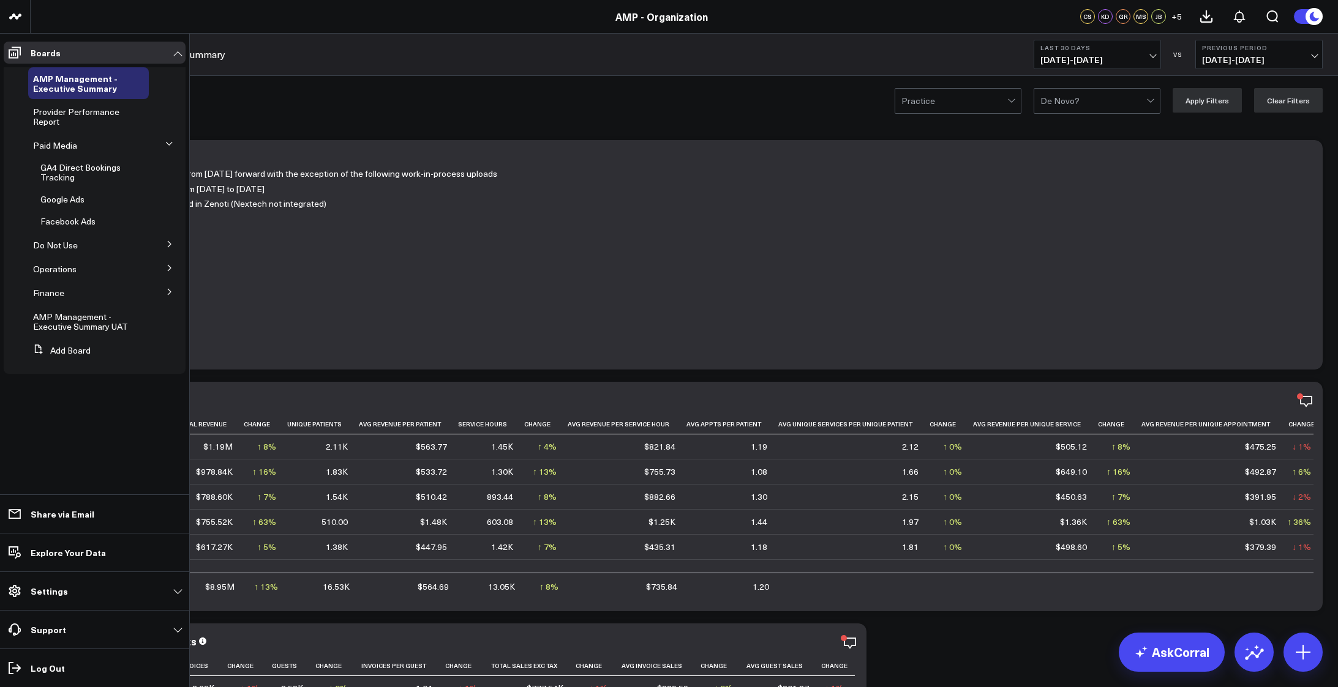
click at [169, 146] on icon at bounding box center [168, 143] width 7 height 7
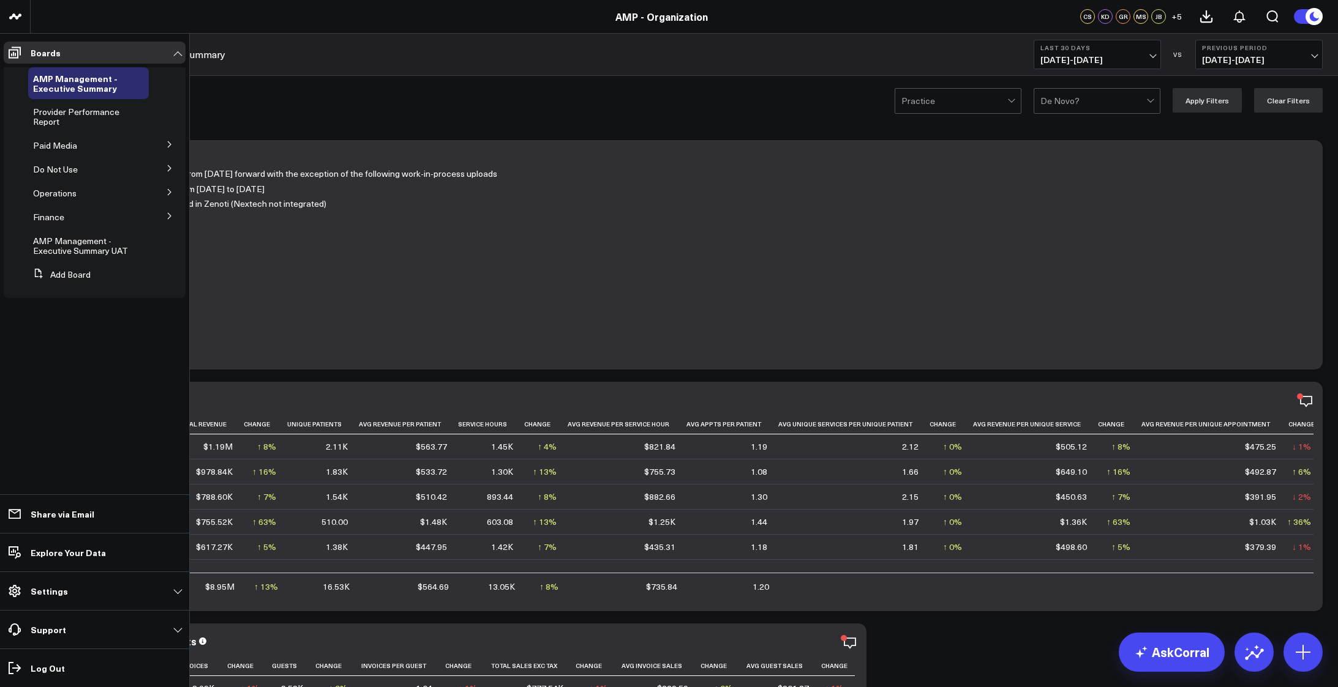
click at [168, 189] on icon at bounding box center [169, 192] width 7 height 7
click at [70, 113] on span "Provider Performance Report" at bounding box center [76, 116] width 86 height 21
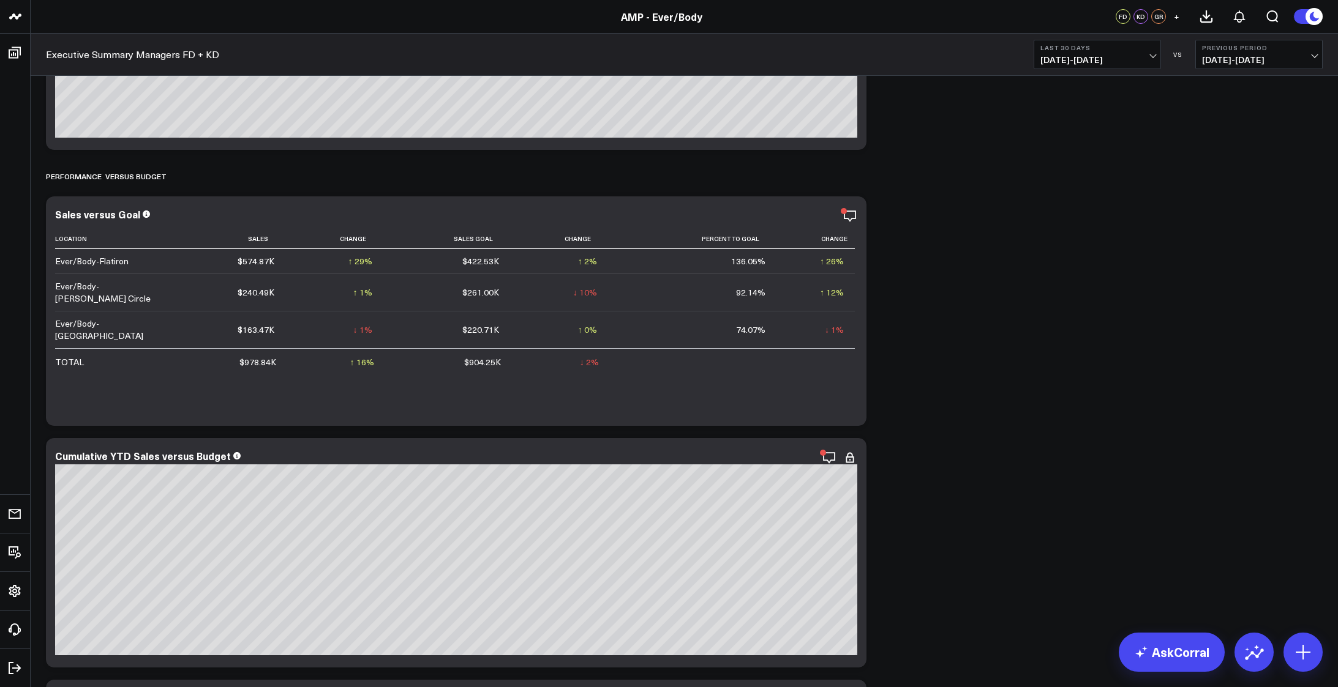
scroll to position [1061, 0]
